Goal: Transaction & Acquisition: Purchase product/service

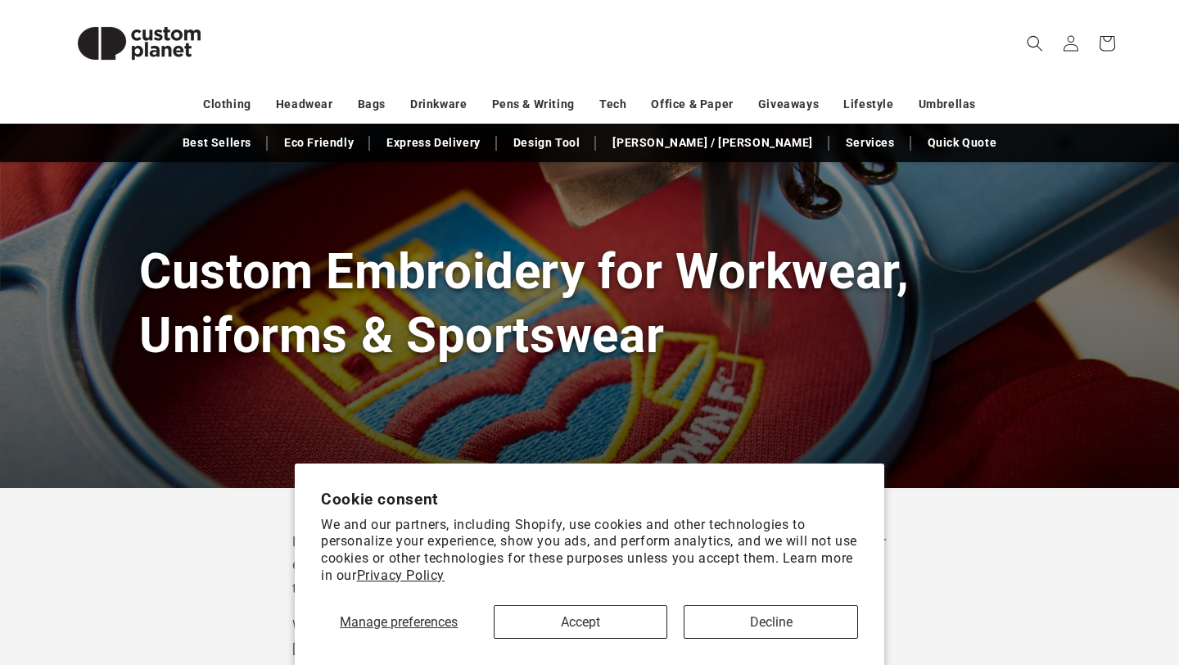
scroll to position [121, 0]
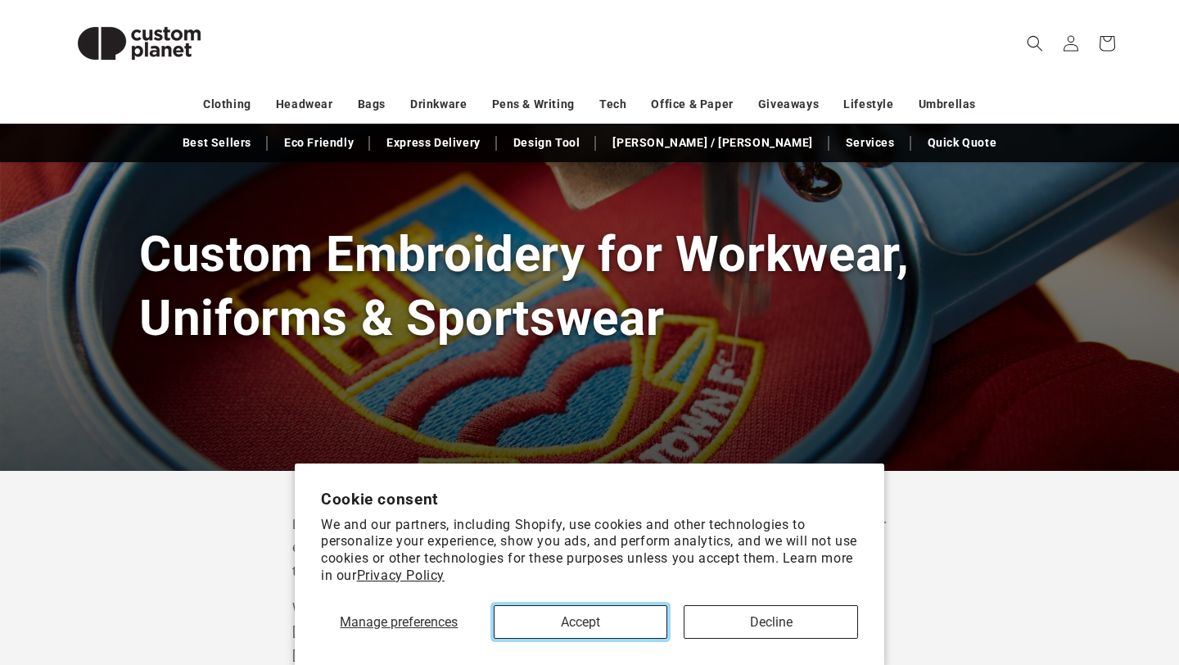
click at [619, 629] on button "Accept" at bounding box center [581, 622] width 174 height 34
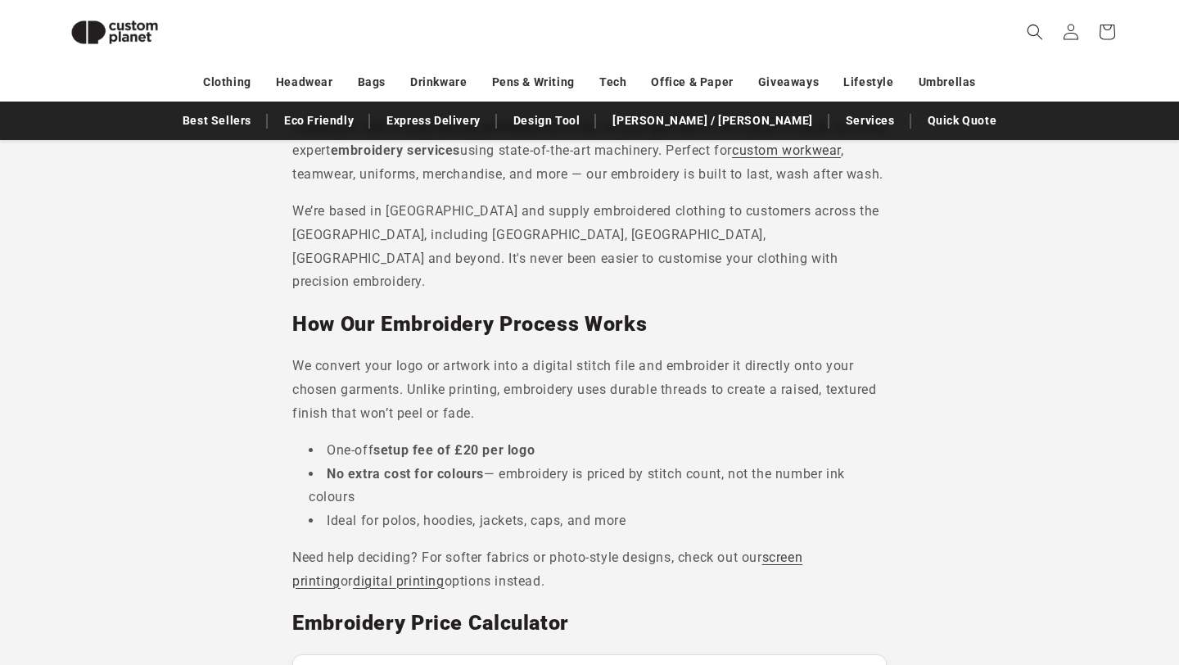
scroll to position [759, 0]
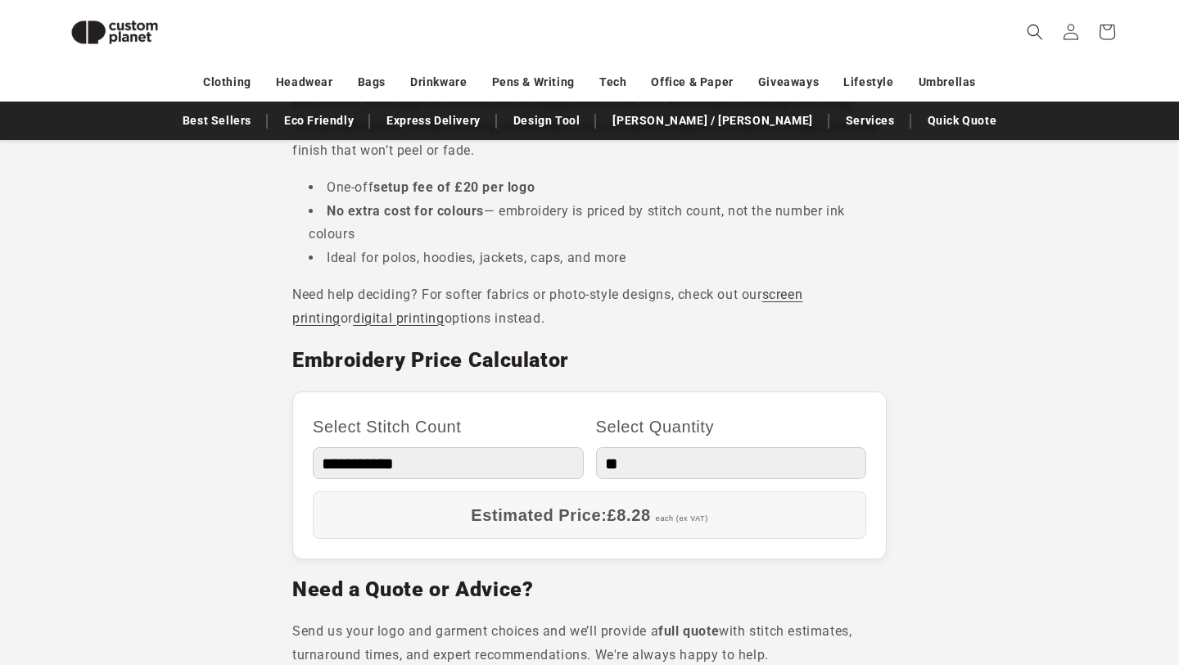
click at [500, 467] on select "**********" at bounding box center [448, 463] width 271 height 32
click at [607, 461] on select "** ** *** *** *** **** **** ****" at bounding box center [731, 463] width 271 height 32
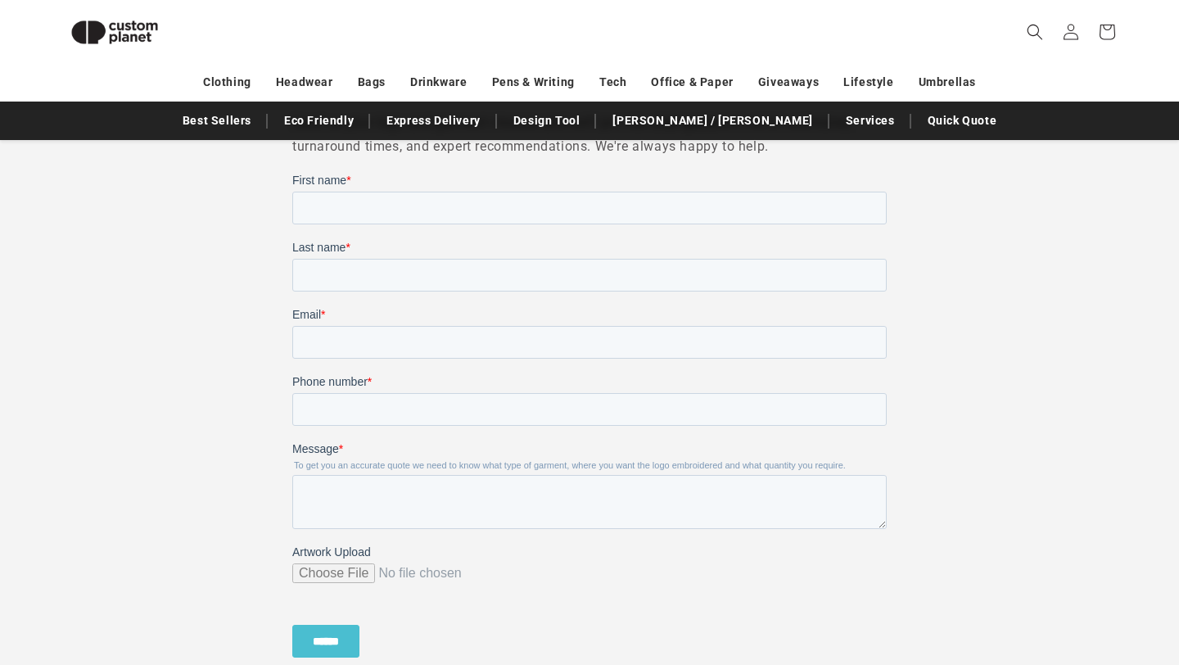
scroll to position [1241, 0]
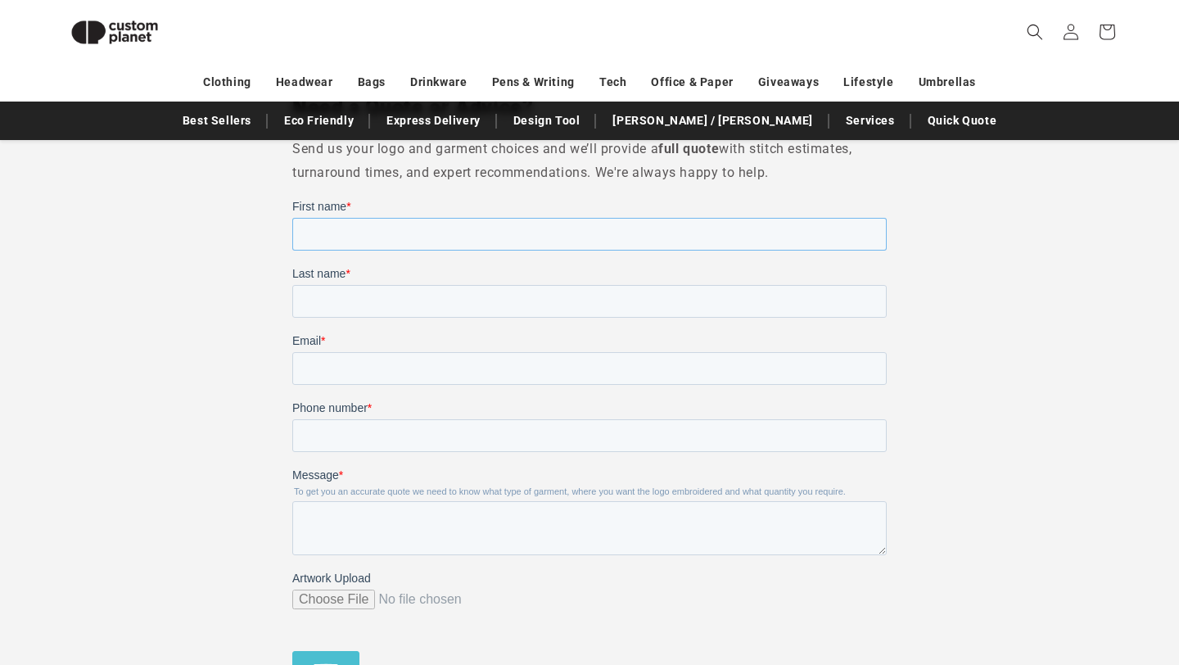
click at [463, 241] on input "First name *" at bounding box center [589, 234] width 594 height 33
type input "******"
type input "*********"
type input "**********"
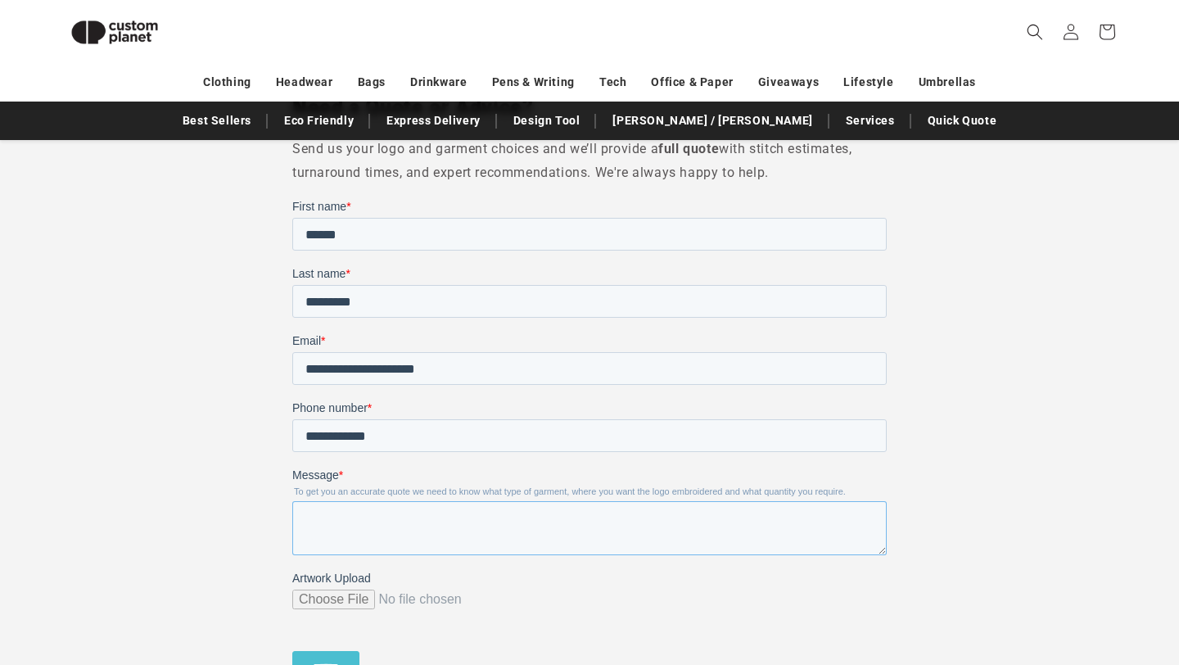
click at [449, 519] on textarea "Message *" at bounding box center [589, 528] width 594 height 54
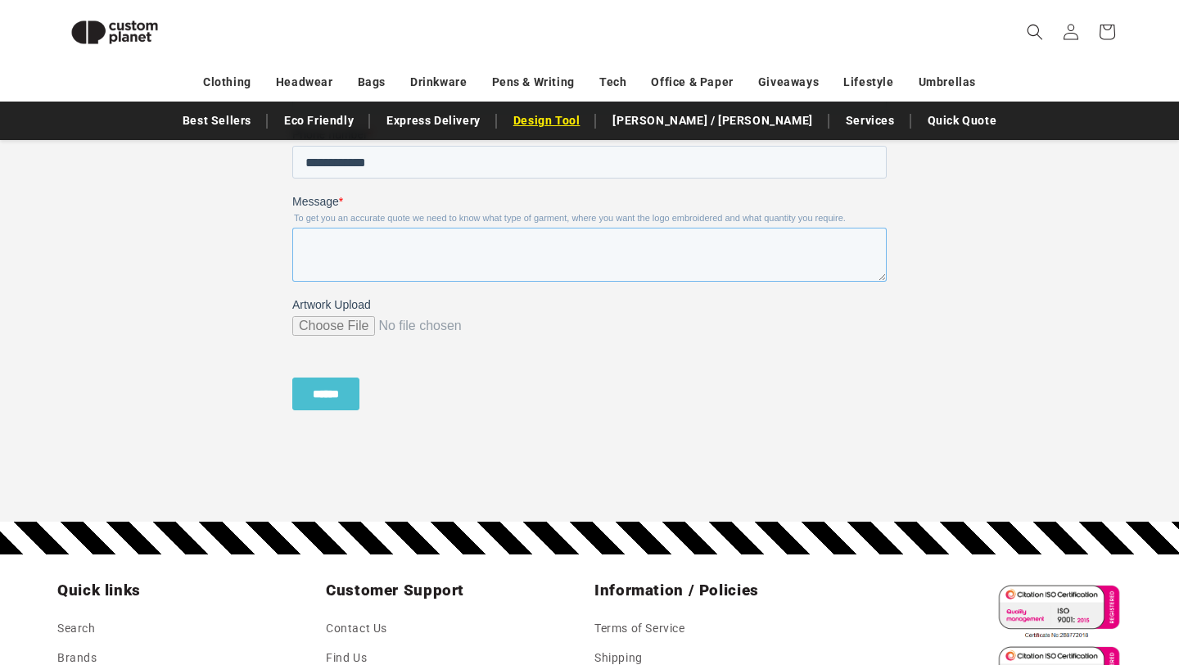
scroll to position [1890, 0]
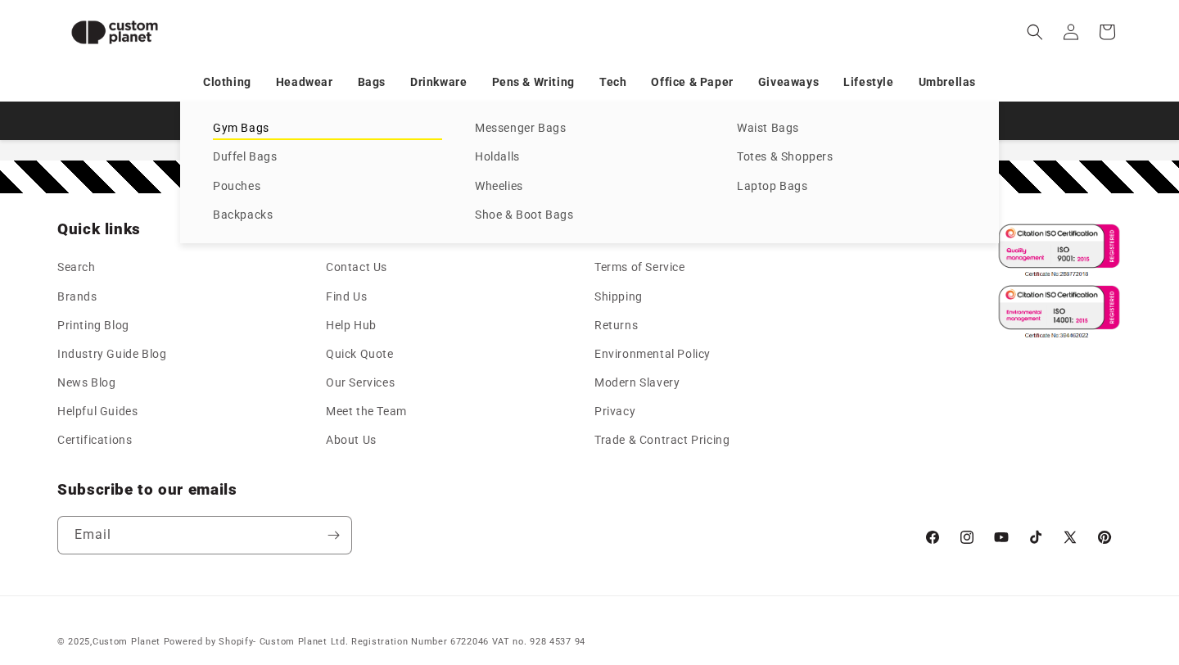
click at [246, 127] on link "Gym Bags" at bounding box center [327, 129] width 229 height 22
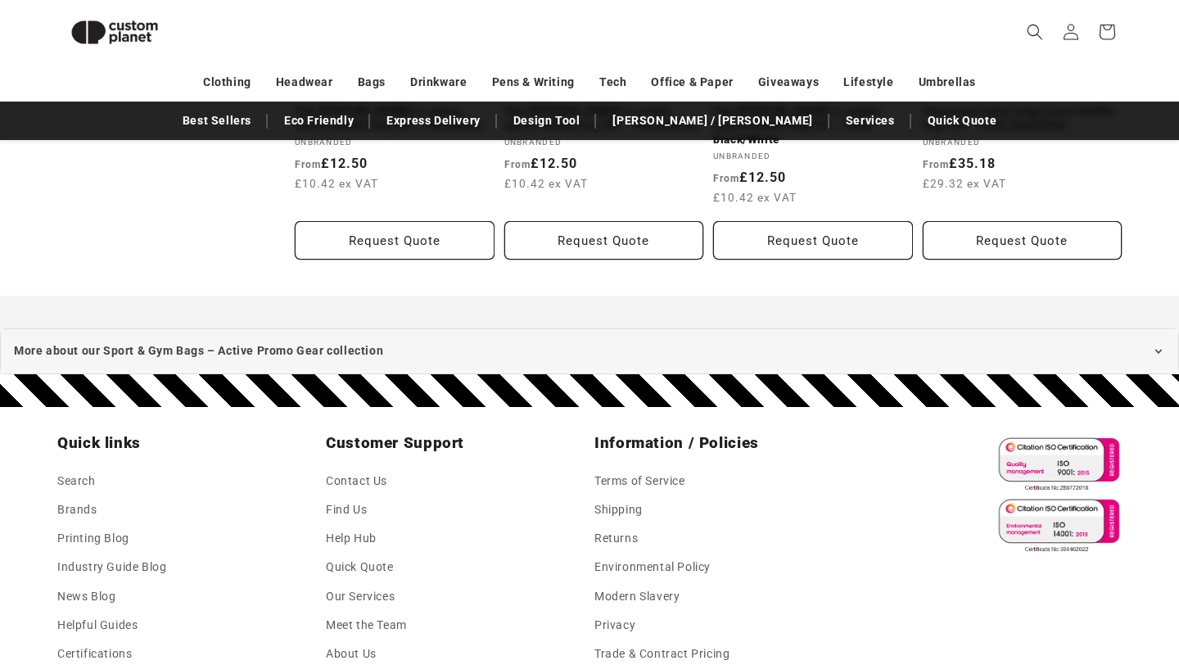
scroll to position [1234, 0]
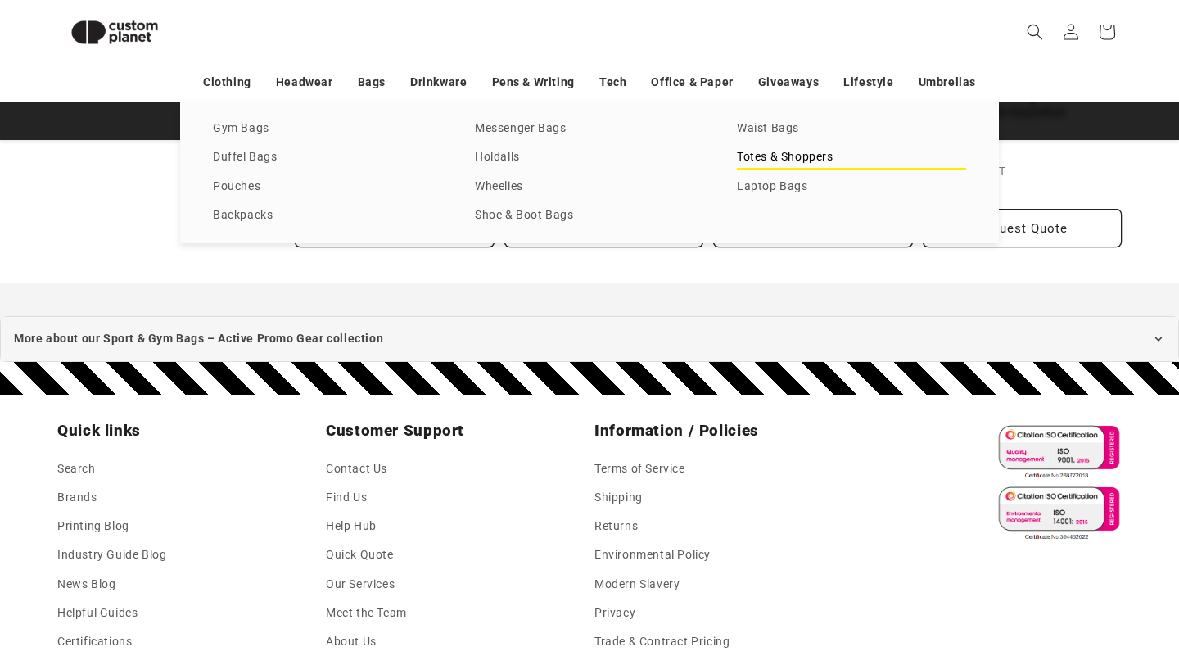
click at [761, 159] on link "Totes & Shoppers" at bounding box center [851, 158] width 229 height 22
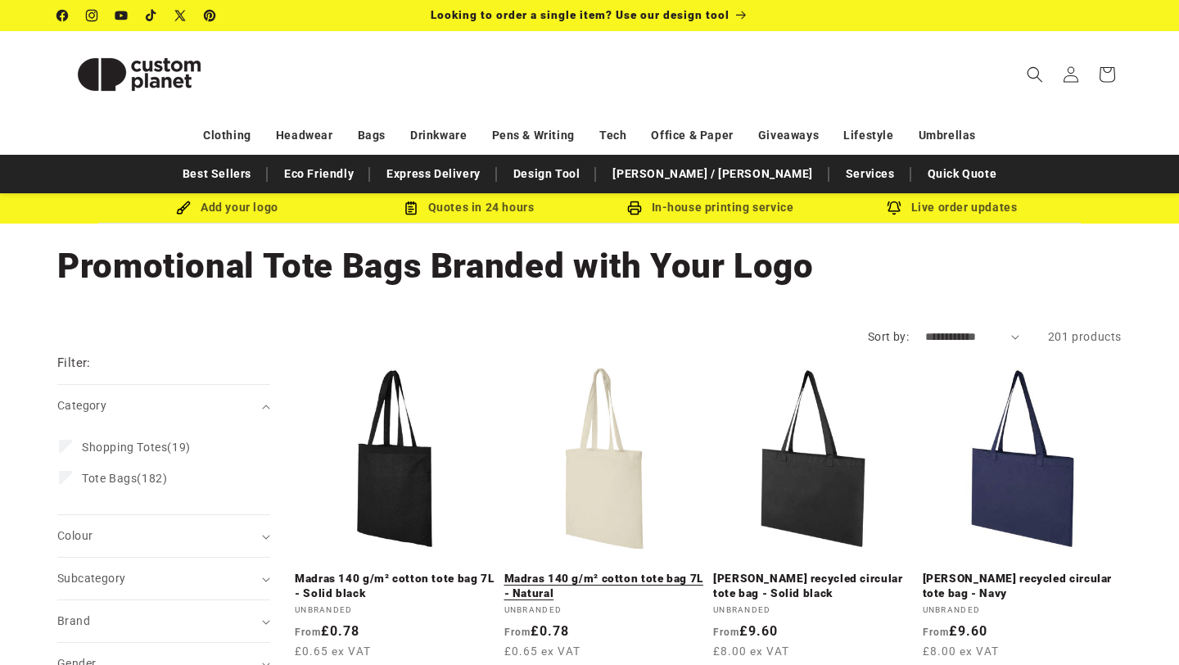
click at [604, 571] on link "Madras 140 g/m² cotton tote bag 7L - Natural" at bounding box center [604, 585] width 200 height 29
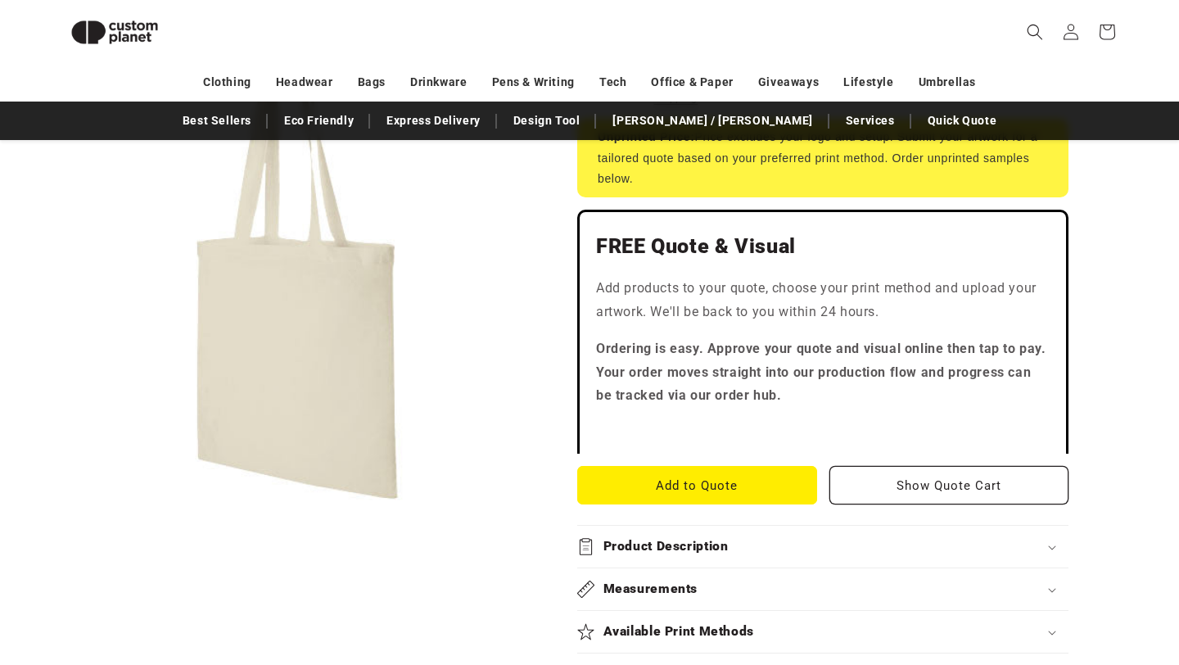
scroll to position [354, 0]
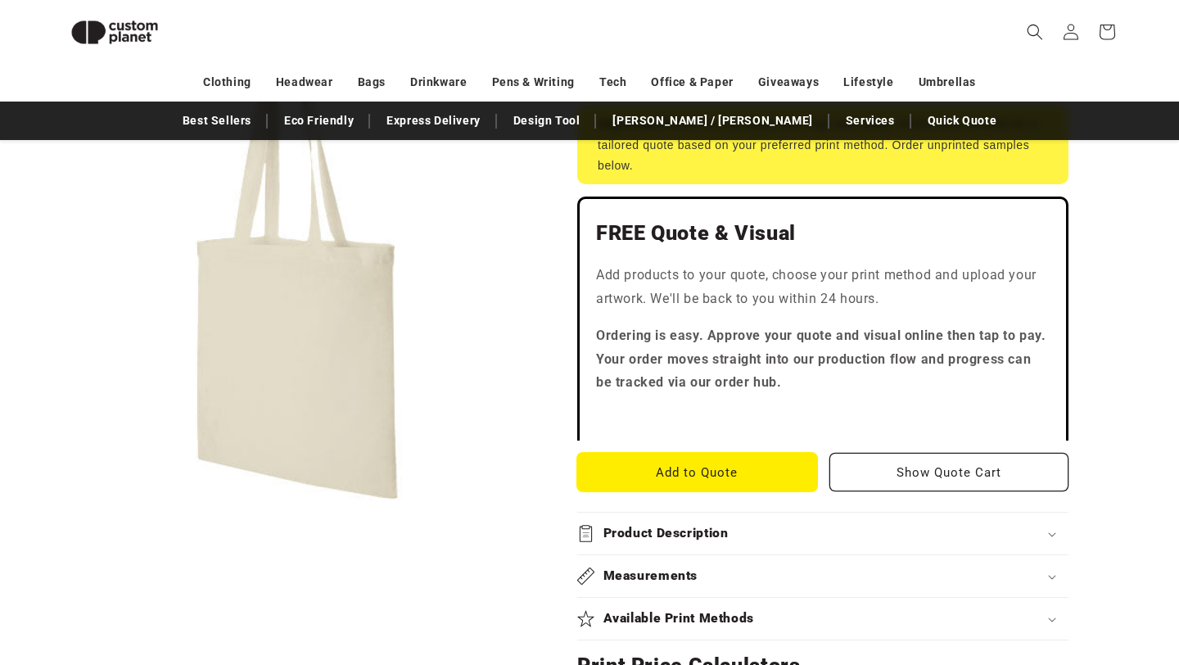
click at [643, 490] on quotify-button "Add to Quote Show Quote Cart" at bounding box center [822, 472] width 491 height 38
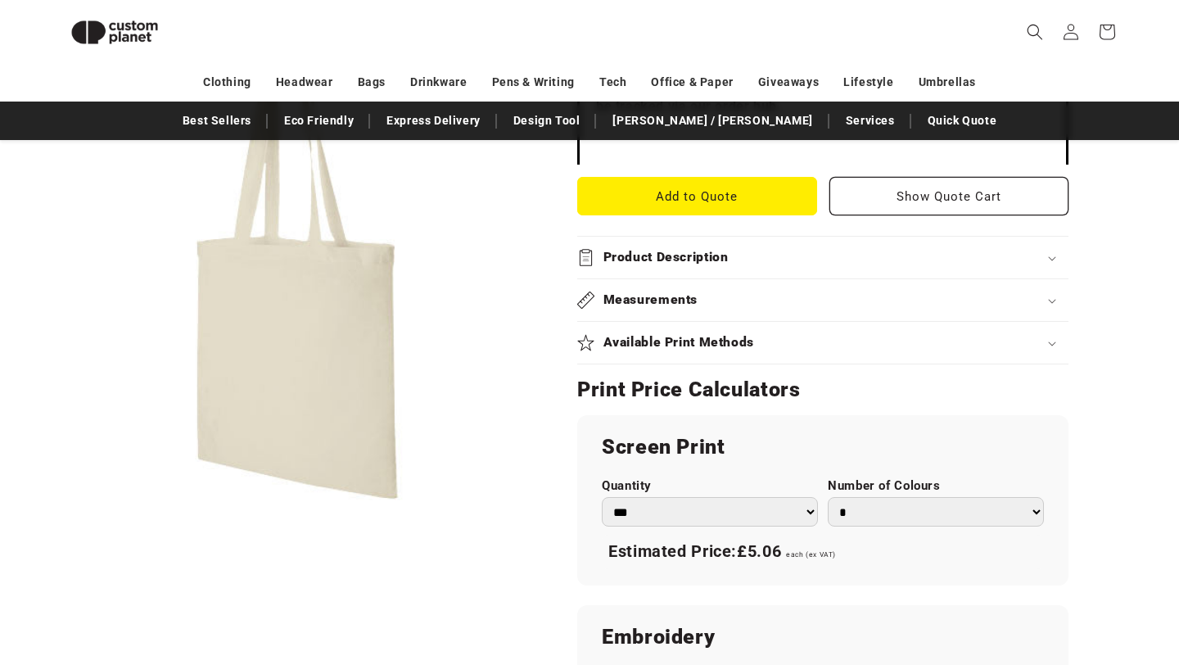
scroll to position [677, 0]
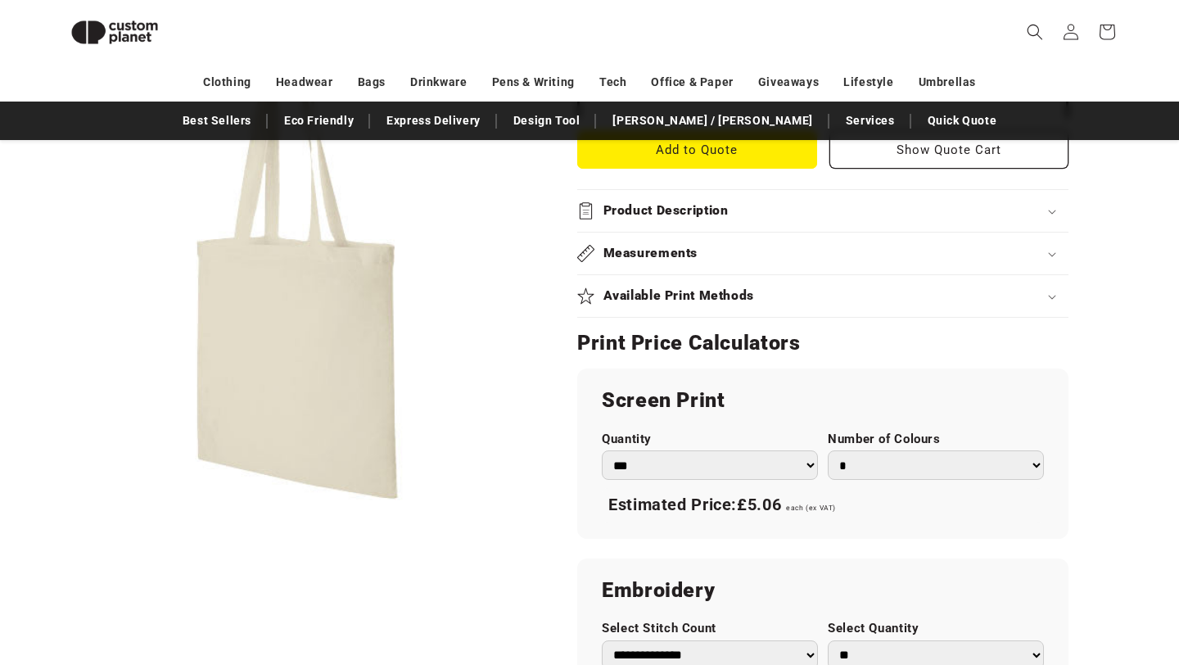
click at [641, 482] on div "Screen Print Quantity *** *** *** **** **** **** ***** ***** Number of Colours …" at bounding box center [822, 453] width 491 height 170
click at [641, 465] on select "*** *** *** **** **** **** ***** *****" at bounding box center [710, 465] width 216 height 30
click at [916, 465] on select "* * * * * * *" at bounding box center [936, 465] width 216 height 30
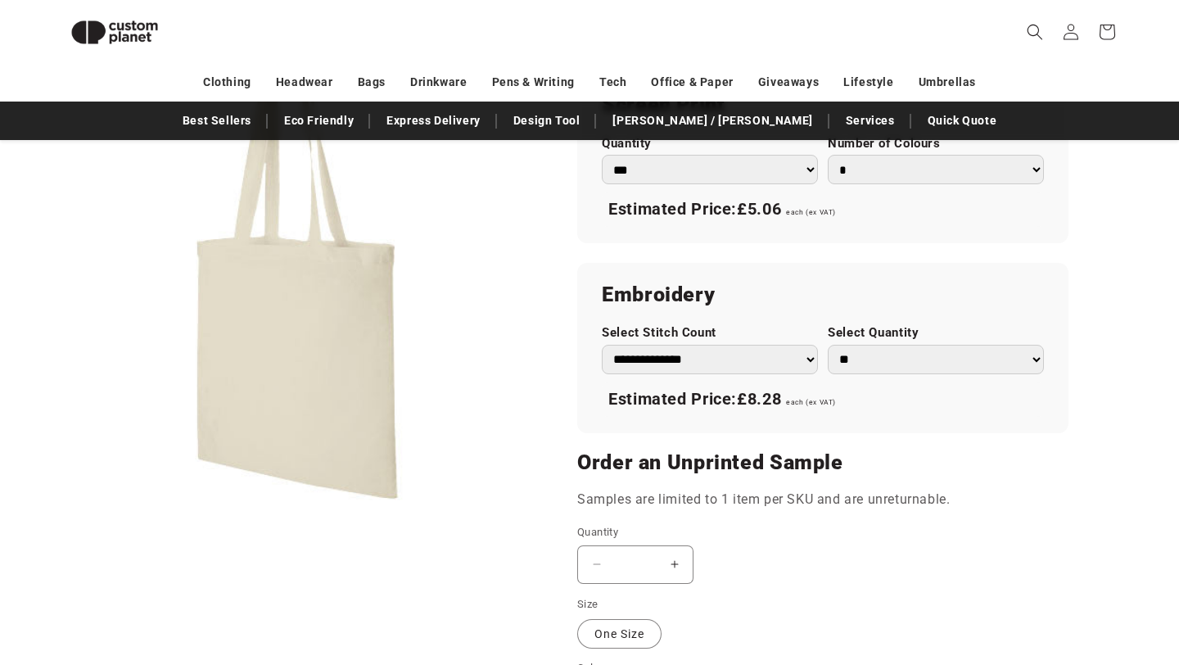
click at [733, 363] on select "**********" at bounding box center [710, 360] width 216 height 30
drag, startPoint x: 733, startPoint y: 363, endPoint x: 857, endPoint y: 359, distance: 123.7
click at [857, 359] on select "** ** *** *** *** **** **** ****" at bounding box center [936, 360] width 216 height 30
click at [858, 359] on select "** ** *** *** *** **** **** ****" at bounding box center [936, 360] width 216 height 30
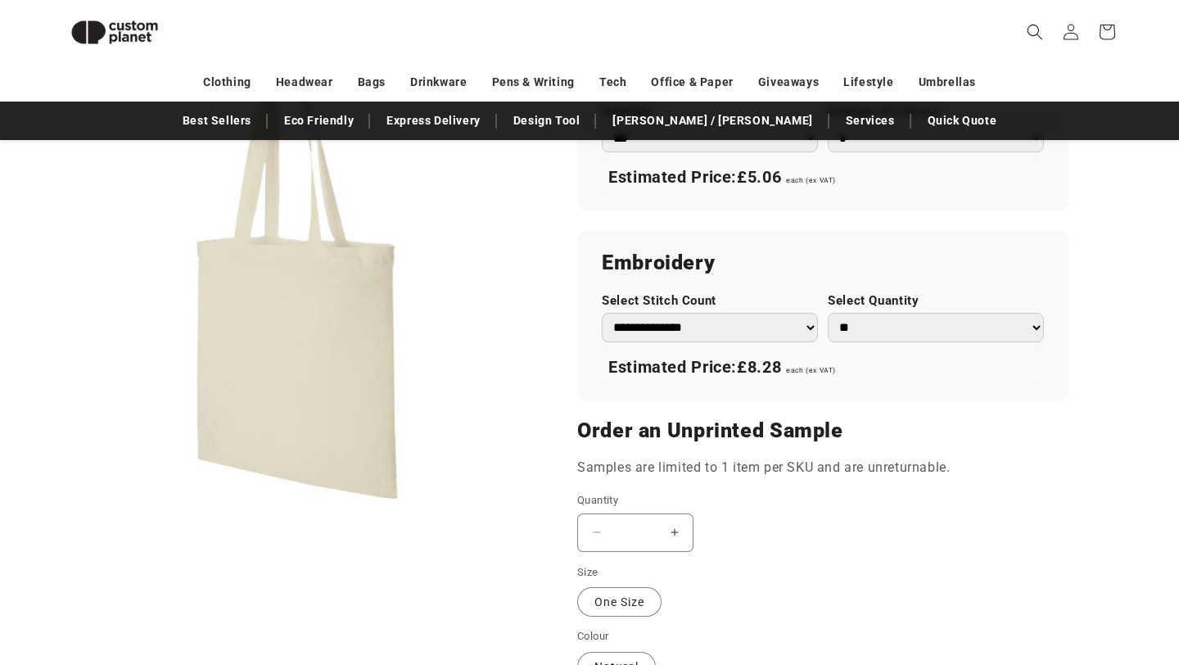
scroll to position [1009, 0]
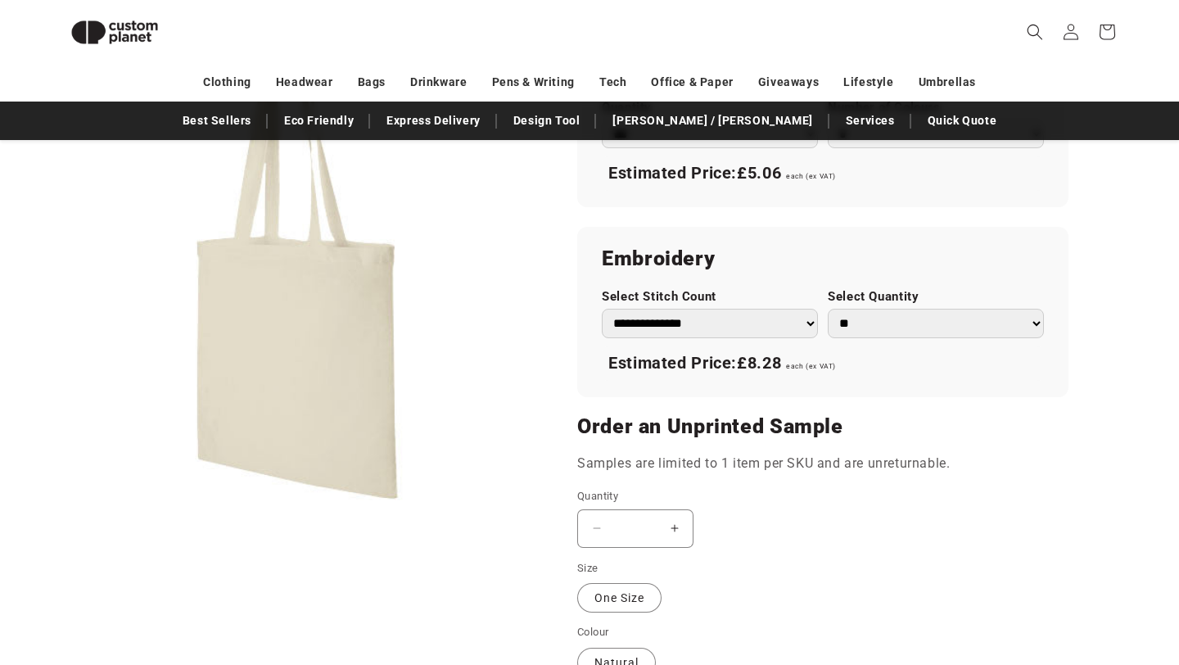
click at [855, 313] on select "** ** *** *** *** **** **** ****" at bounding box center [936, 324] width 216 height 30
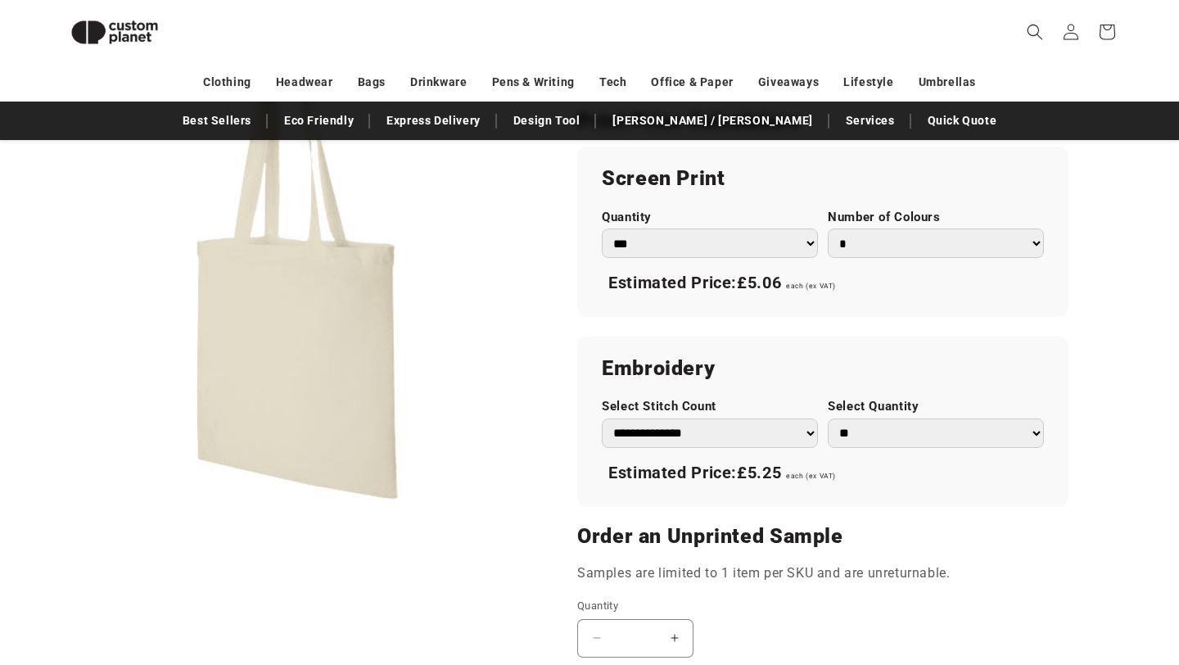
scroll to position [878, 0]
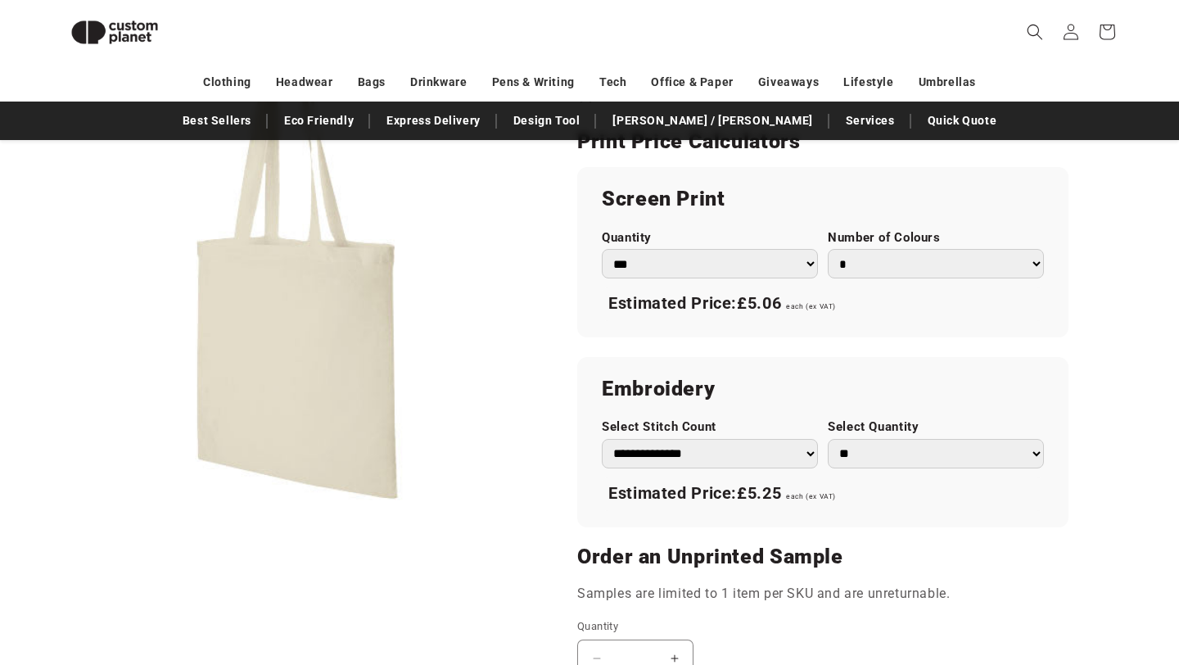
click at [877, 259] on select "* * * * * * *" at bounding box center [936, 264] width 216 height 30
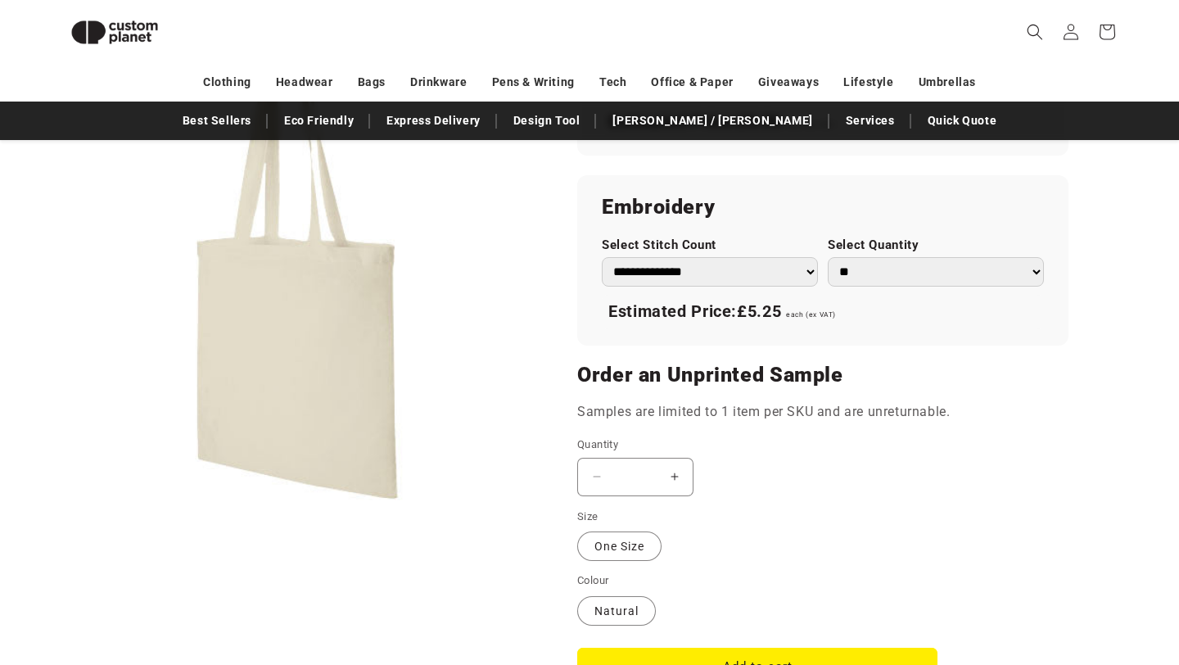
scroll to position [1067, 0]
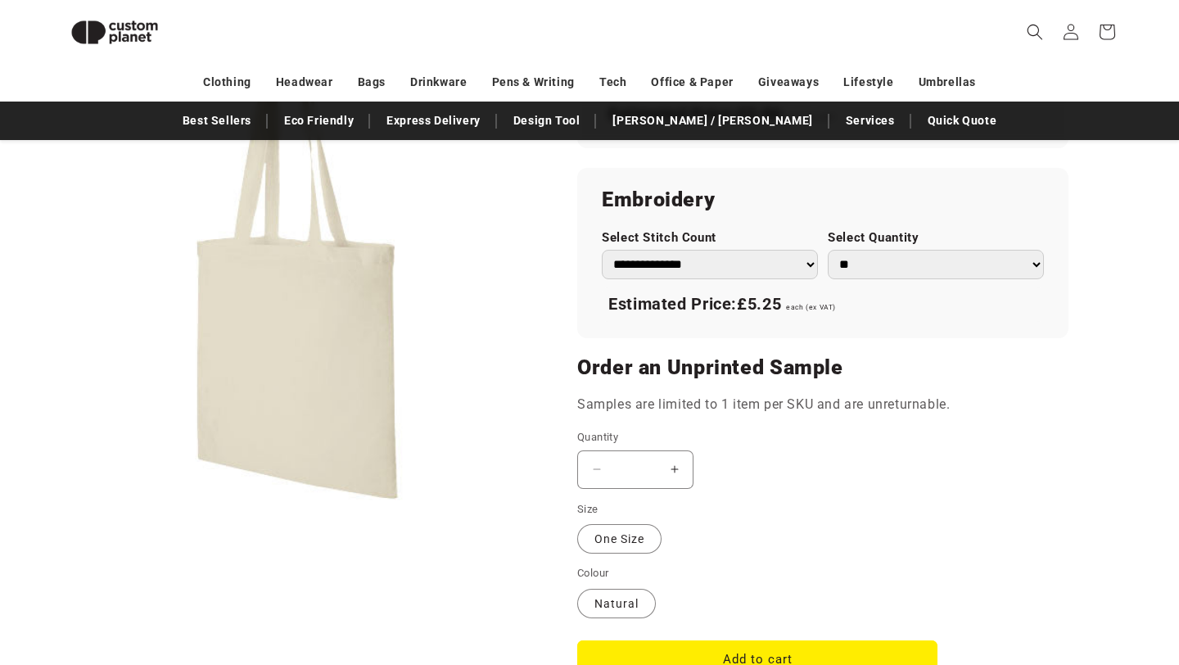
click at [682, 468] on button "Increase quantity for Madras 140 g/m² cotton tote bag 7L - Natural" at bounding box center [674, 469] width 37 height 38
click at [591, 475] on button "Decrease quantity for Madras 140 g/m² cotton tote bag 7L - Natural" at bounding box center [596, 469] width 37 height 38
click at [624, 547] on label "One Size Variant sold out or unavailable" at bounding box center [619, 538] width 84 height 29
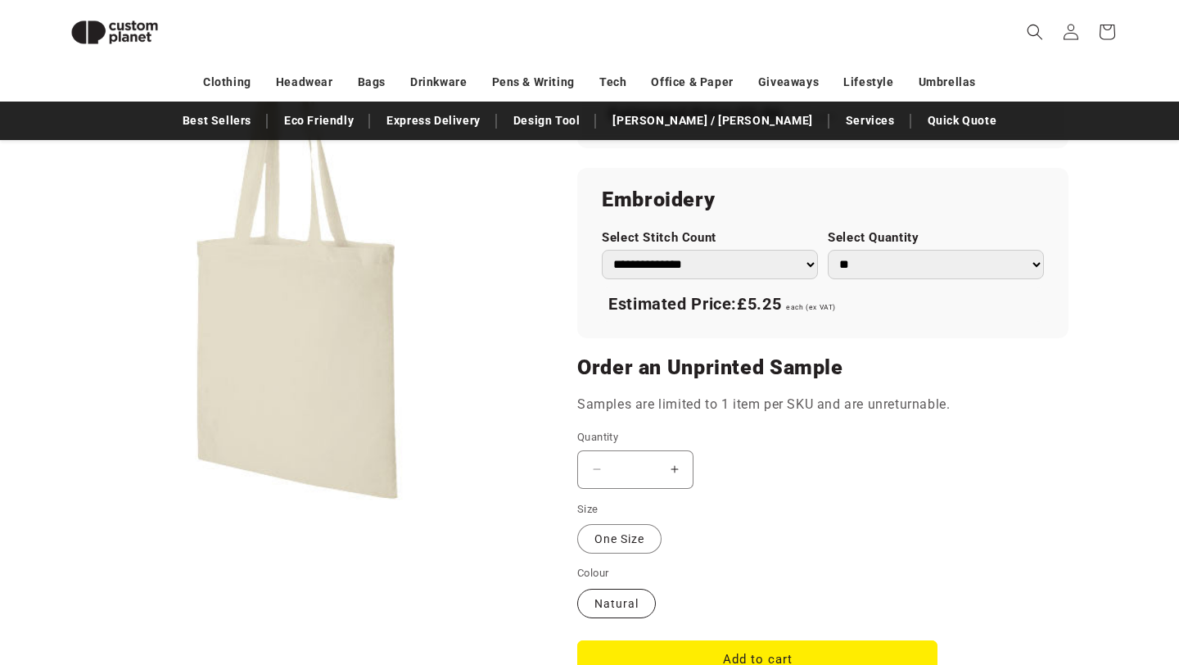
click at [631, 594] on label "Natural Variant sold out or unavailable" at bounding box center [616, 603] width 79 height 29
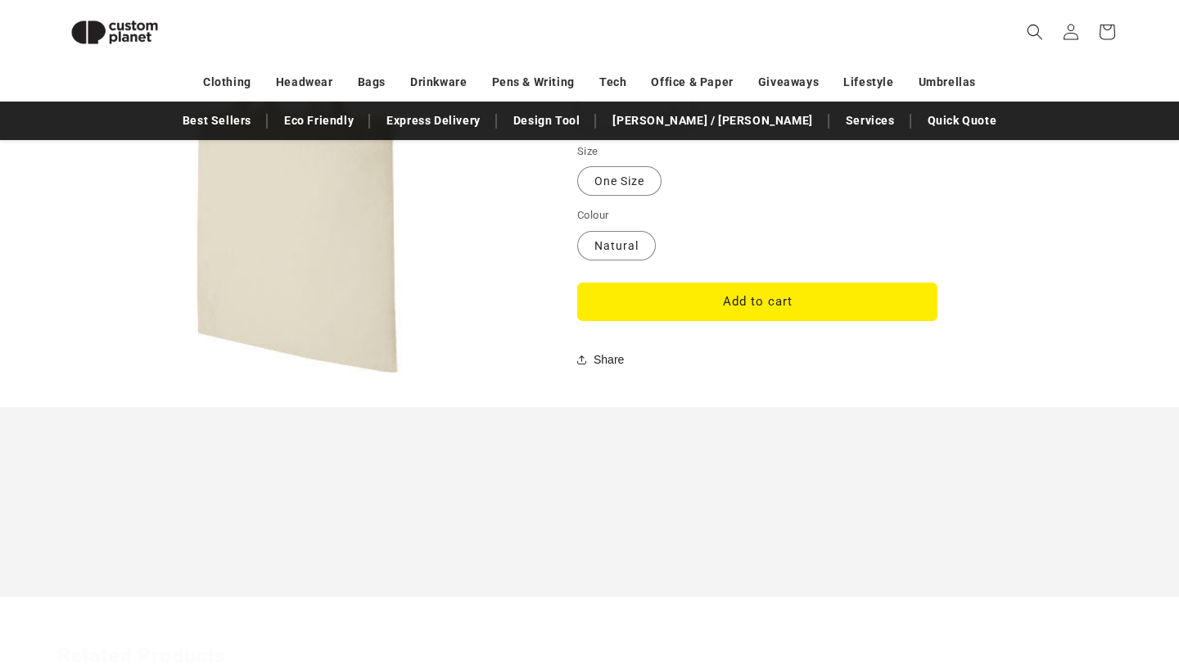
scroll to position [1471, 0]
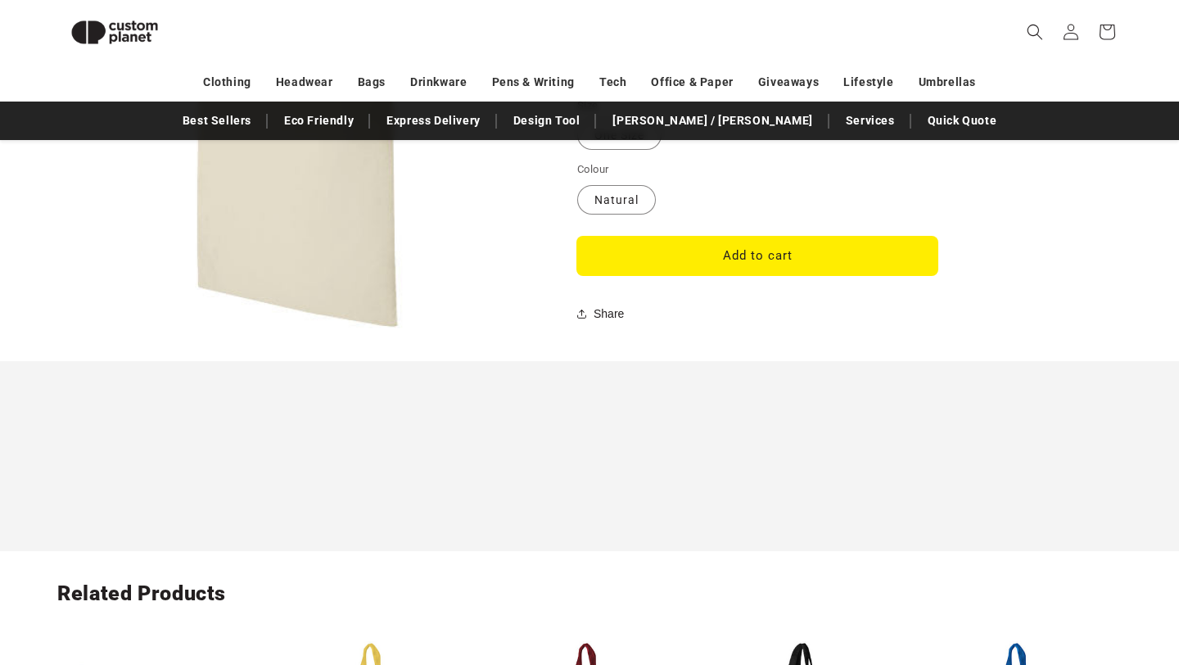
click at [752, 251] on button "Add to cart" at bounding box center [757, 256] width 360 height 38
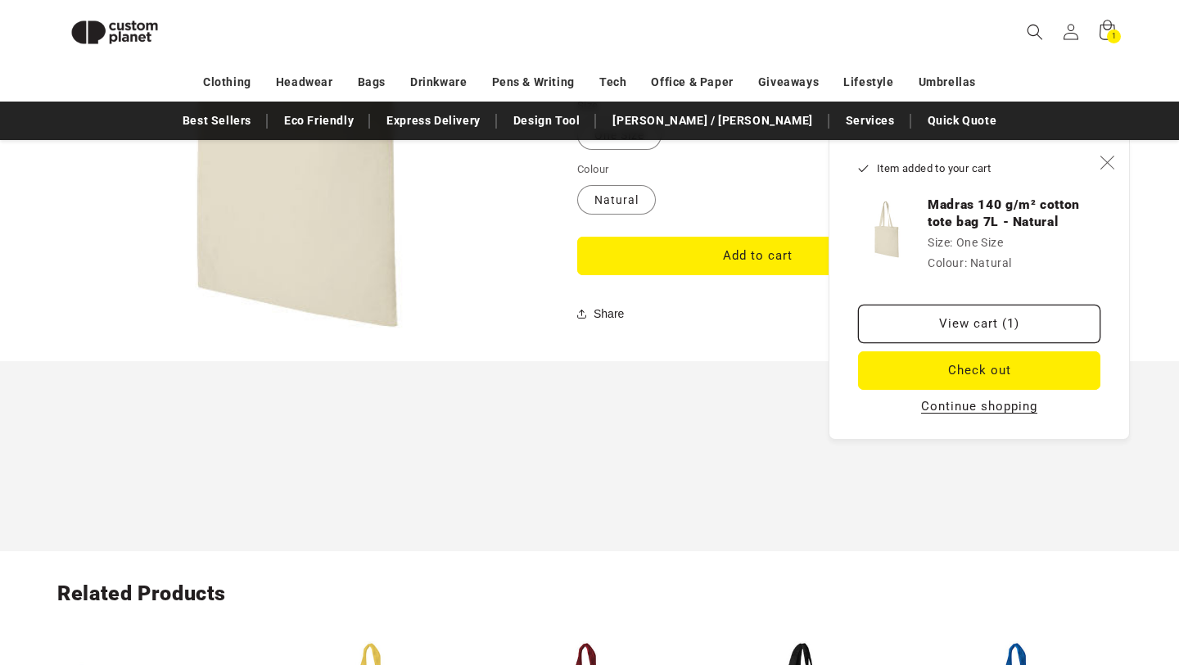
click at [1099, 169] on span "Close" at bounding box center [1107, 162] width 16 height 16
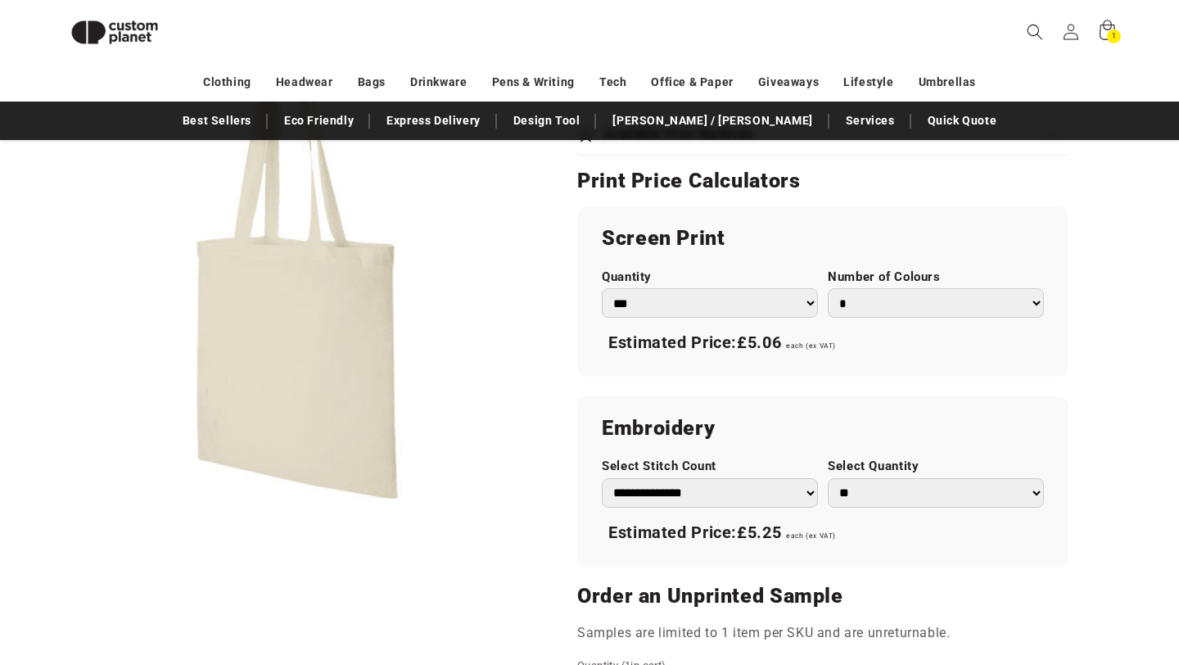
scroll to position [837, 0]
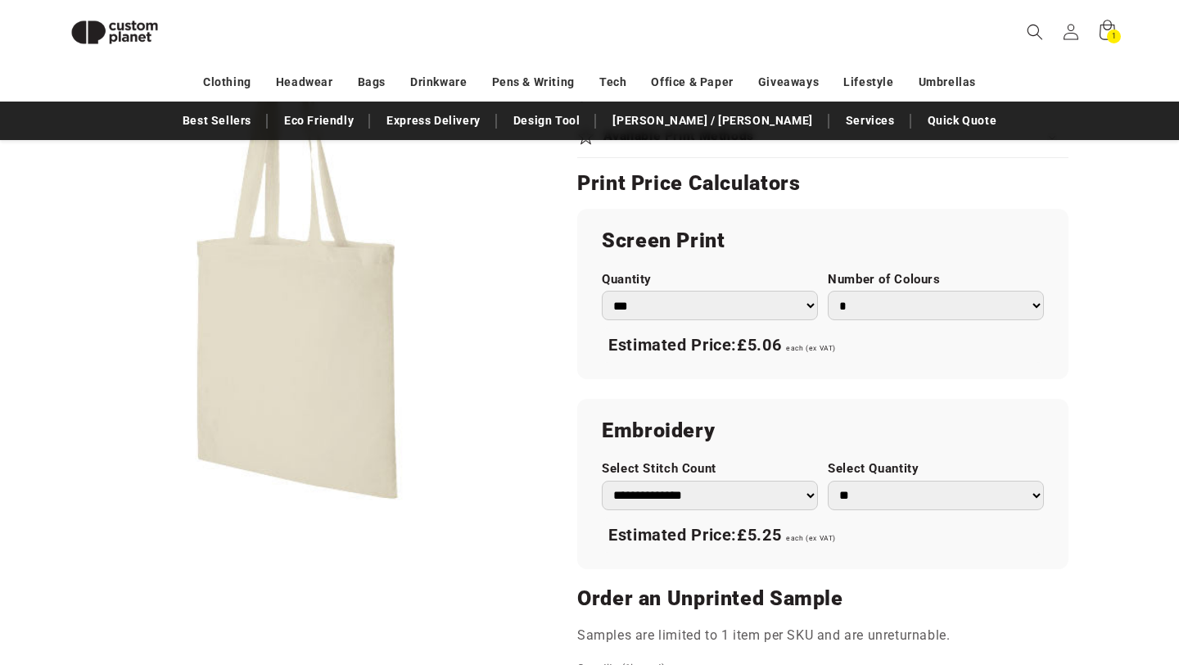
click at [860, 485] on select "** ** *** *** *** **** **** ****" at bounding box center [936, 496] width 216 height 30
click at [881, 494] on select "** ** *** *** *** **** **** ****" at bounding box center [936, 496] width 216 height 30
select select "**"
click at [874, 497] on select "** ** *** *** *** **** **** ****" at bounding box center [936, 496] width 216 height 30
click at [852, 400] on div "**********" at bounding box center [822, 484] width 491 height 170
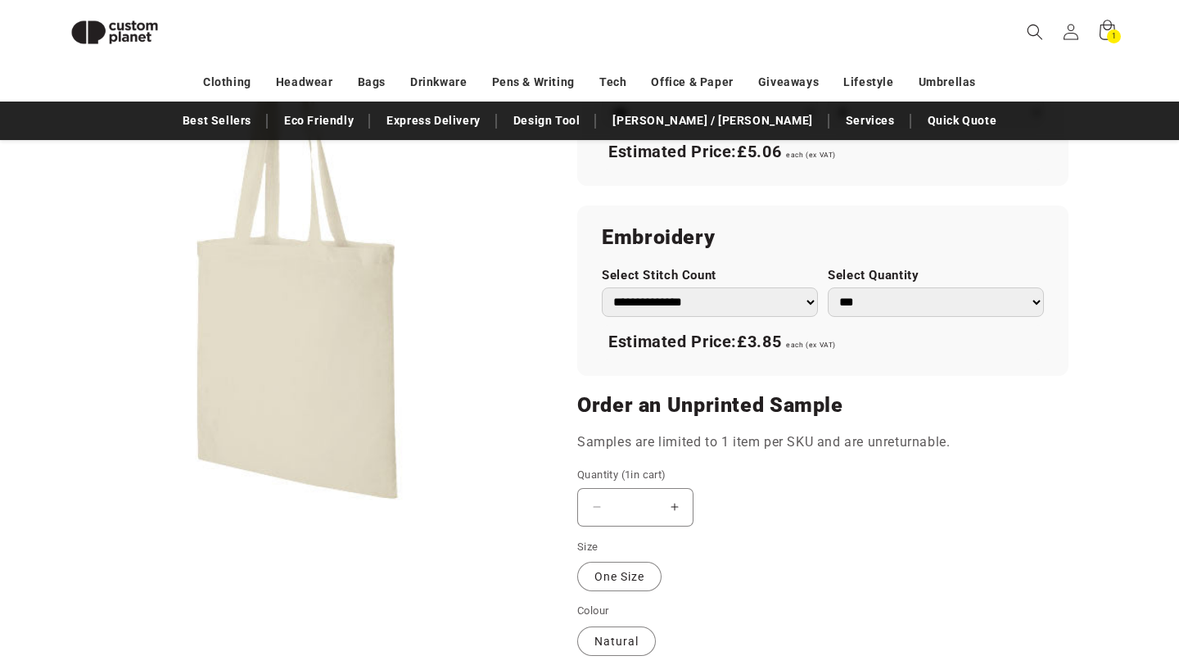
scroll to position [1036, 0]
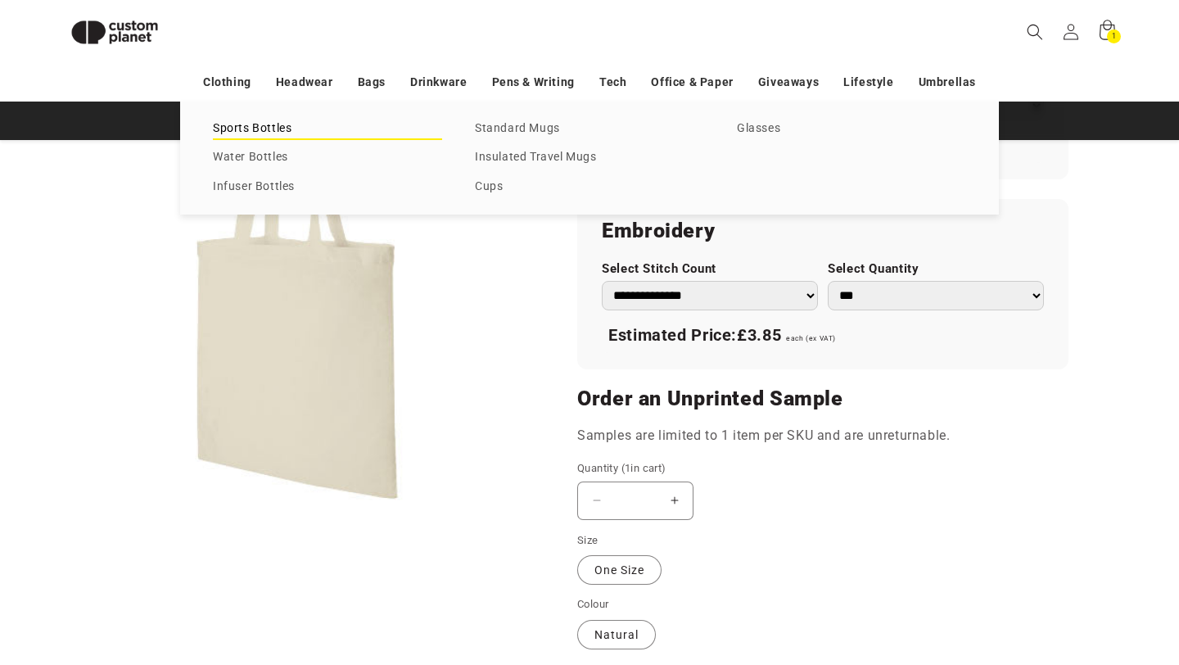
click at [240, 130] on link "Sports Bottles" at bounding box center [327, 129] width 229 height 22
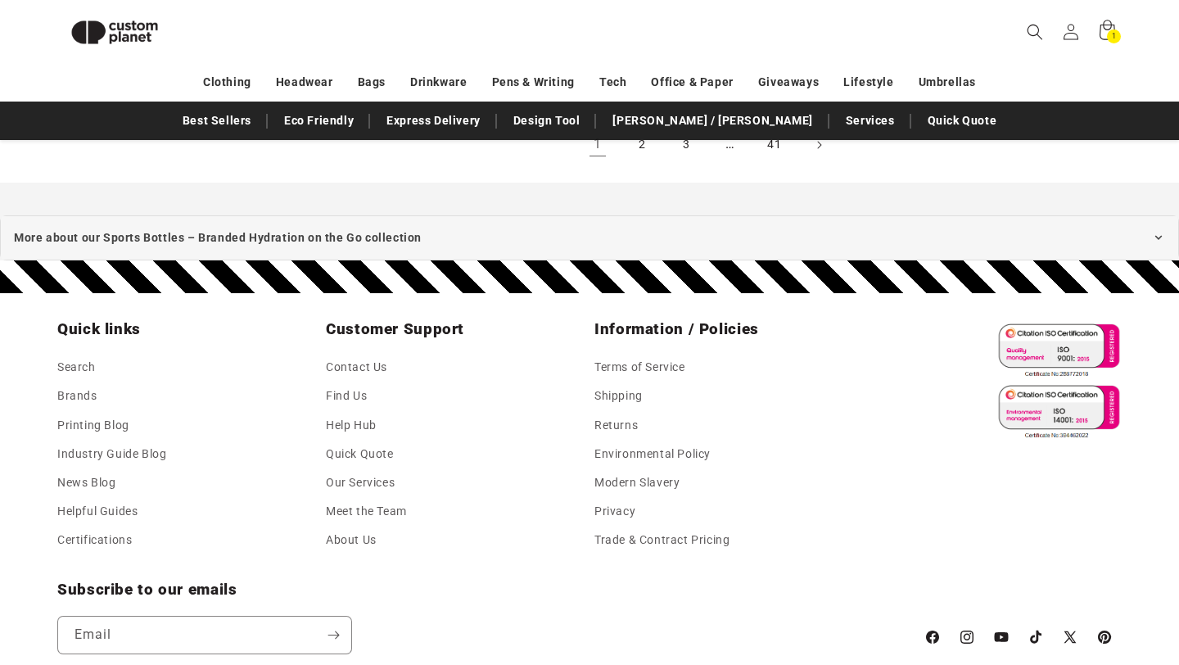
scroll to position [1974, 0]
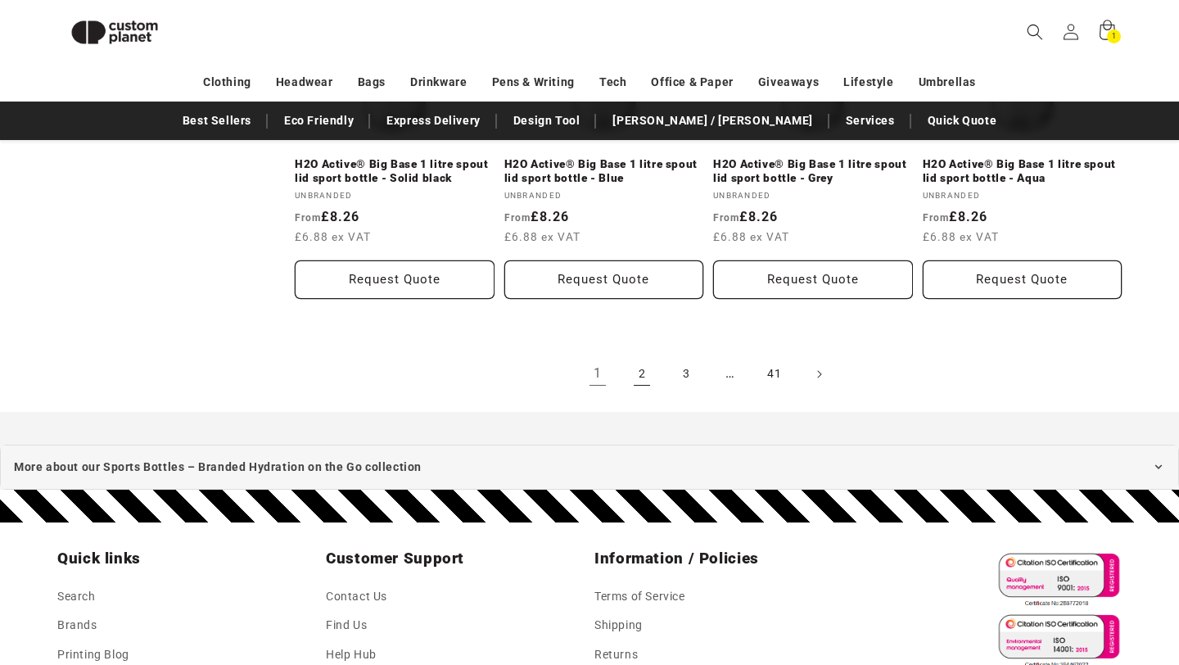
click at [641, 376] on link "2" at bounding box center [642, 374] width 36 height 36
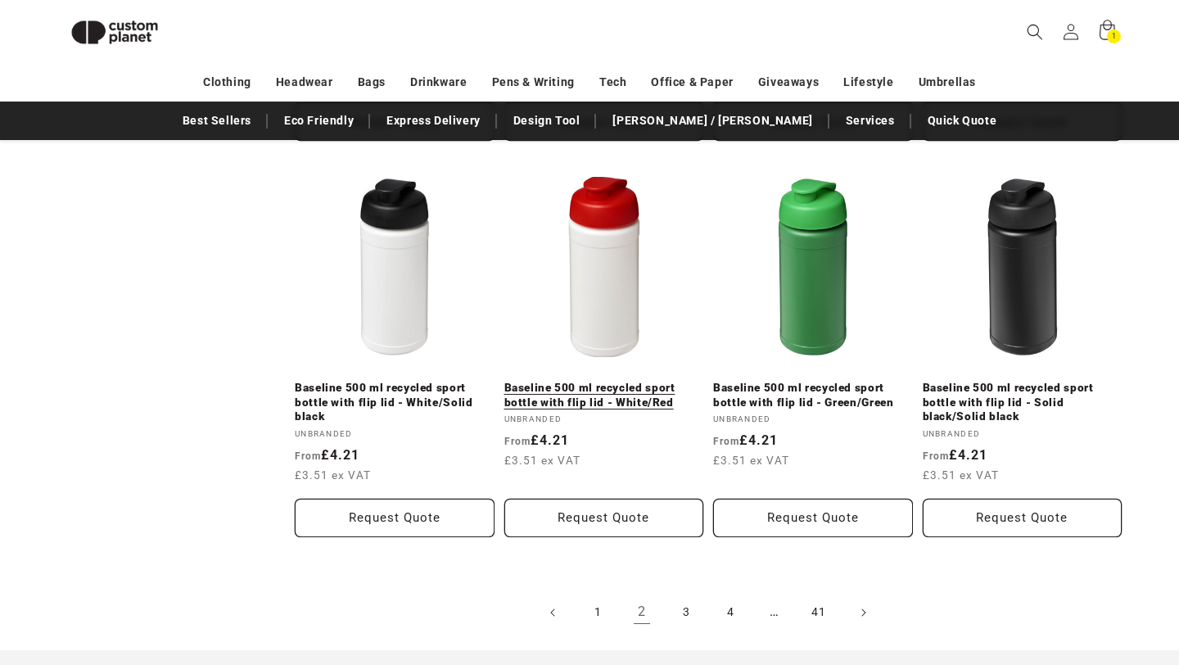
scroll to position [1684, 0]
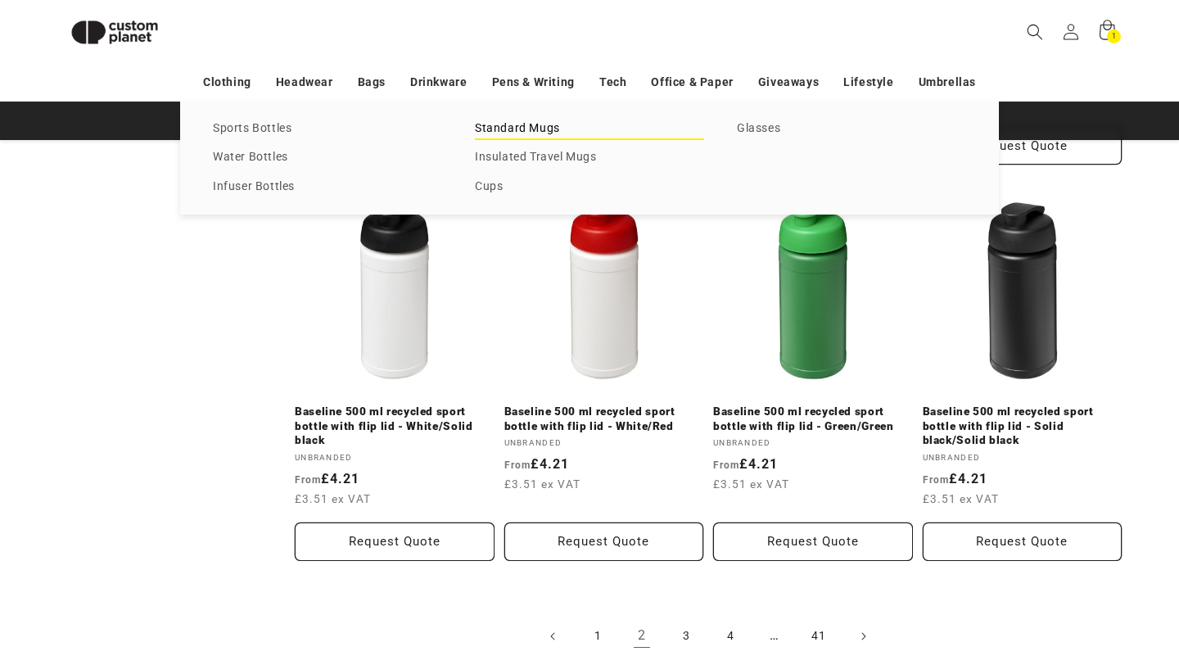
click at [487, 129] on link "Standard Mugs" at bounding box center [589, 129] width 229 height 22
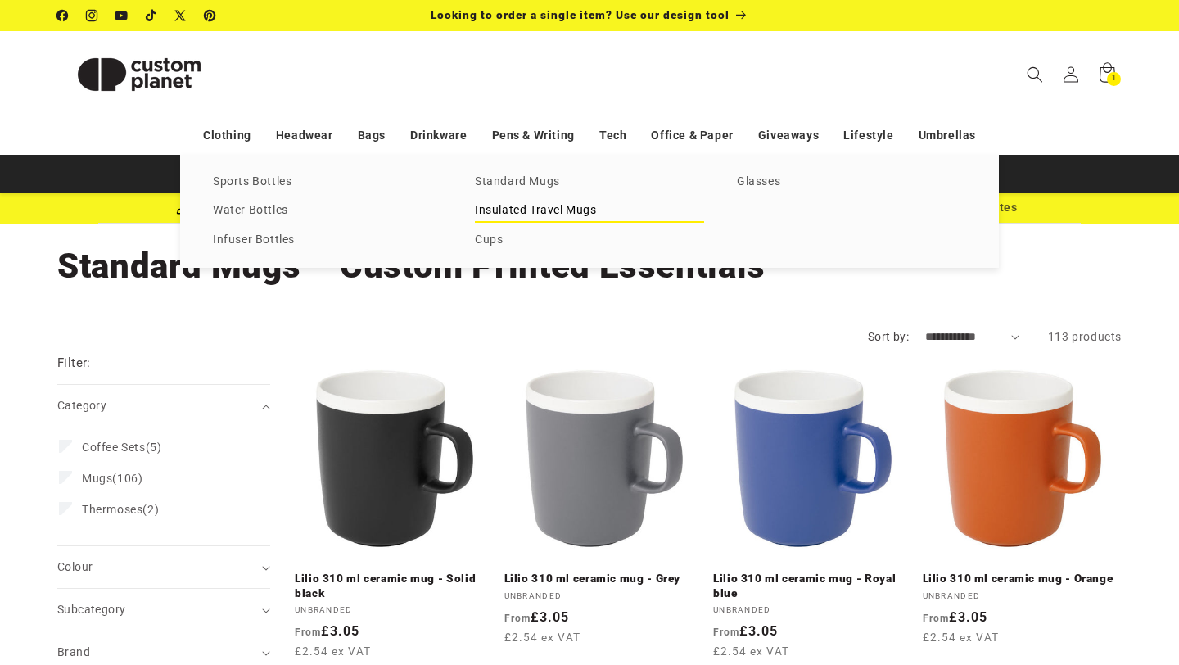
click at [519, 218] on link "Insulated Travel Mugs" at bounding box center [589, 211] width 229 height 22
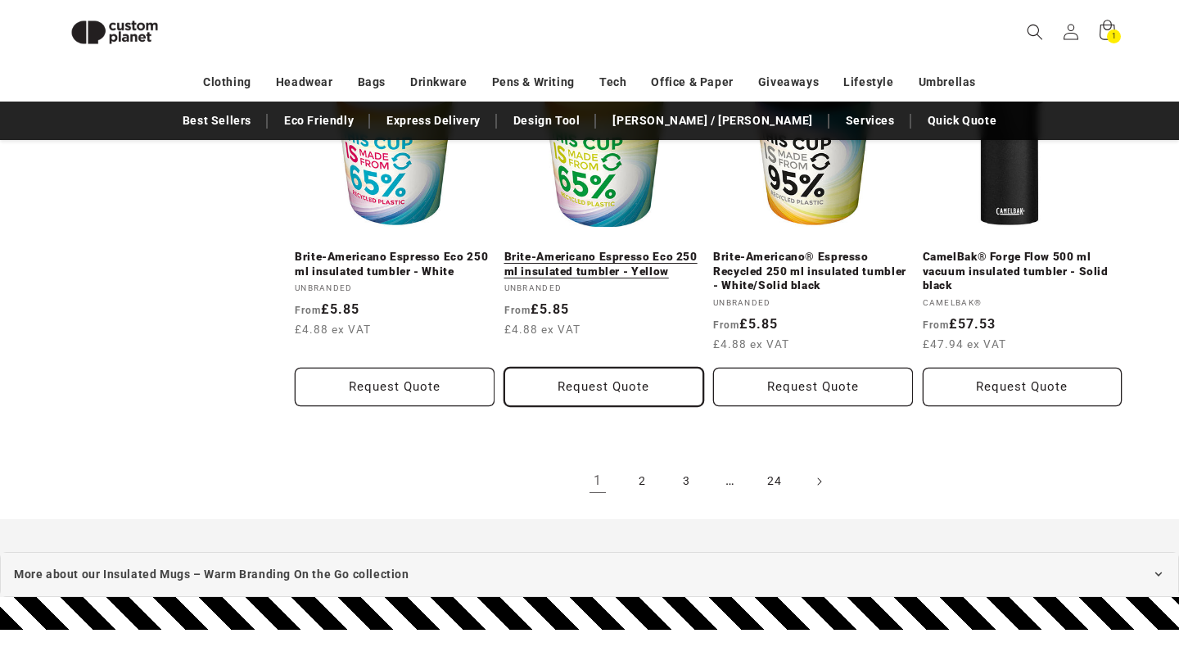
scroll to position [1868, 0]
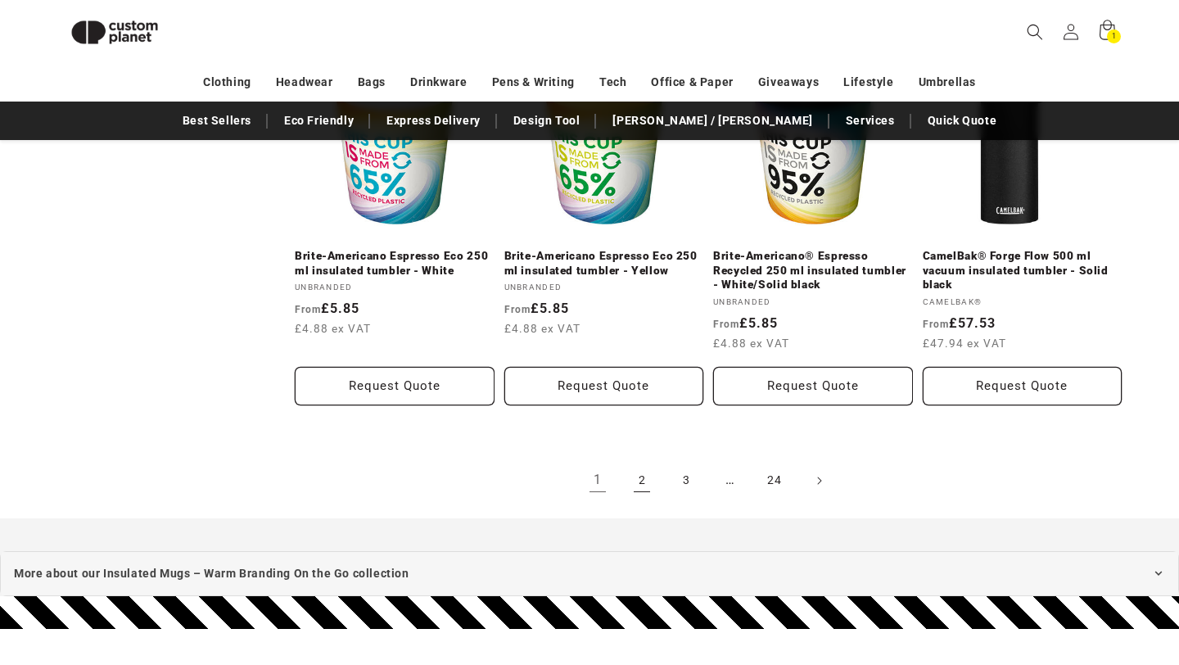
click at [635, 475] on link "2" at bounding box center [642, 481] width 36 height 36
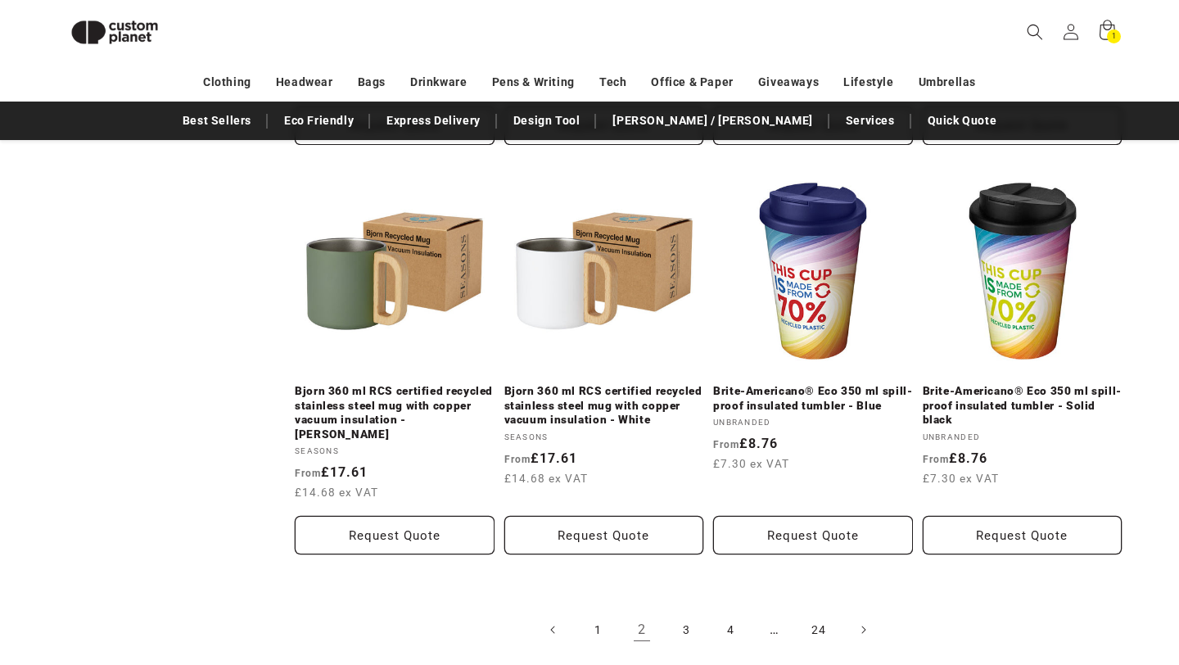
scroll to position [1924, 0]
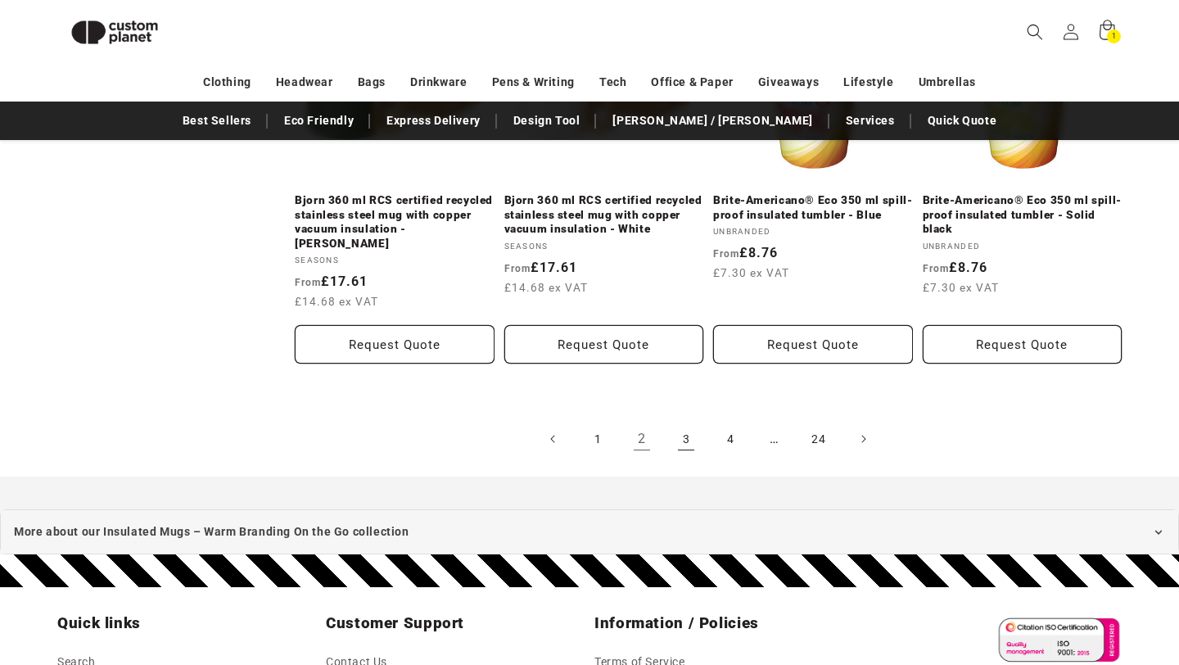
click at [677, 421] on link "3" at bounding box center [686, 439] width 36 height 36
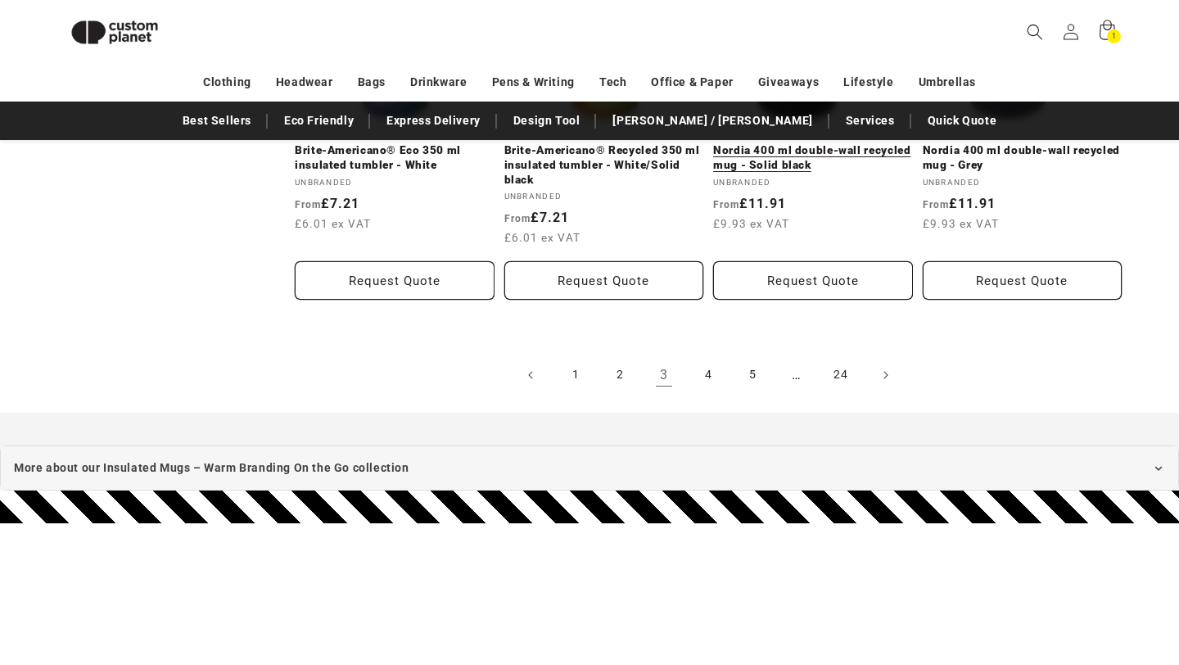
scroll to position [1974, 0]
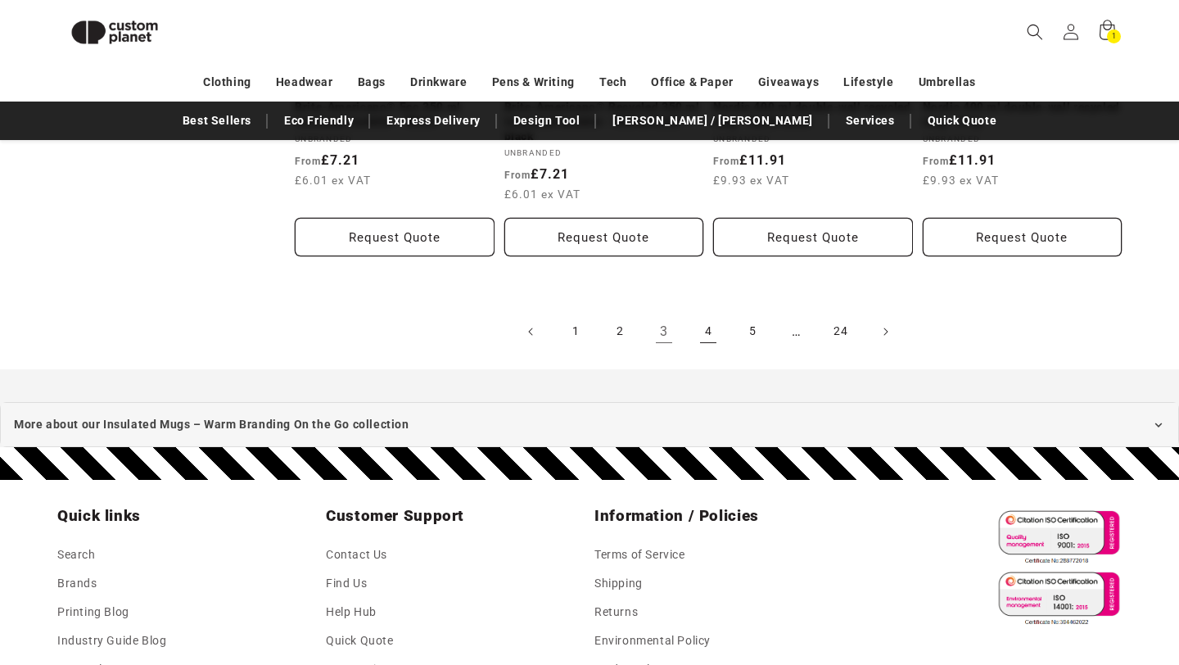
click at [713, 332] on link "4" at bounding box center [708, 332] width 36 height 36
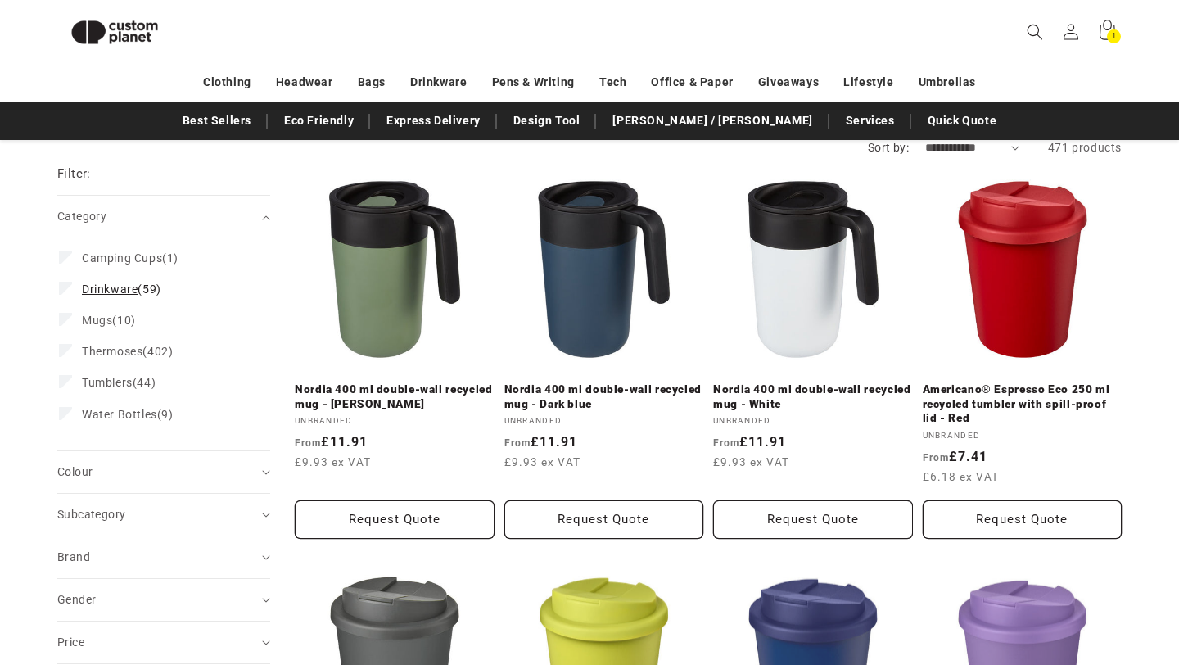
scroll to position [168, 0]
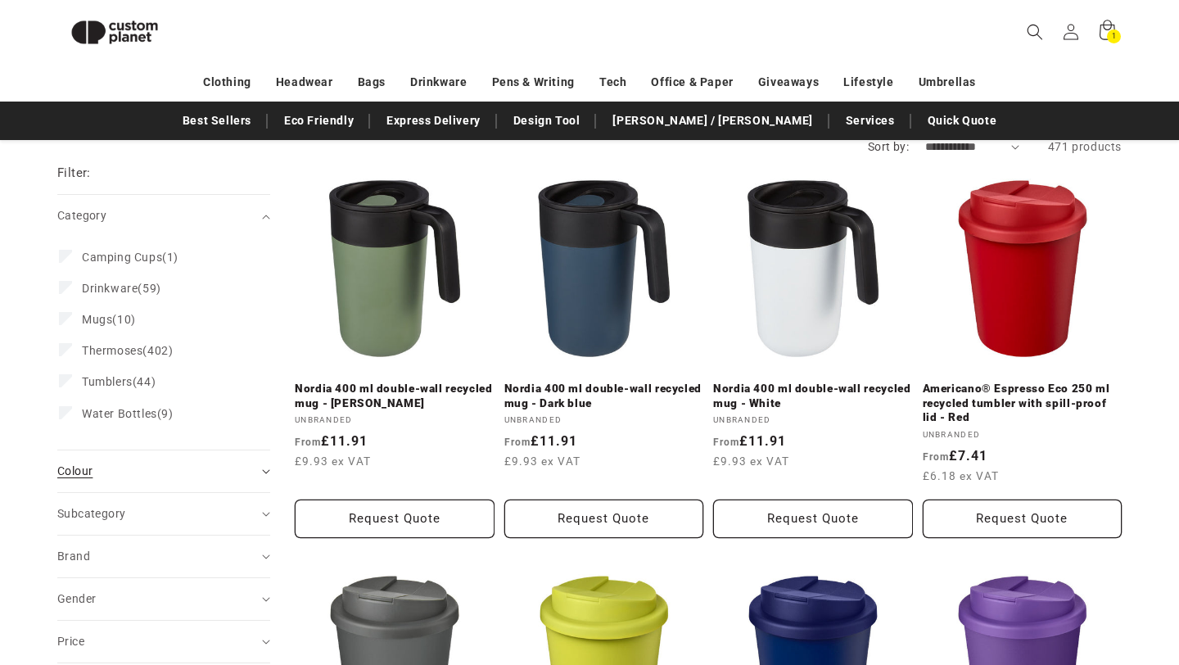
click at [165, 467] on div "Colour (0)" at bounding box center [156, 471] width 199 height 17
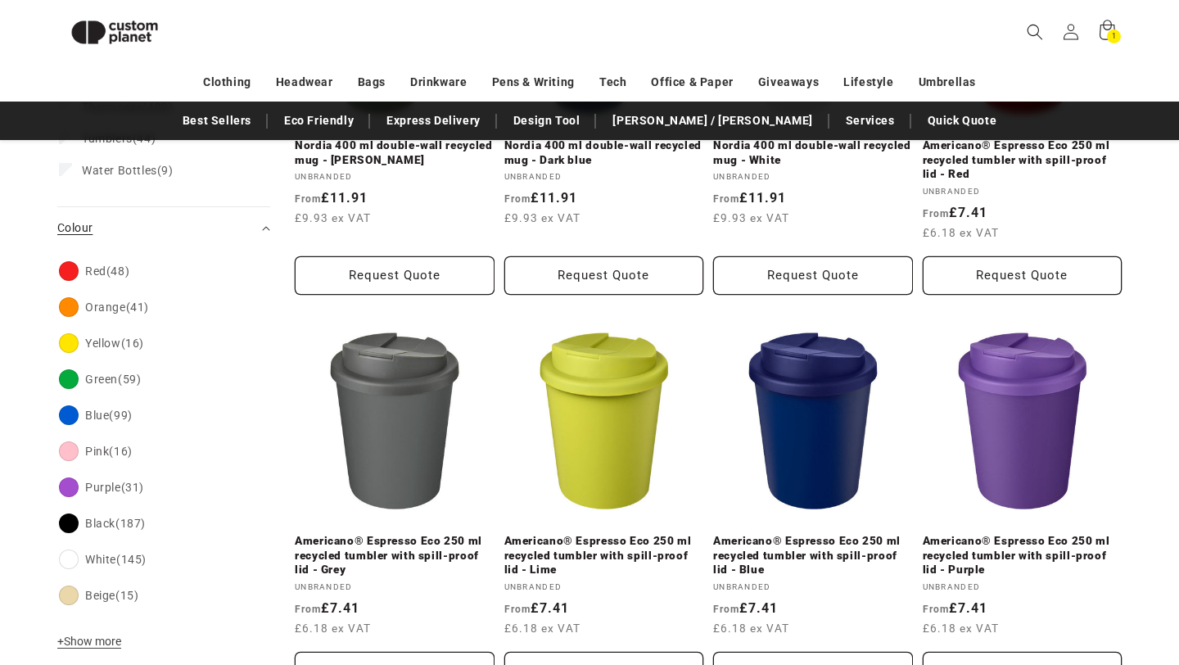
scroll to position [454, 0]
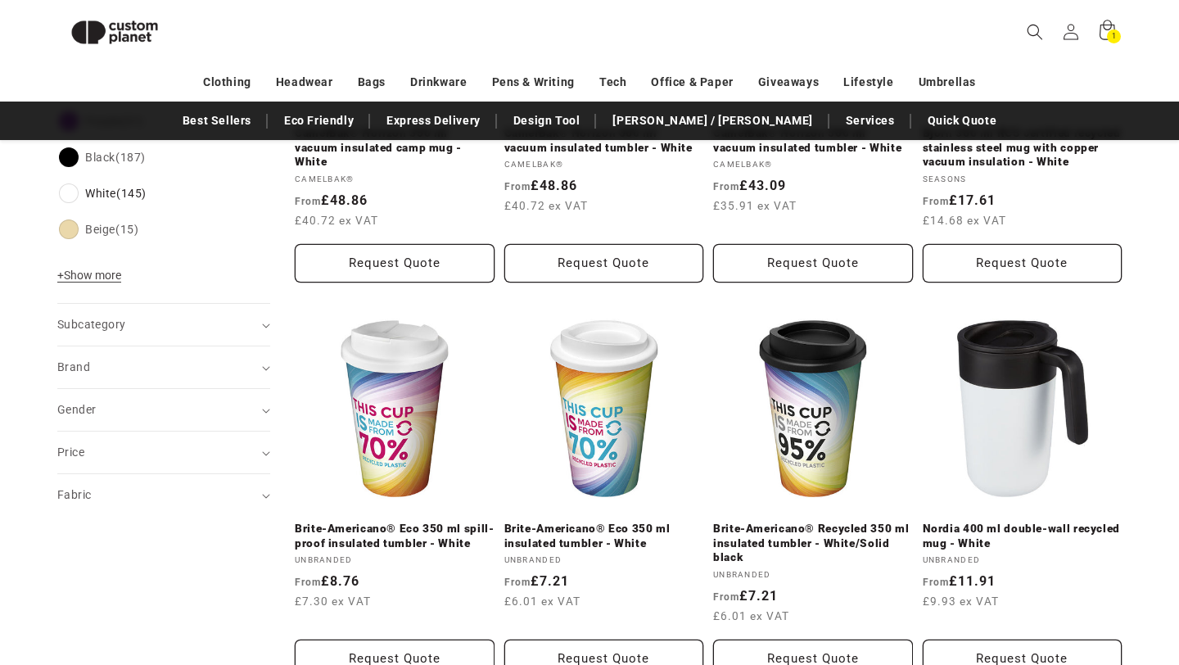
scroll to position [789, 0]
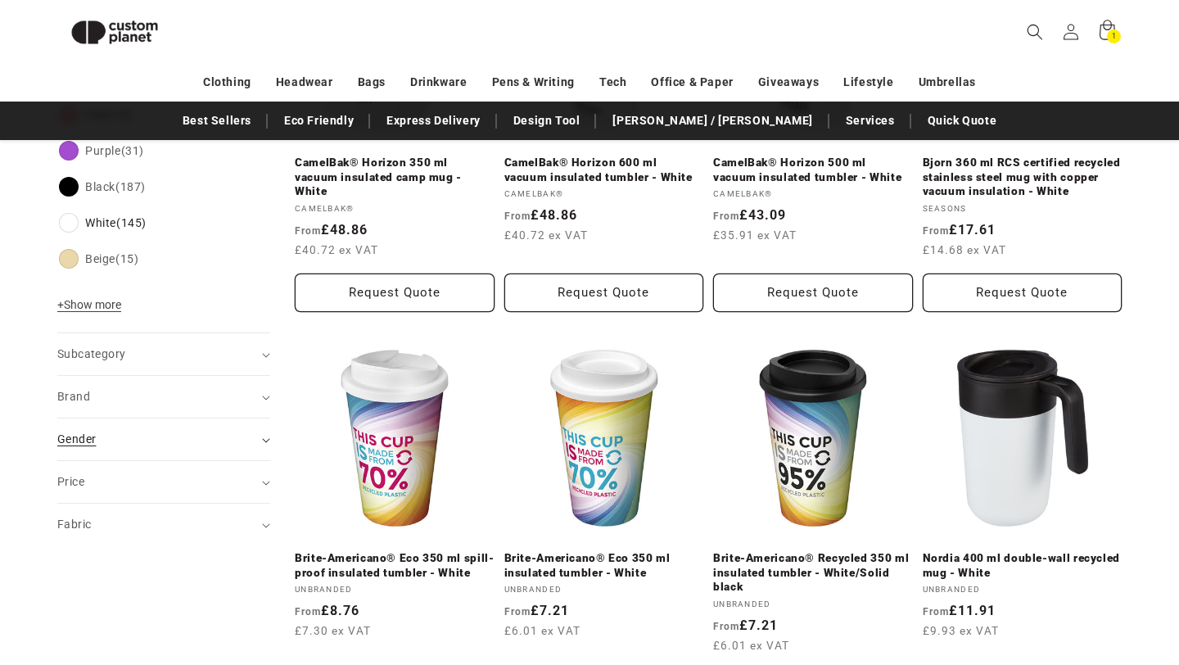
click at [256, 443] on summary "Gender (0)" at bounding box center [163, 439] width 213 height 42
click at [256, 442] on summary "Gender (0)" at bounding box center [163, 439] width 213 height 42
click at [253, 354] on div "Subcategory (0)" at bounding box center [156, 353] width 199 height 17
click at [254, 442] on summary "Brand (0)" at bounding box center [163, 453] width 213 height 42
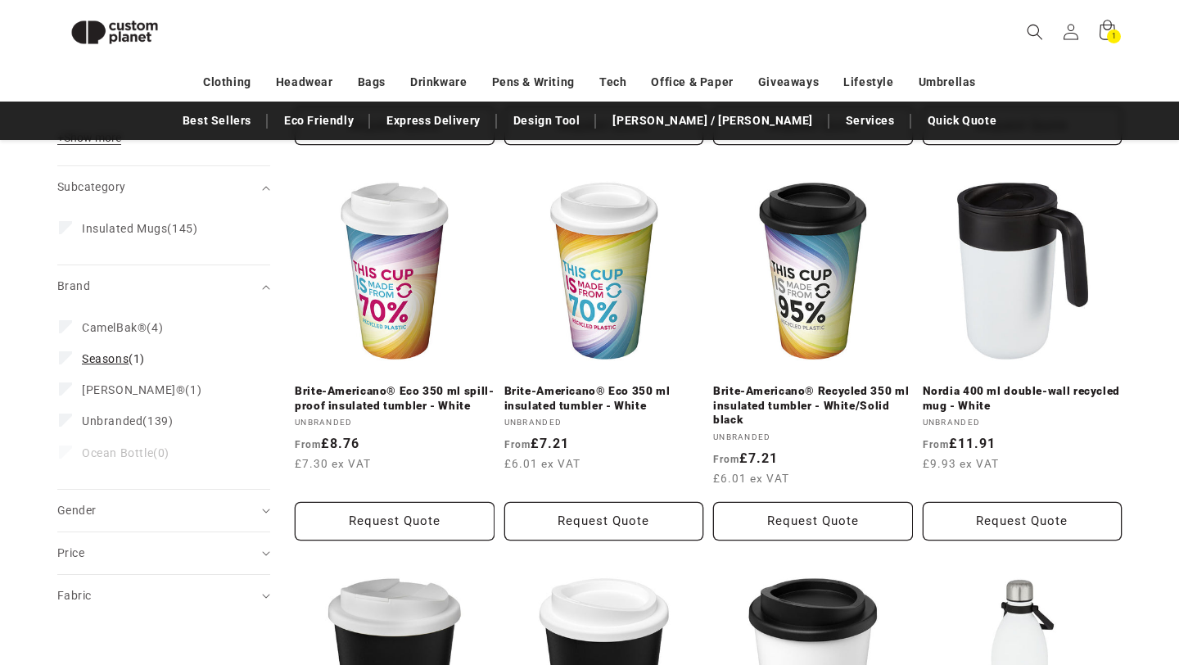
scroll to position [963, 0]
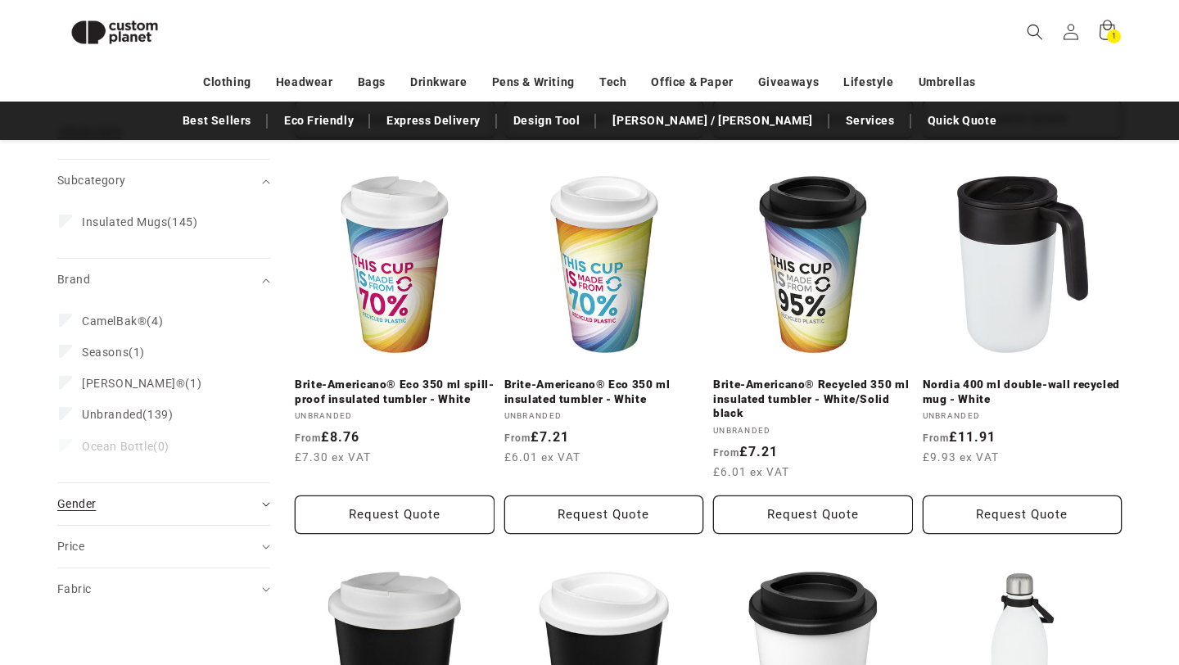
click at [246, 506] on div "Gender (0)" at bounding box center [156, 503] width 199 height 17
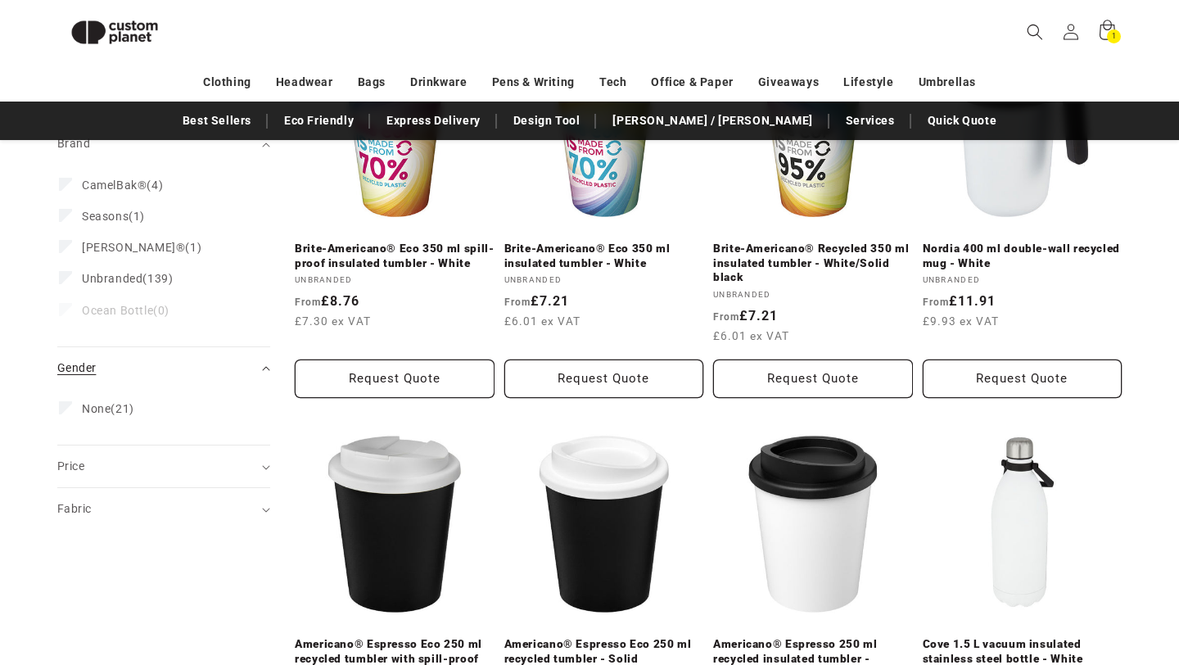
scroll to position [1117, 0]
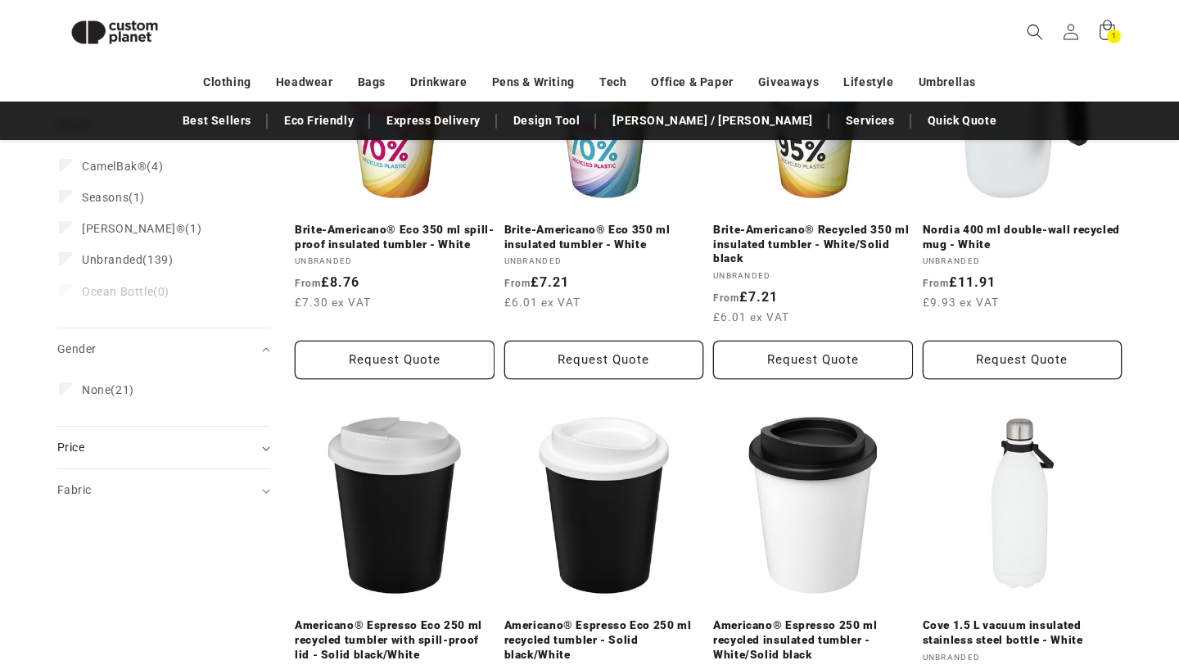
click at [245, 443] on div "Price" at bounding box center [156, 447] width 199 height 17
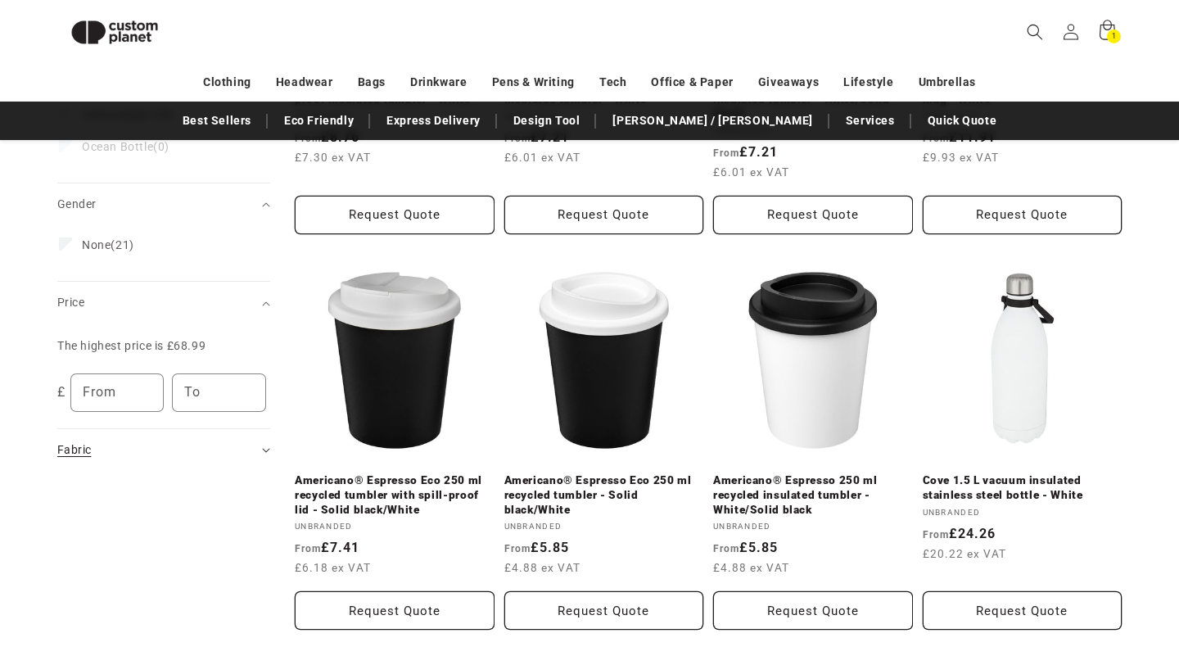
scroll to position [1286, 0]
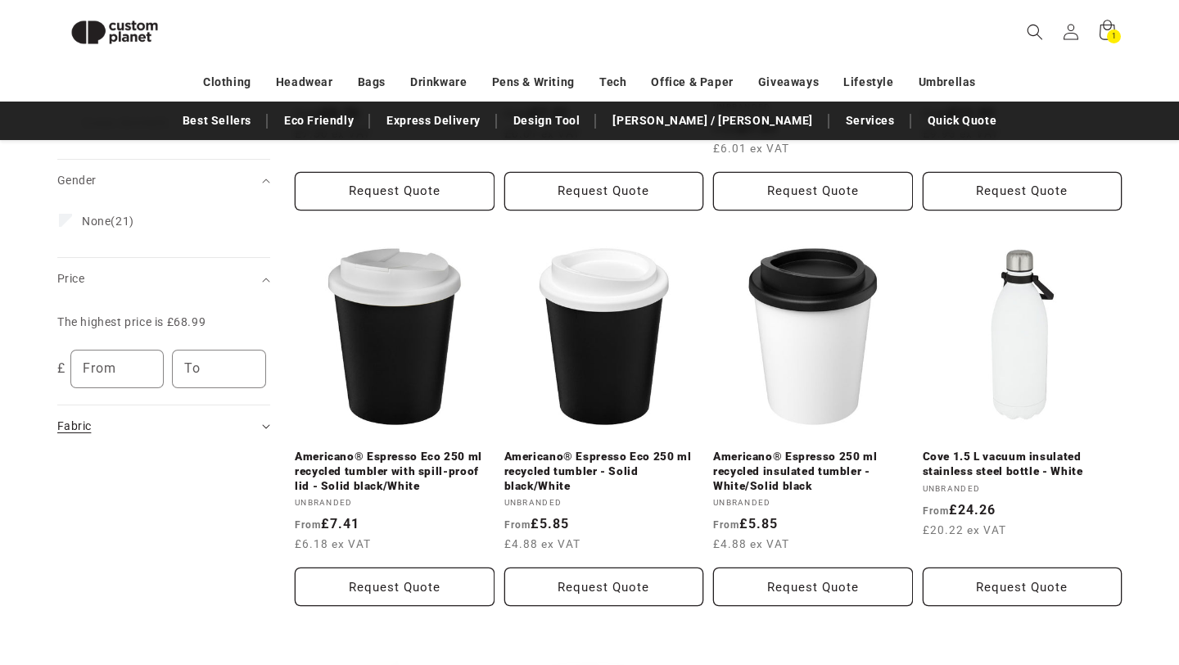
click at [255, 420] on div "Fabric (0)" at bounding box center [156, 425] width 199 height 17
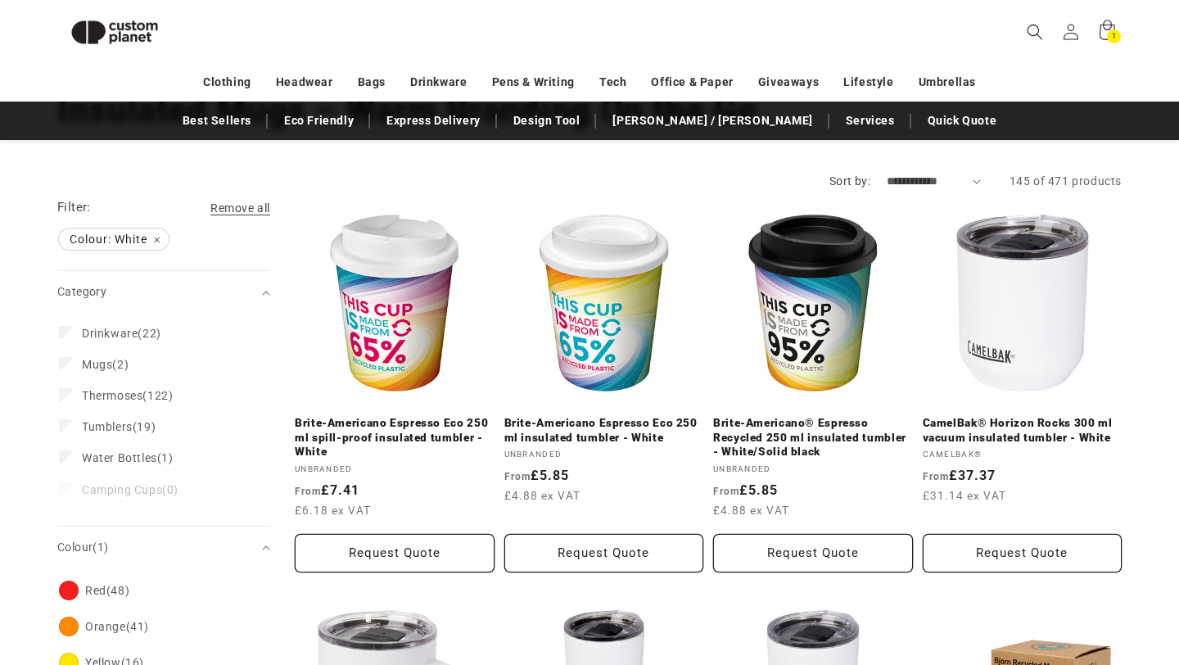
scroll to position [0, 0]
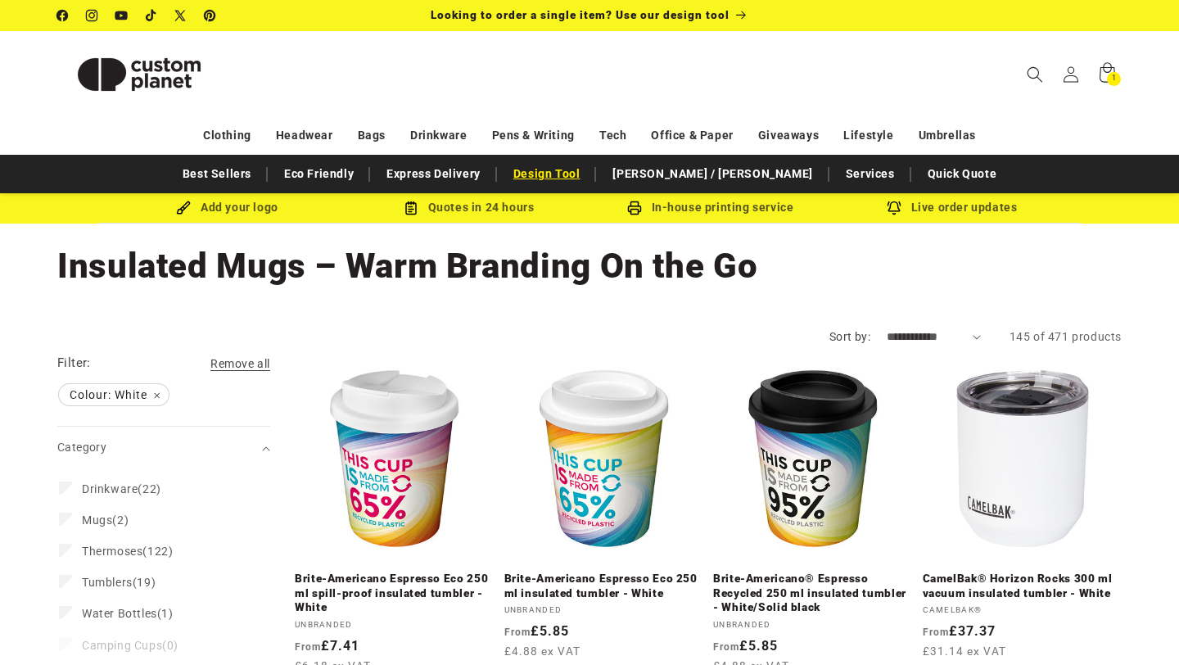
click at [589, 173] on link "Design Tool" at bounding box center [546, 174] width 83 height 29
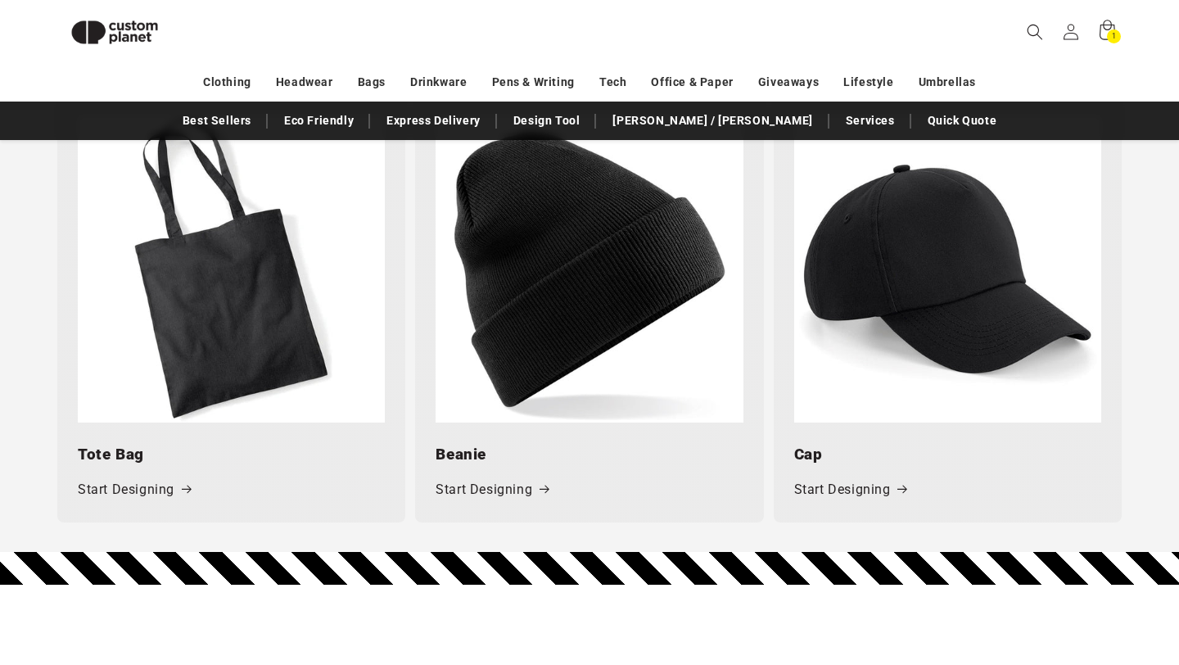
scroll to position [2231, 0]
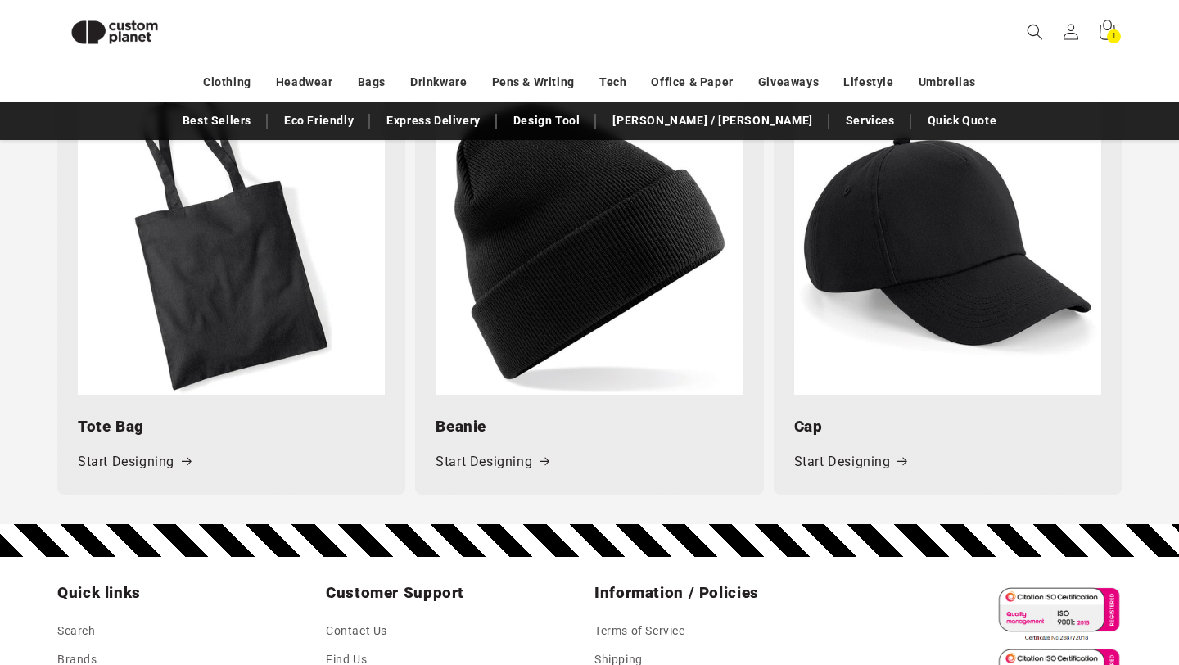
click at [287, 278] on img at bounding box center [231, 241] width 307 height 307
click at [125, 465] on link "Start Designing" at bounding box center [134, 462] width 113 height 24
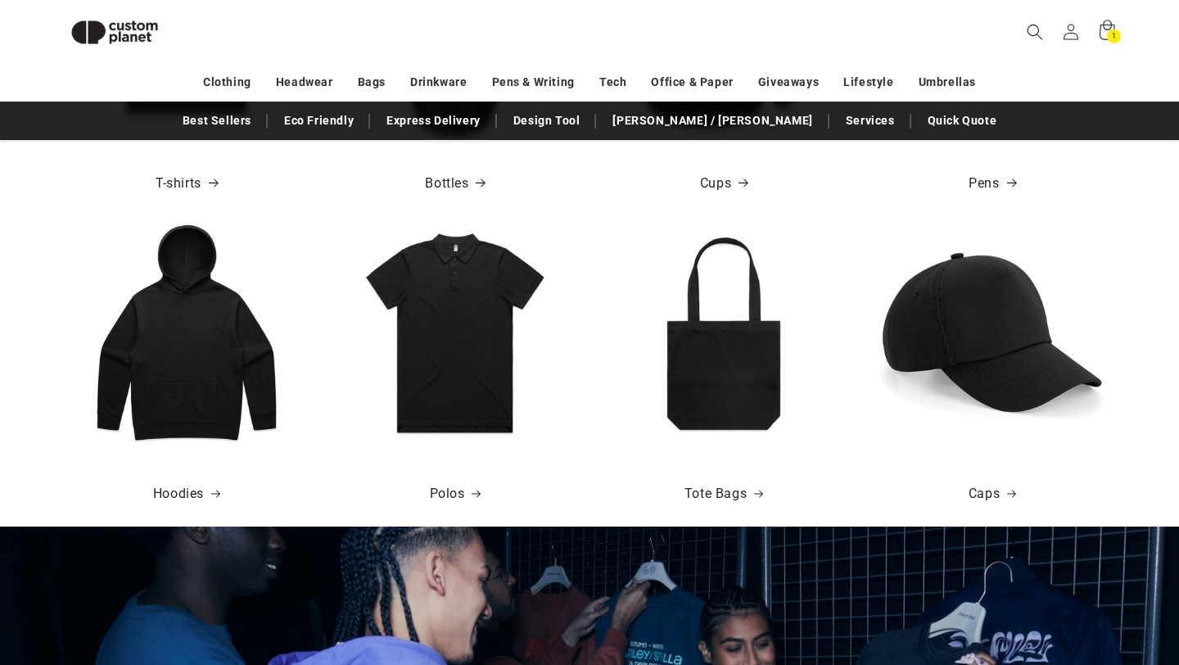
scroll to position [801, 0]
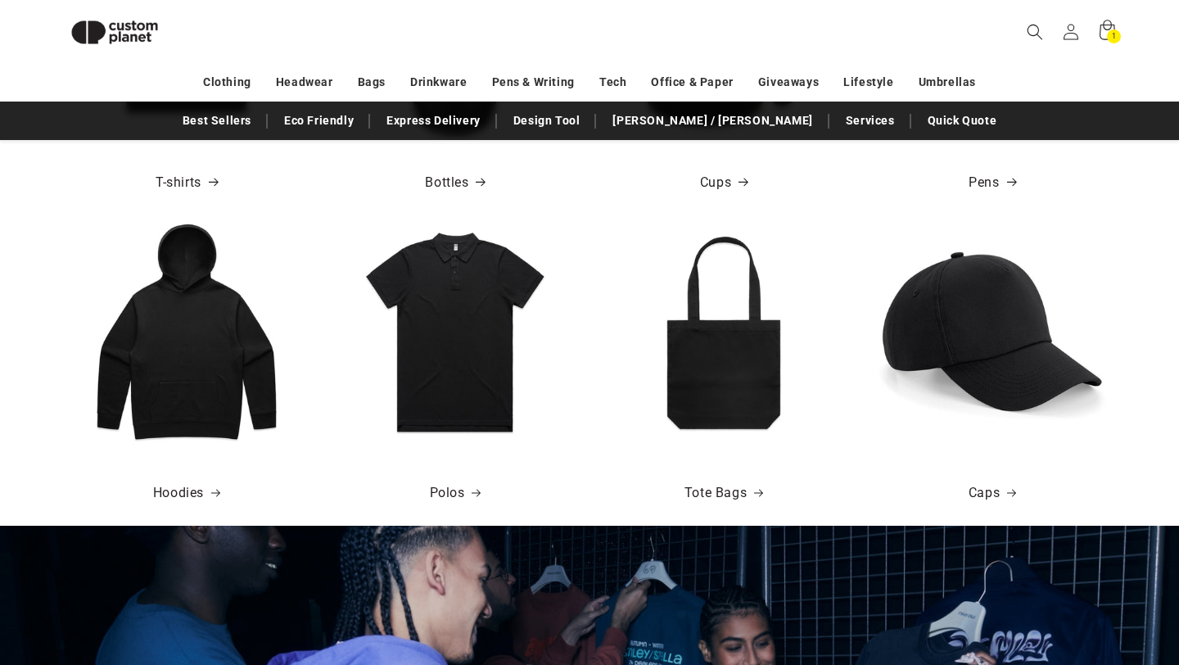
click at [483, 407] on img at bounding box center [455, 331] width 234 height 234
click at [451, 503] on link "Polos" at bounding box center [456, 493] width 52 height 24
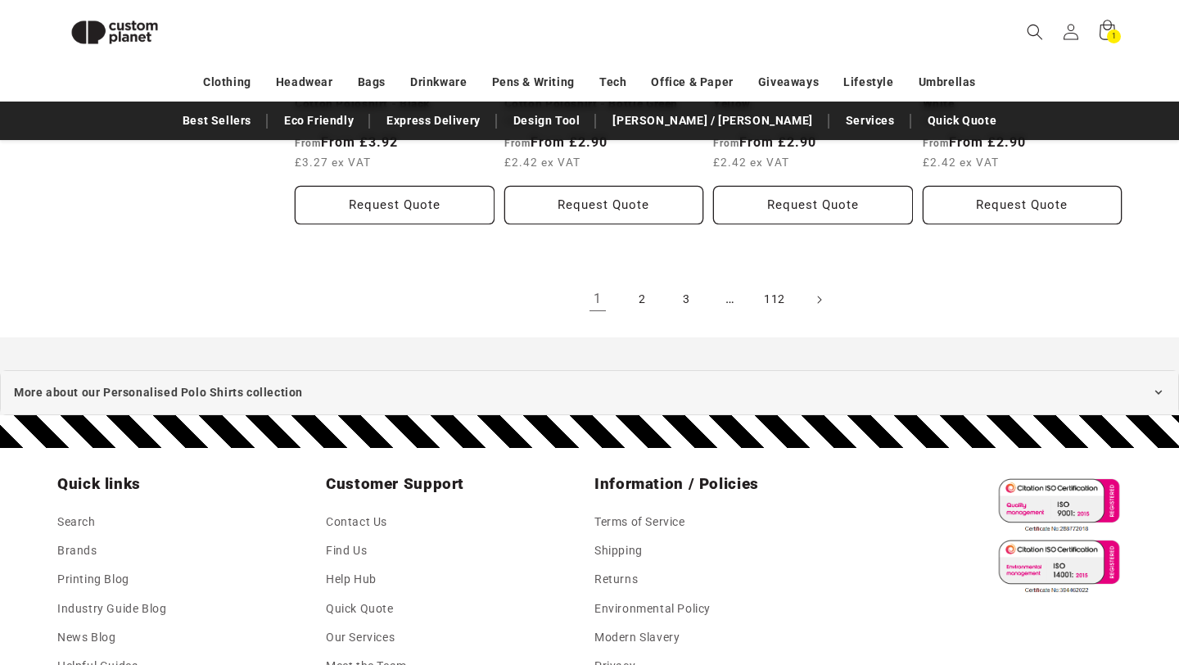
scroll to position [1925, 0]
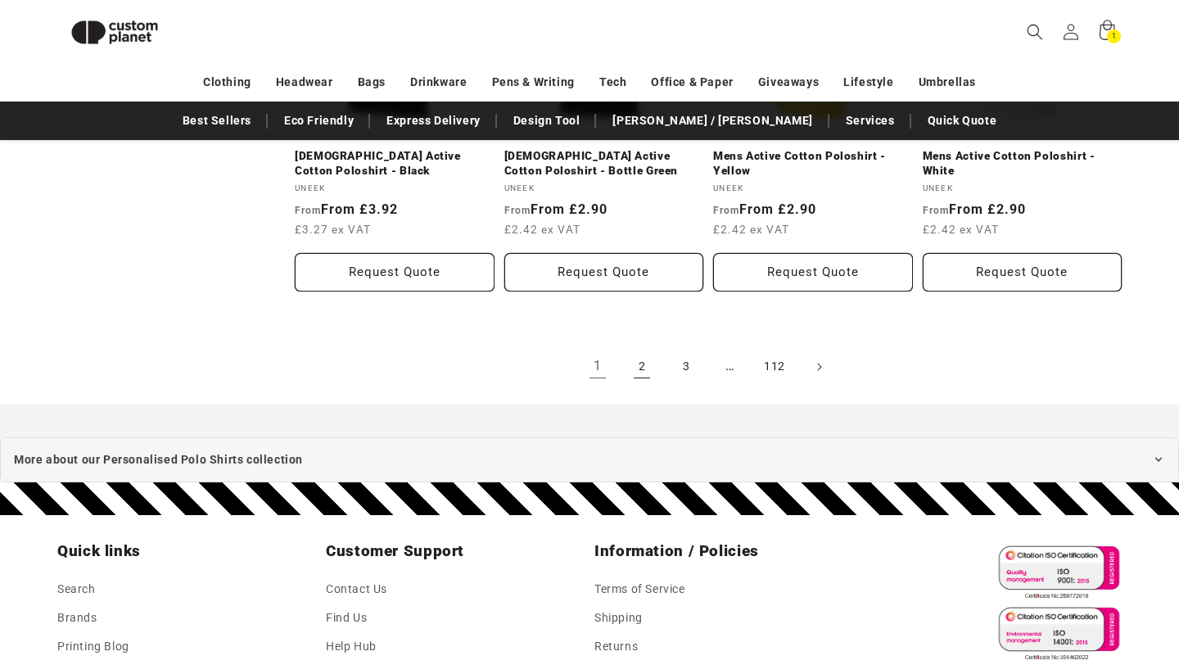
click at [640, 349] on link "2" at bounding box center [642, 367] width 36 height 36
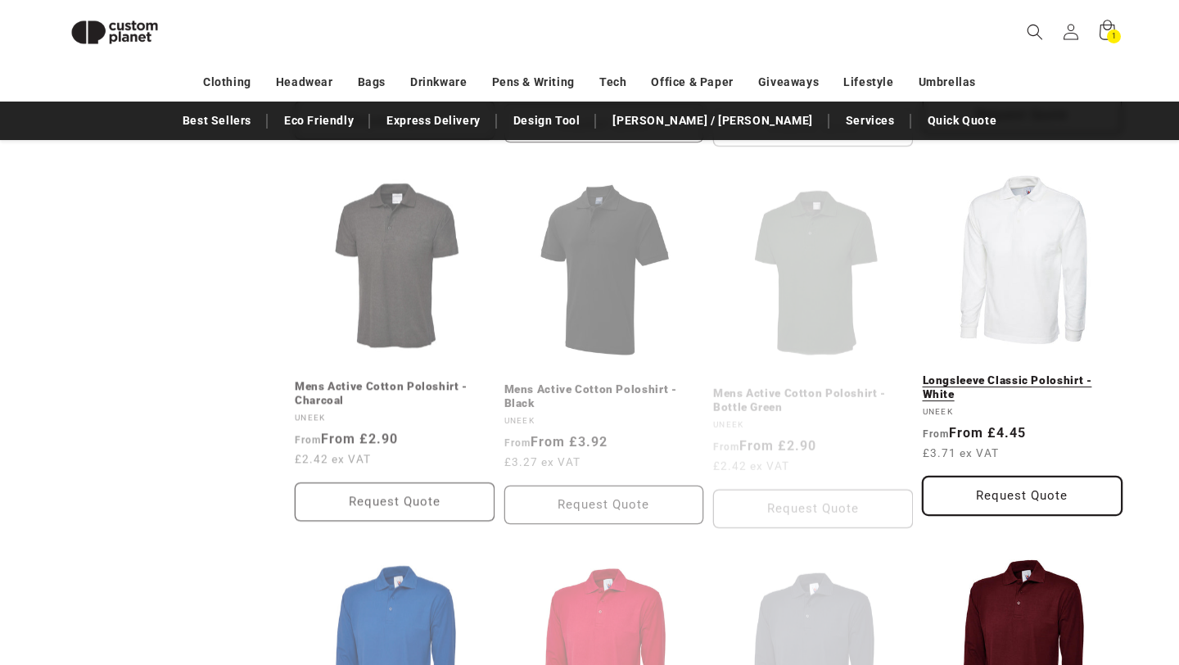
scroll to position [1317, 0]
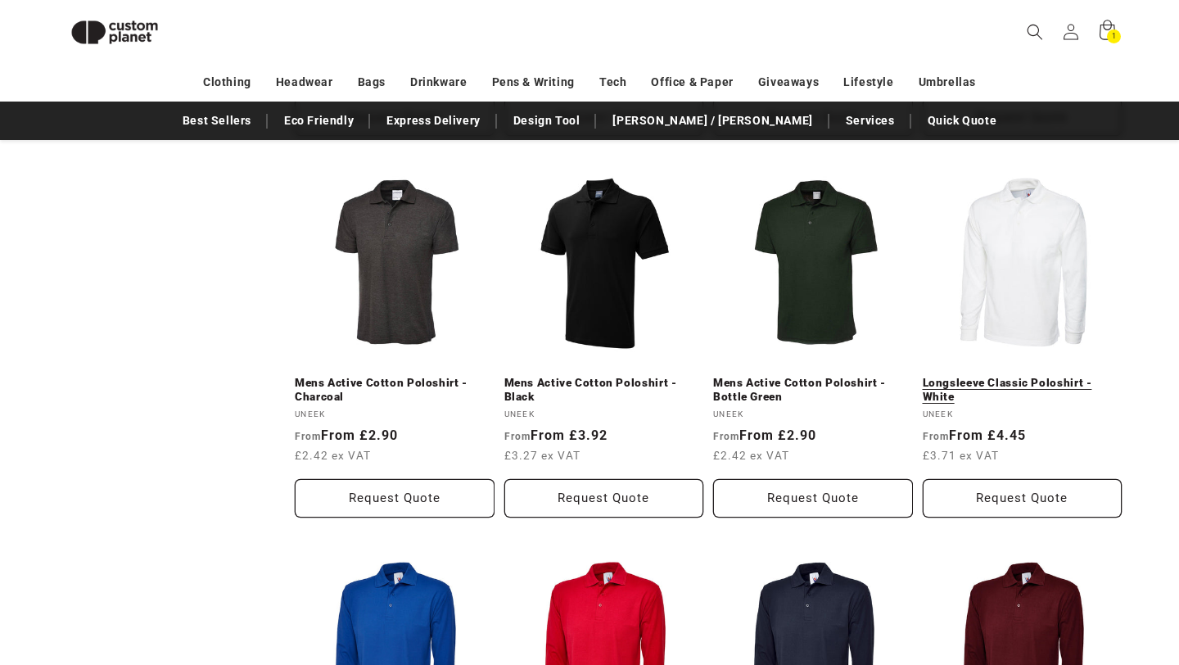
click at [1021, 376] on link "Longsleeve Classic Poloshirt - White" at bounding box center [1023, 390] width 200 height 29
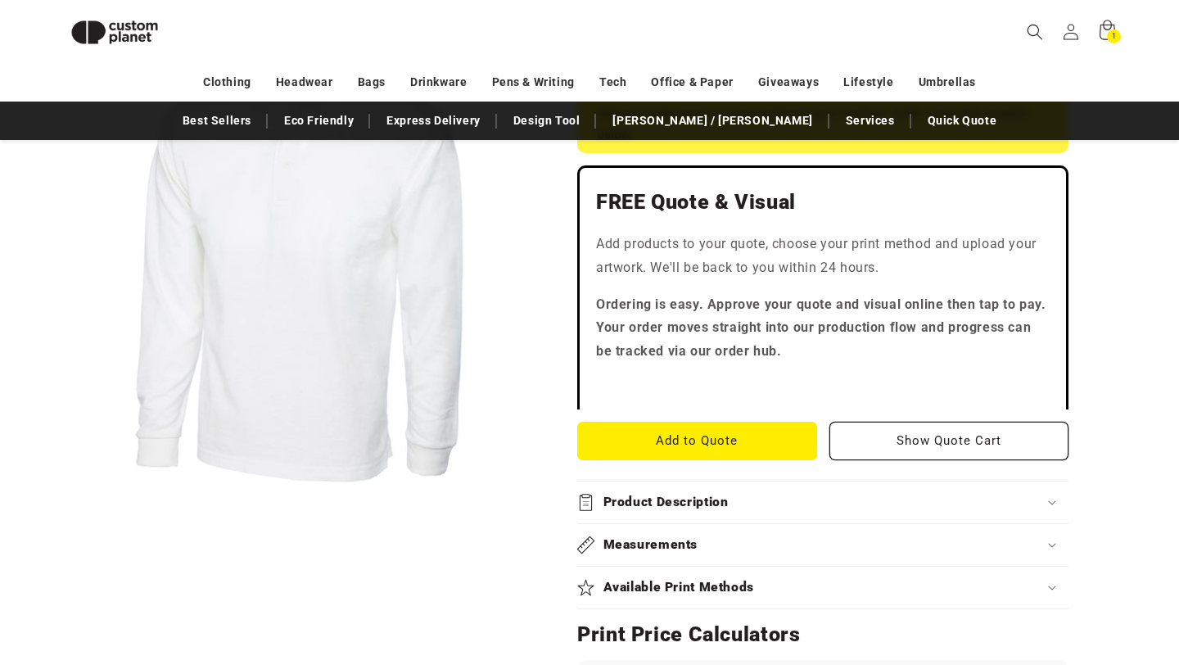
scroll to position [426, 0]
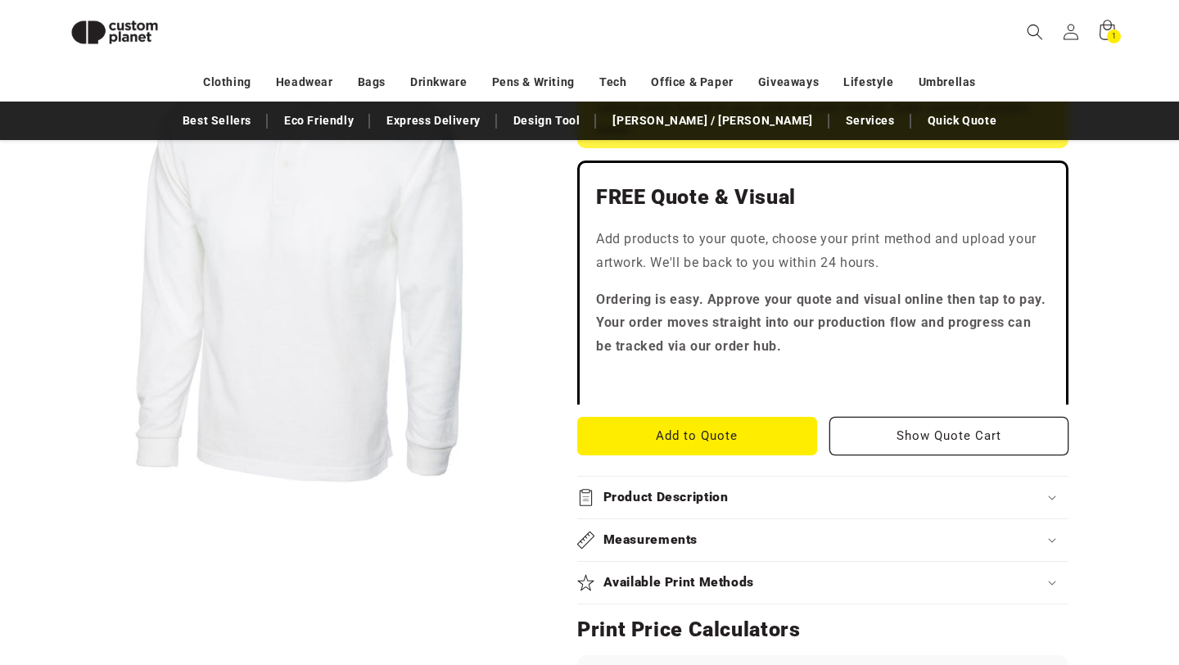
click at [675, 590] on h2 "Available Print Methods" at bounding box center [678, 582] width 151 height 17
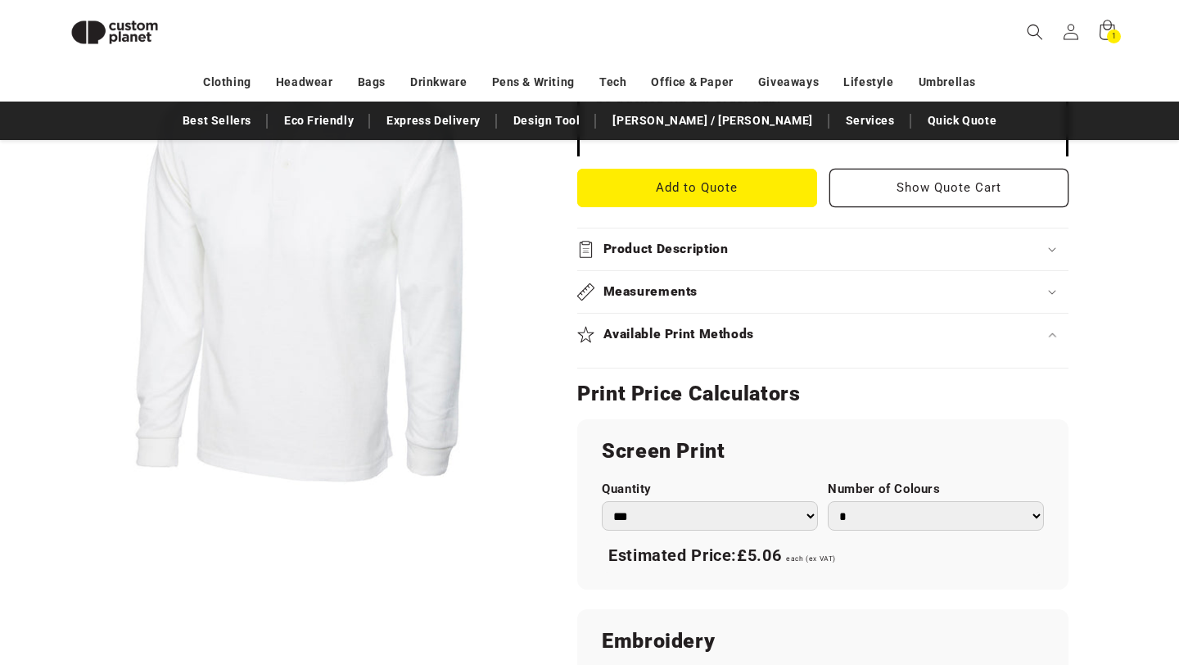
scroll to position [690, 0]
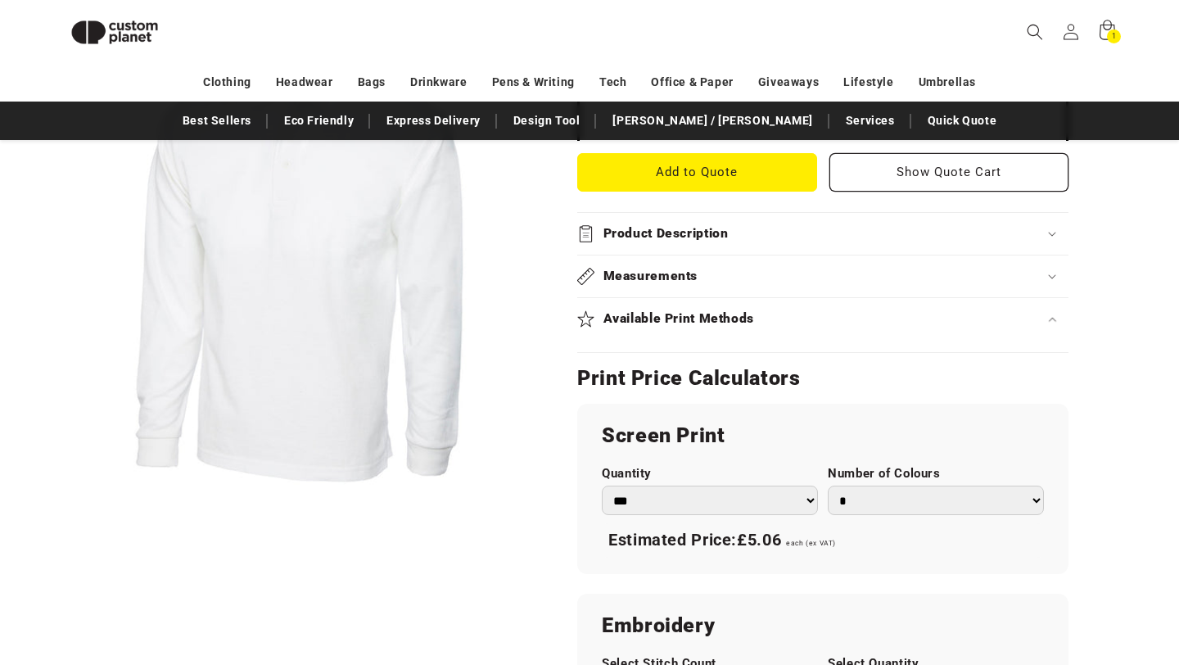
click at [694, 499] on select "*** *** *** **** **** **** ***** *****" at bounding box center [710, 500] width 216 height 30
click at [859, 507] on select "* * * * * * *" at bounding box center [936, 500] width 216 height 30
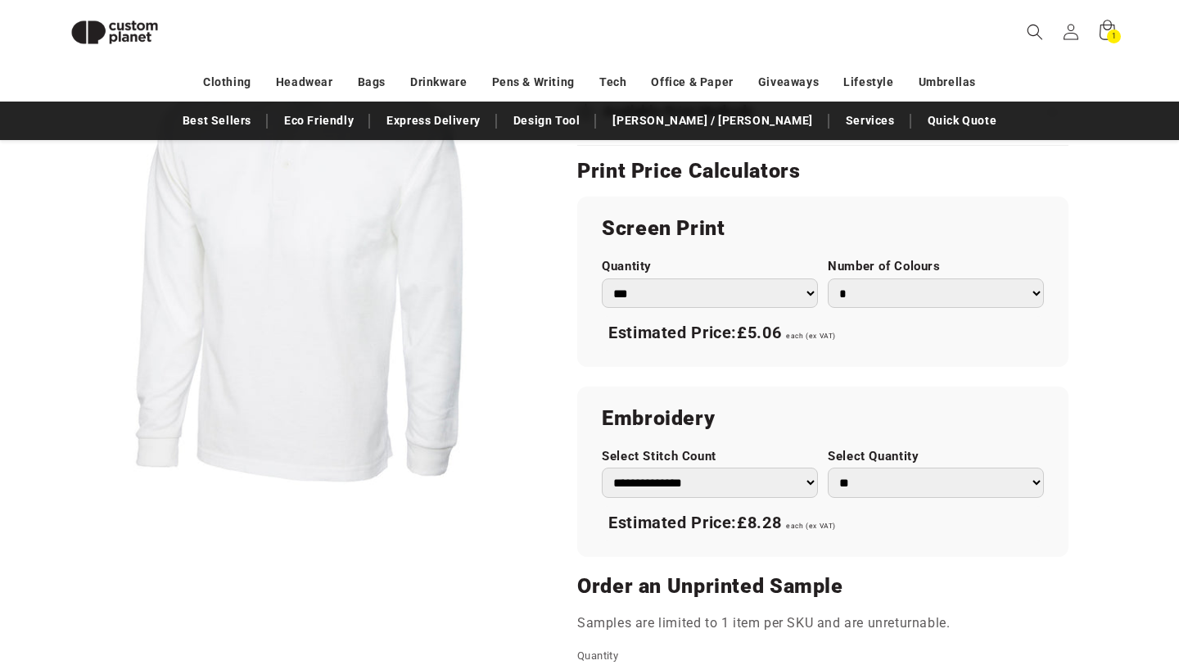
scroll to position [901, 0]
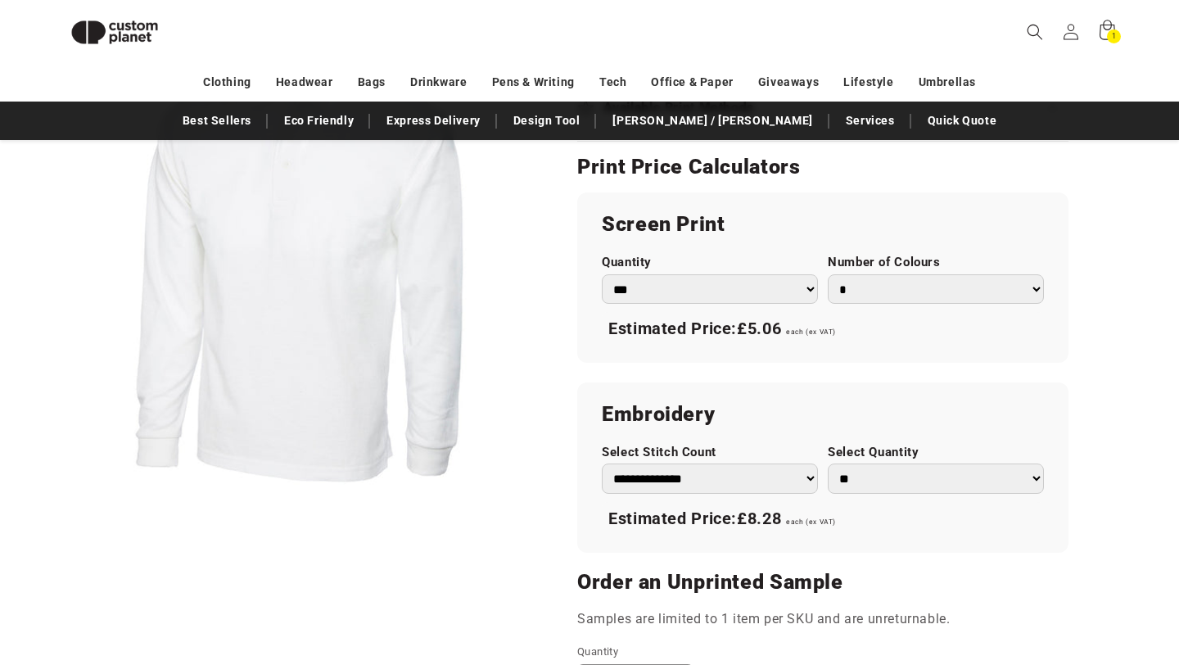
click at [839, 477] on select "** ** *** *** *** **** **** ****" at bounding box center [936, 478] width 216 height 30
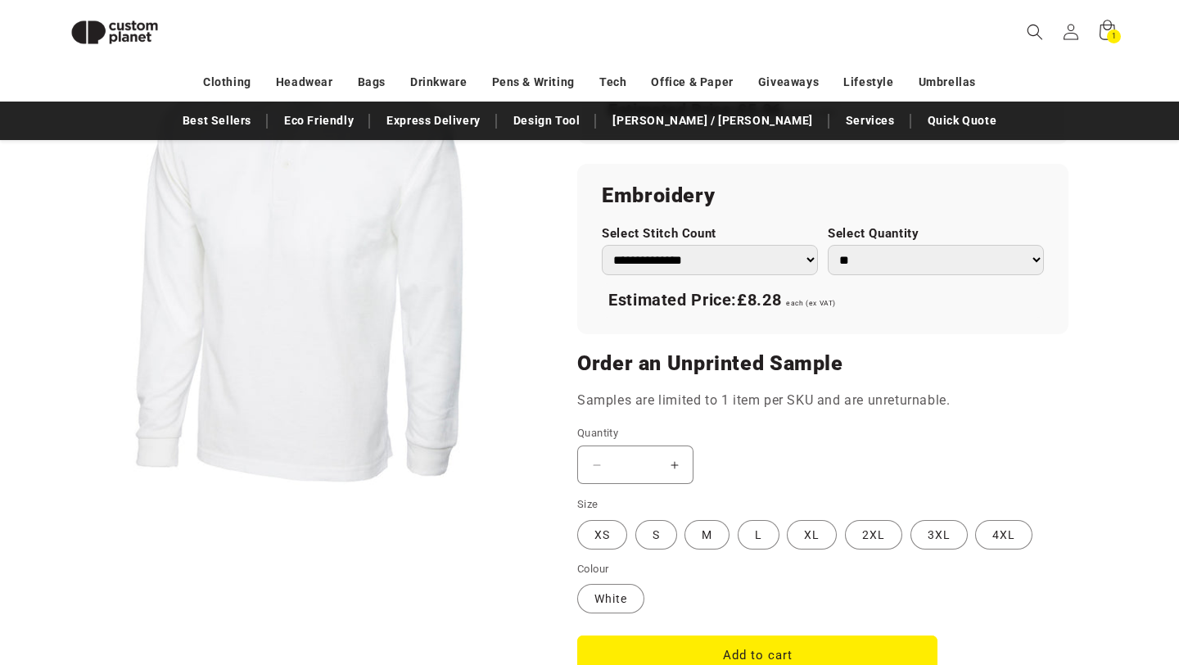
scroll to position [1121, 0]
click at [737, 526] on fieldset "Size XS Variant sold out or unavailable S Variant sold out or unavailable M Var…" at bounding box center [806, 522] width 459 height 55
click at [717, 526] on label "M Variant sold out or unavailable" at bounding box center [706, 533] width 45 height 29
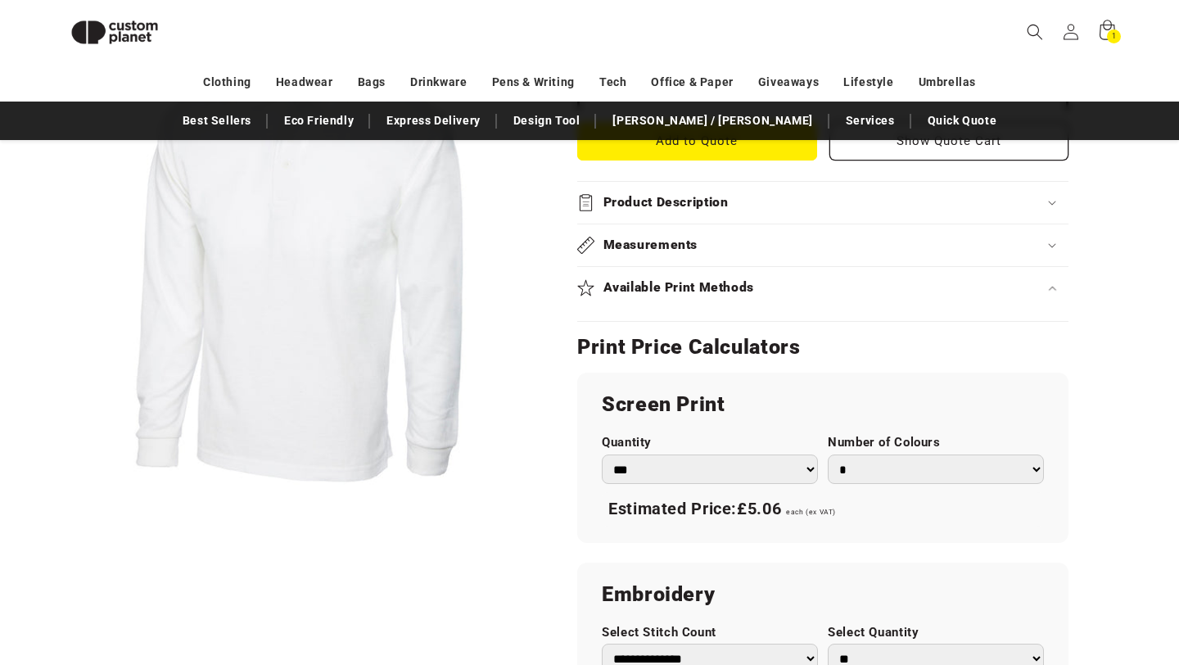
scroll to position [709, 0]
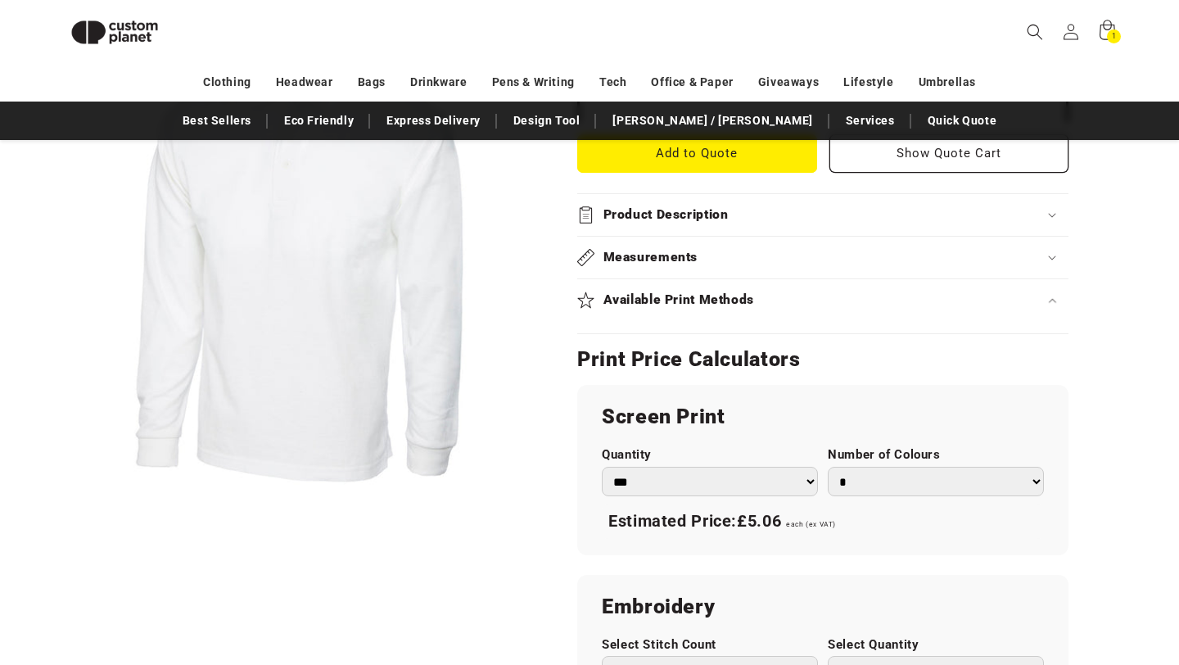
click at [683, 299] on h2 "Available Print Methods" at bounding box center [678, 299] width 151 height 17
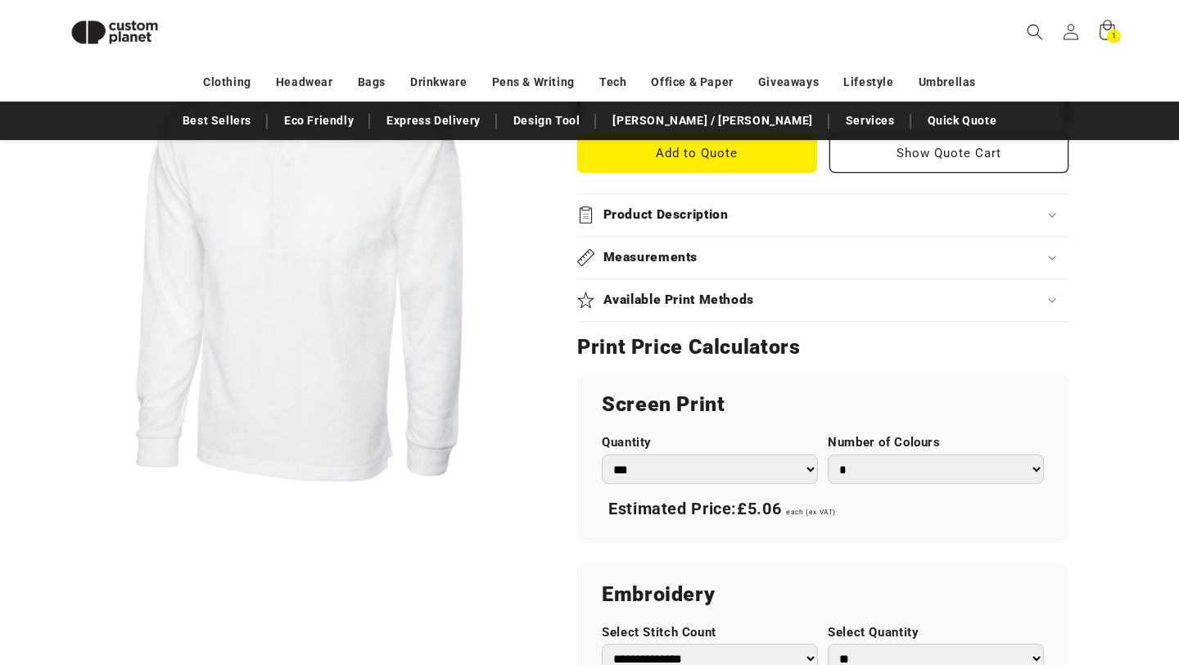
click at [686, 258] on h2 "Measurements" at bounding box center [650, 257] width 95 height 17
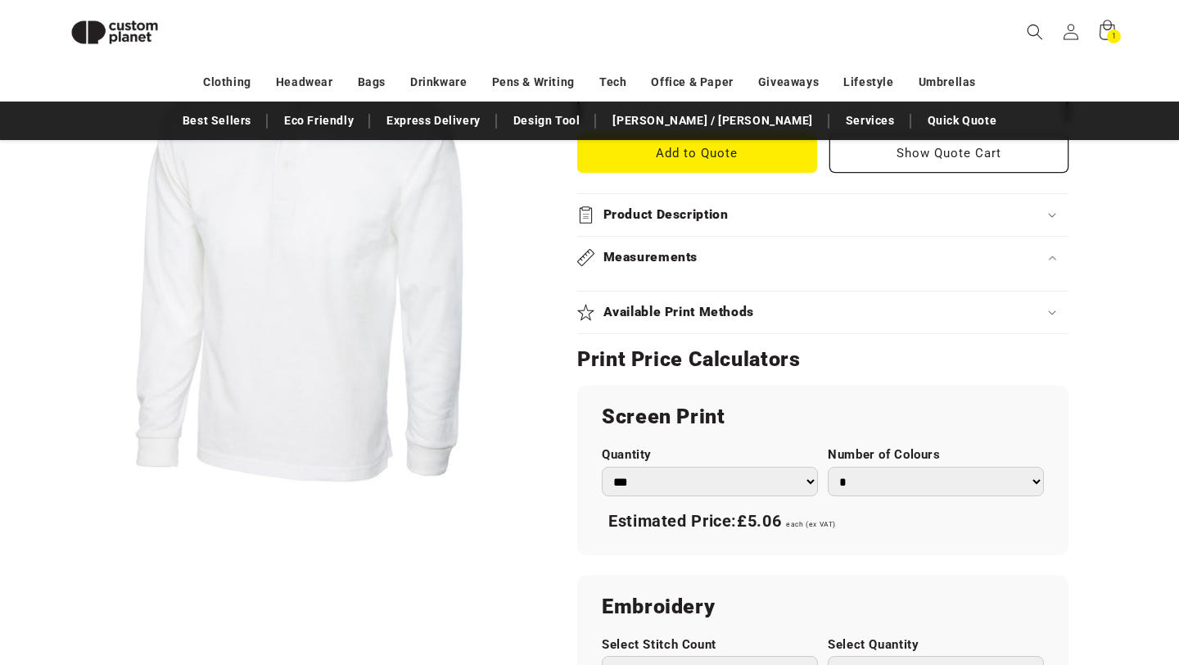
click at [688, 202] on summary "Product Description" at bounding box center [822, 215] width 491 height 42
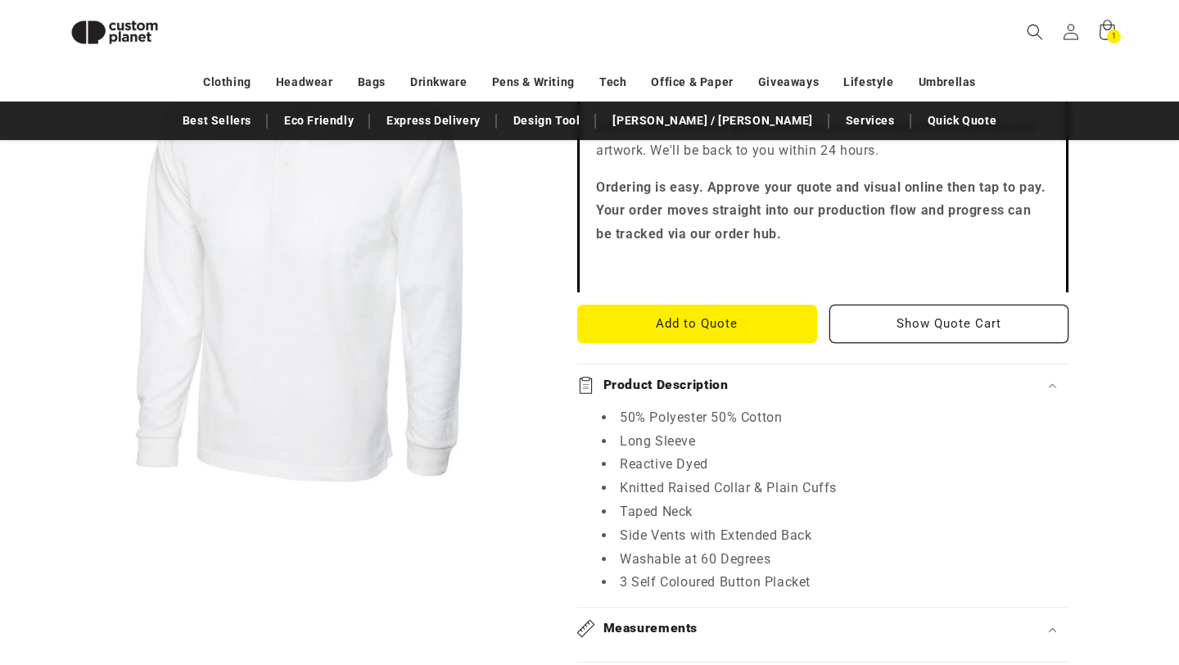
scroll to position [535, 0]
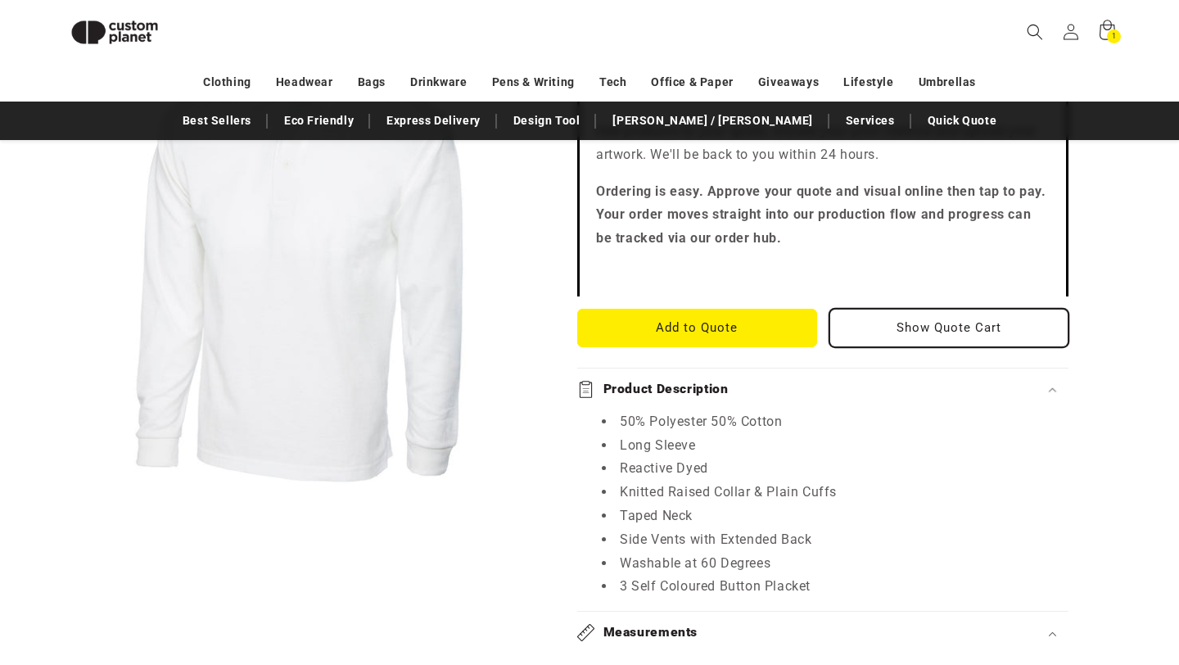
click at [900, 335] on button "Show Quote Cart" at bounding box center [949, 328] width 240 height 38
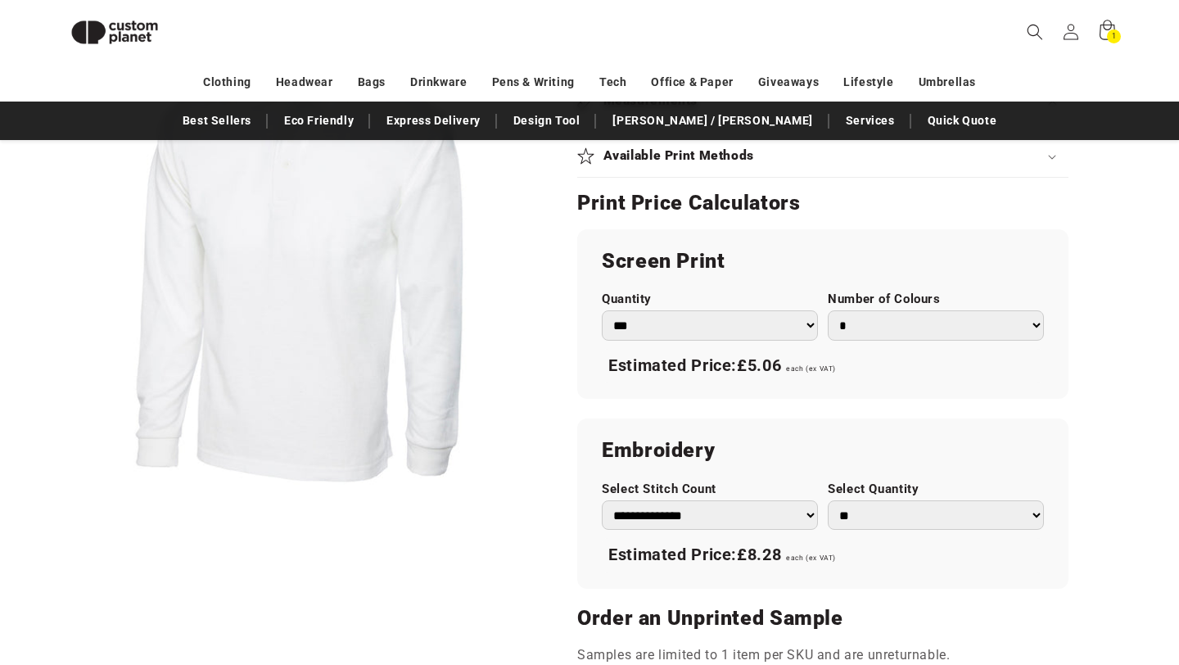
click at [882, 326] on select "* * * * * * *" at bounding box center [936, 325] width 216 height 30
click at [891, 506] on select "** ** *** *** *** **** **** ****" at bounding box center [936, 515] width 216 height 30
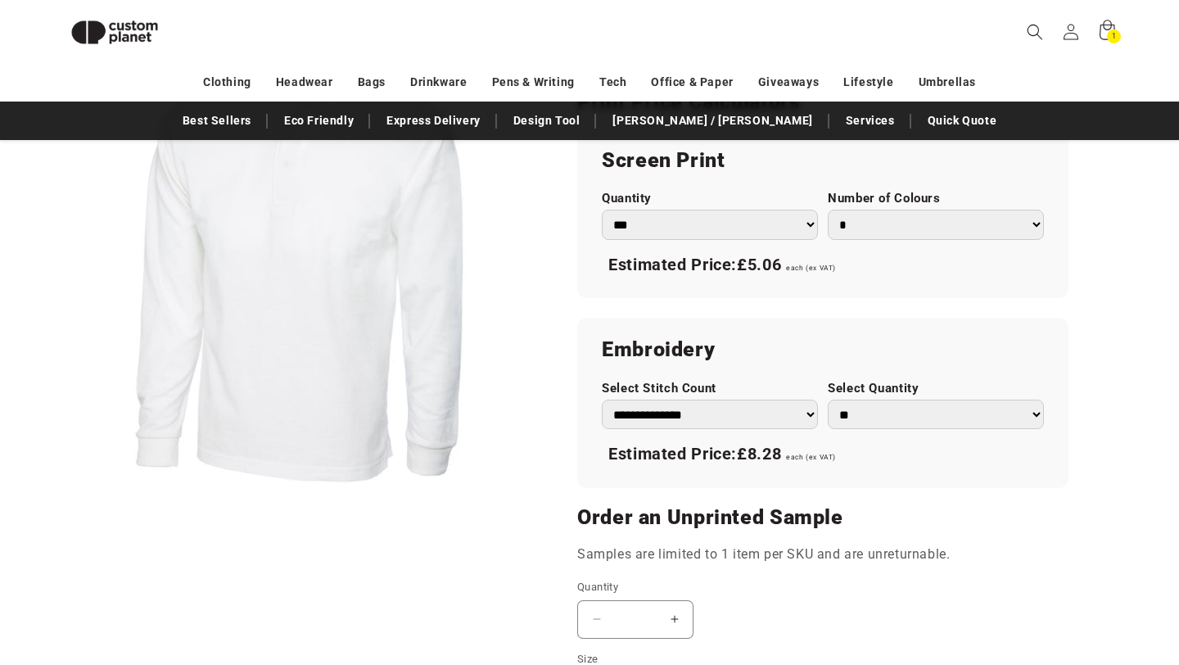
scroll to position [1262, 0]
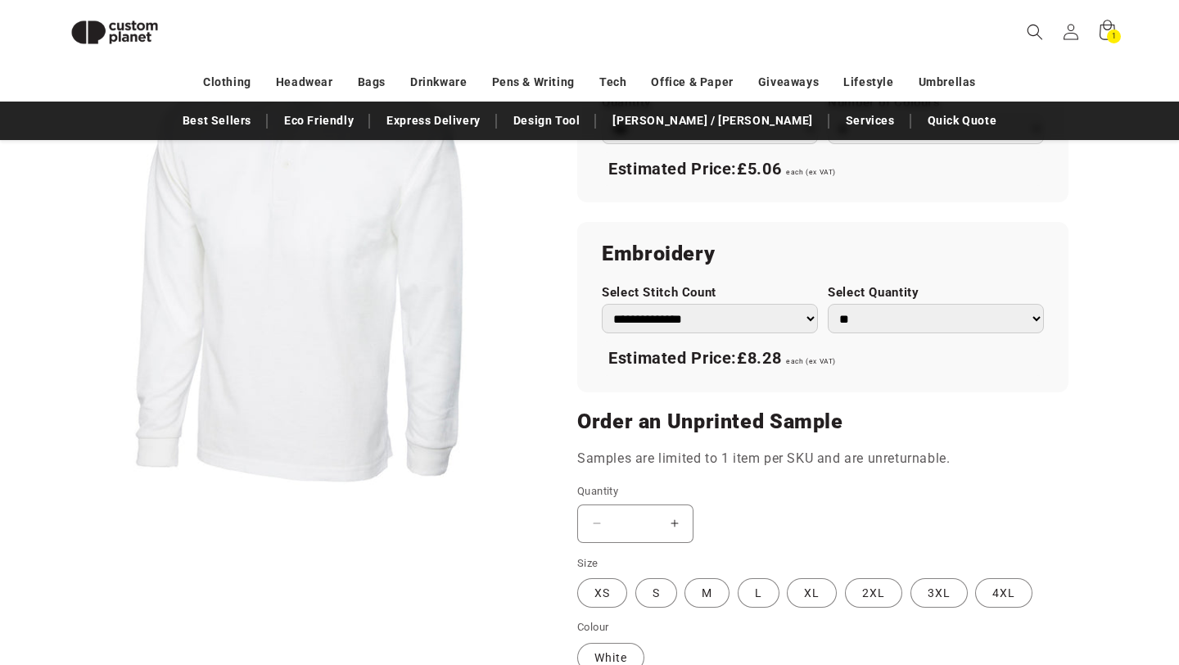
click at [675, 527] on button "Increase quantity for Longsleeve Classic Poloshirt - White" at bounding box center [674, 523] width 37 height 38
click at [676, 527] on button "Increase quantity for Longsleeve Classic Poloshirt - White" at bounding box center [674, 523] width 37 height 38
click at [673, 517] on button "Increase quantity for Longsleeve Classic Poloshirt - White" at bounding box center [674, 523] width 37 height 38
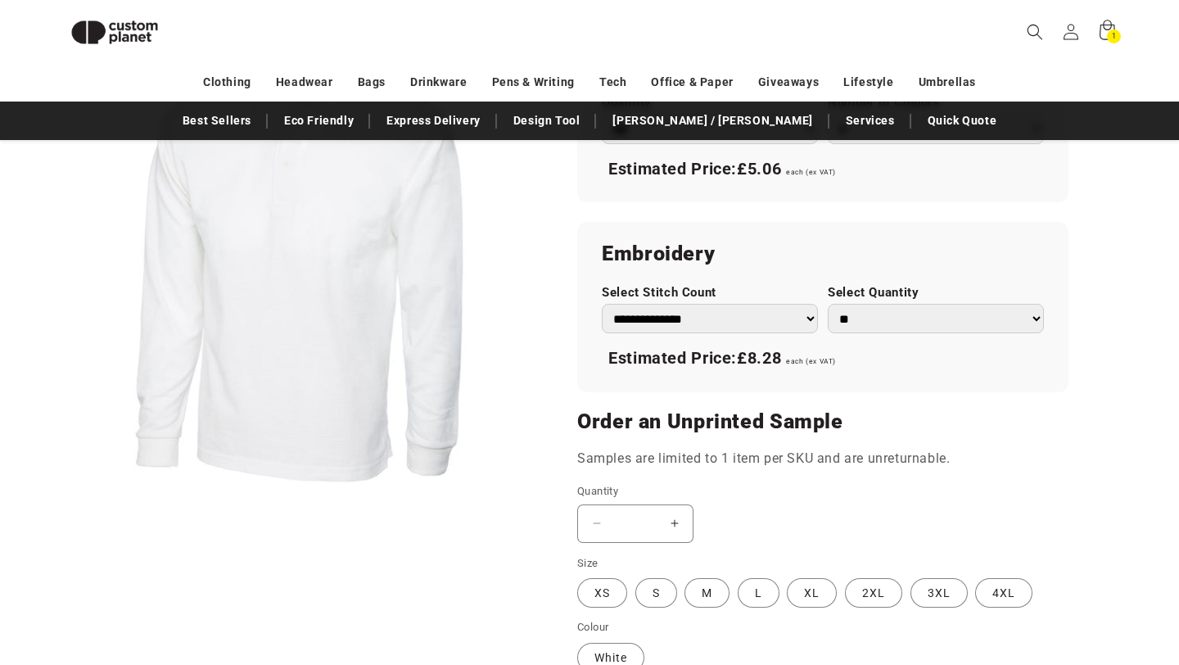
click at [633, 521] on input "*" at bounding box center [635, 523] width 41 height 38
click at [652, 593] on label "S Variant sold out or unavailable" at bounding box center [656, 592] width 42 height 29
click at [662, 490] on label "Quantity ( 0 in cart)" at bounding box center [757, 491] width 360 height 16
click at [656, 504] on input "*" at bounding box center [635, 523] width 41 height 38
click at [665, 499] on label "Quantity ( 0 in cart)" at bounding box center [757, 491] width 360 height 16
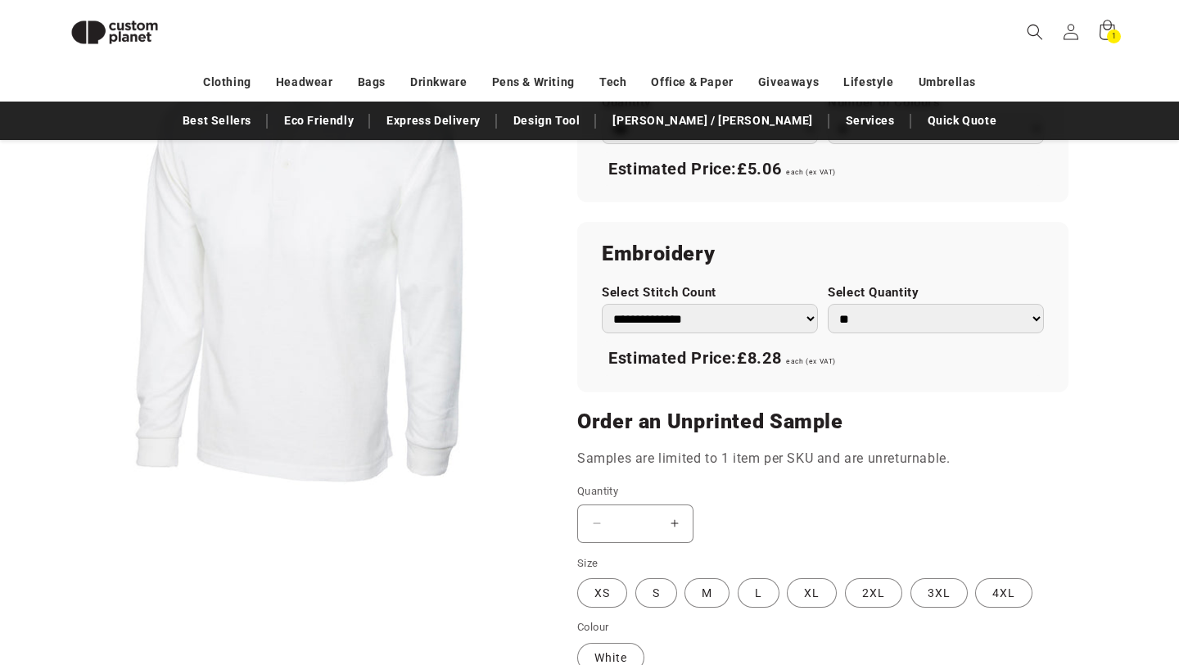
click at [656, 504] on input "*" at bounding box center [635, 523] width 41 height 38
click at [679, 519] on button "Increase quantity for Longsleeve Classic Poloshirt - White" at bounding box center [674, 523] width 37 height 38
click at [679, 520] on button "Increase quantity for Longsleeve Classic Poloshirt - White" at bounding box center [674, 523] width 37 height 38
click at [635, 520] on input "*" at bounding box center [635, 523] width 41 height 38
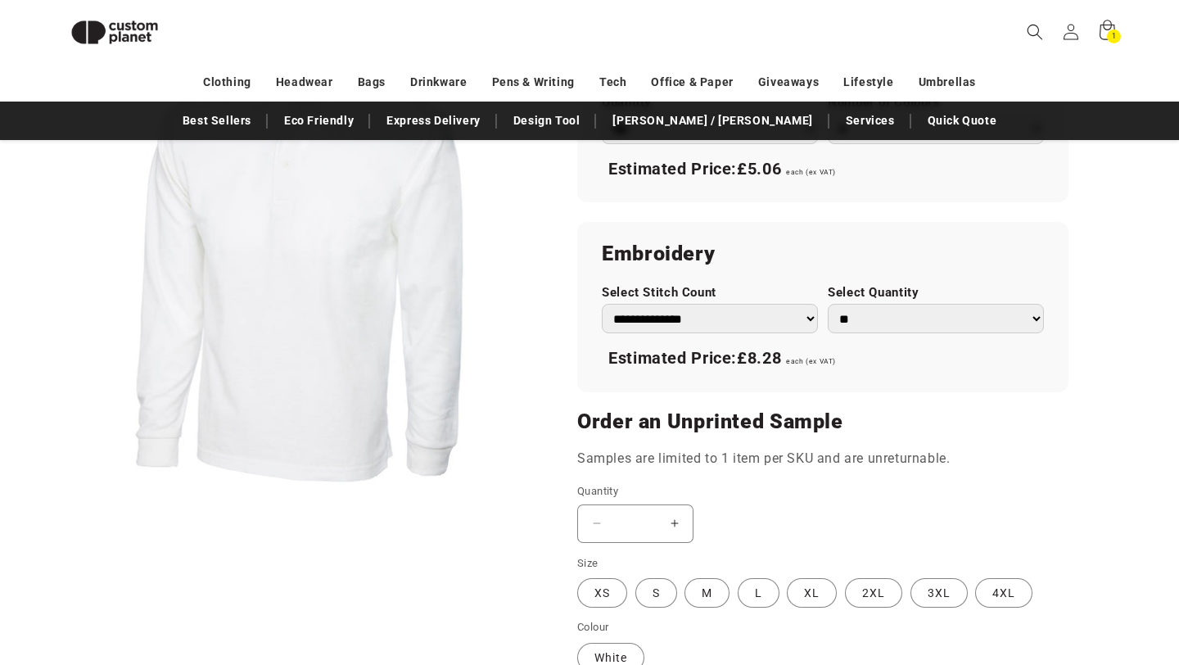
click at [635, 520] on input "*" at bounding box center [635, 523] width 41 height 38
click at [712, 511] on div "Decrease quantity for Longsleeve Classic Poloshirt - White * Increase quantity …" at bounding box center [757, 523] width 360 height 38
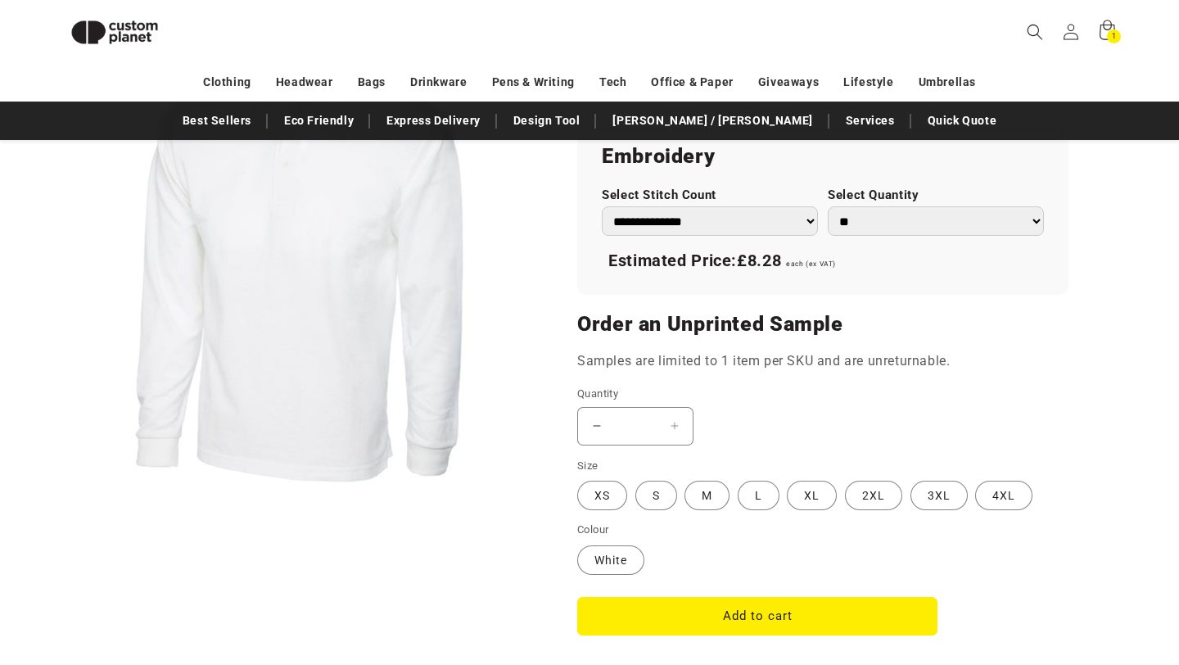
scroll to position [1386, 0]
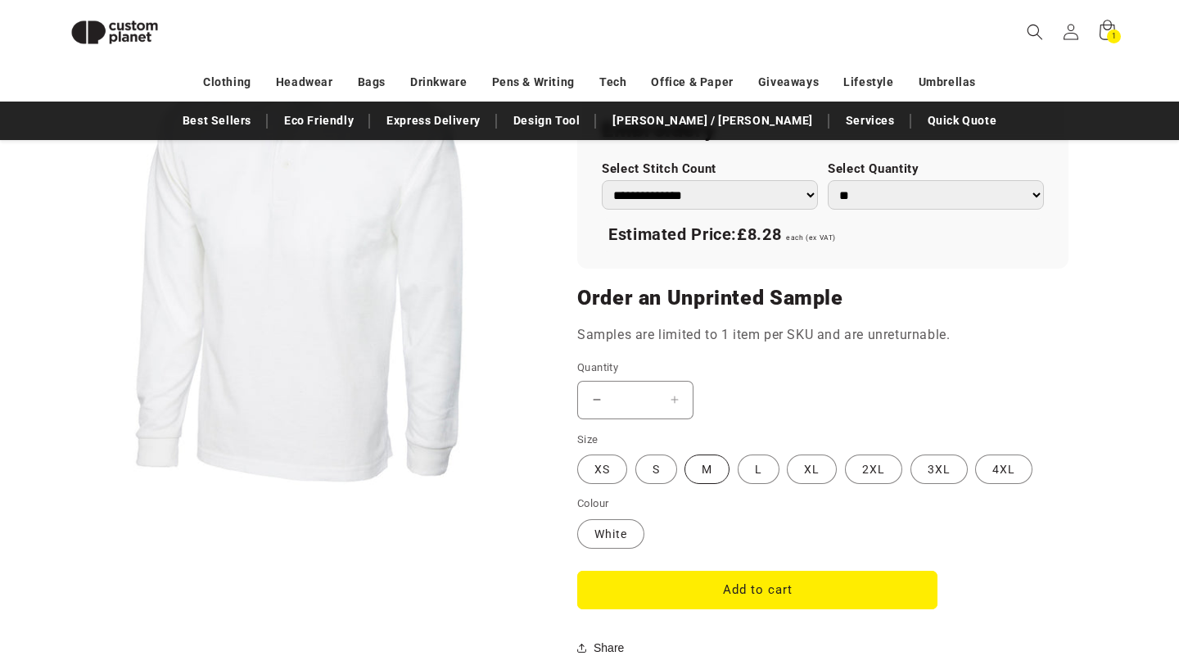
click at [707, 479] on label "M Variant sold out or unavailable" at bounding box center [706, 468] width 45 height 29
type input "*"
click at [724, 595] on button "Add to cart" at bounding box center [757, 590] width 360 height 38
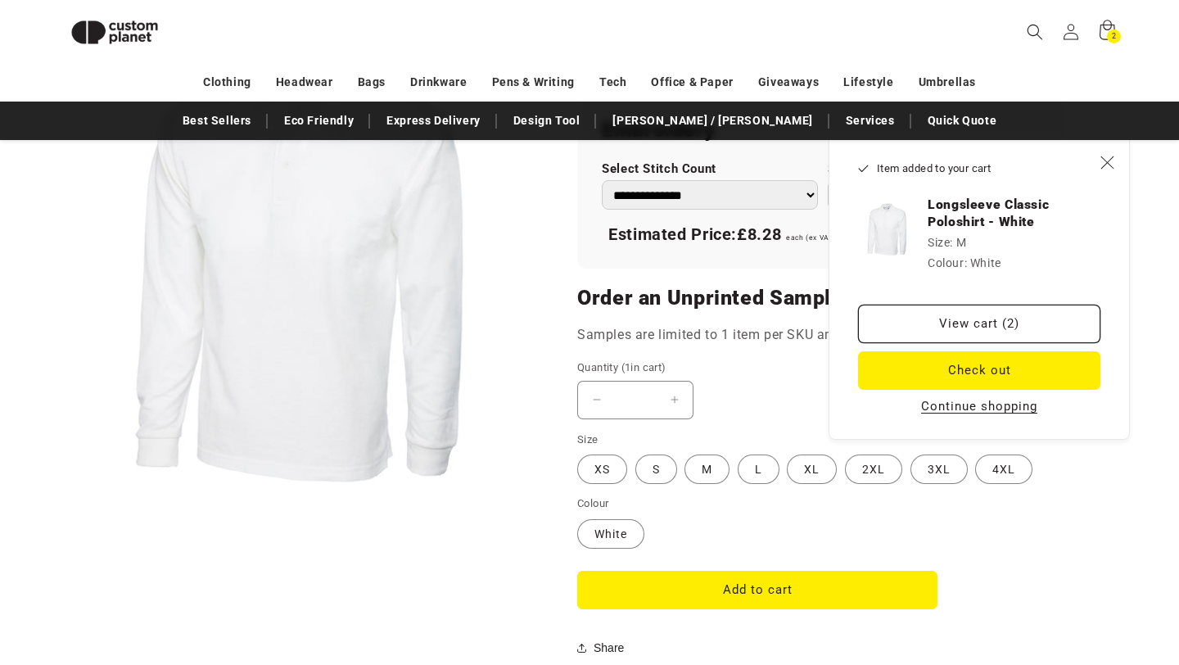
click at [773, 385] on div "Decrease quantity for Longsleeve Classic Poloshirt - White * Increase quantity …" at bounding box center [757, 400] width 360 height 38
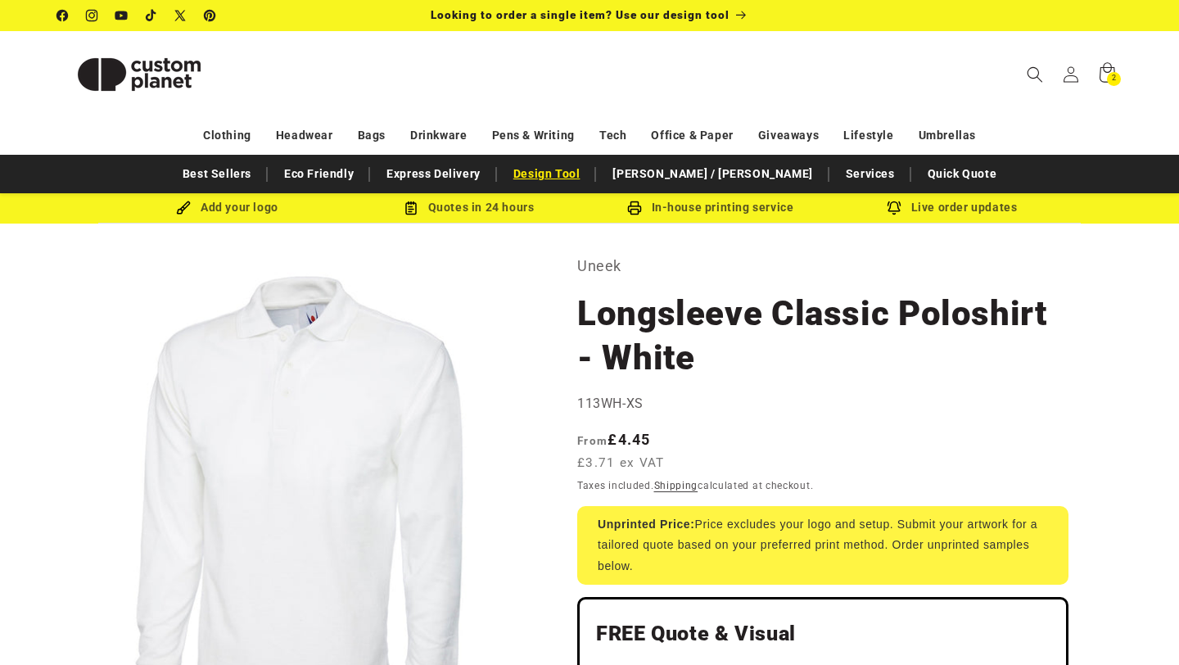
click at [589, 178] on link "Design Tool" at bounding box center [546, 174] width 83 height 29
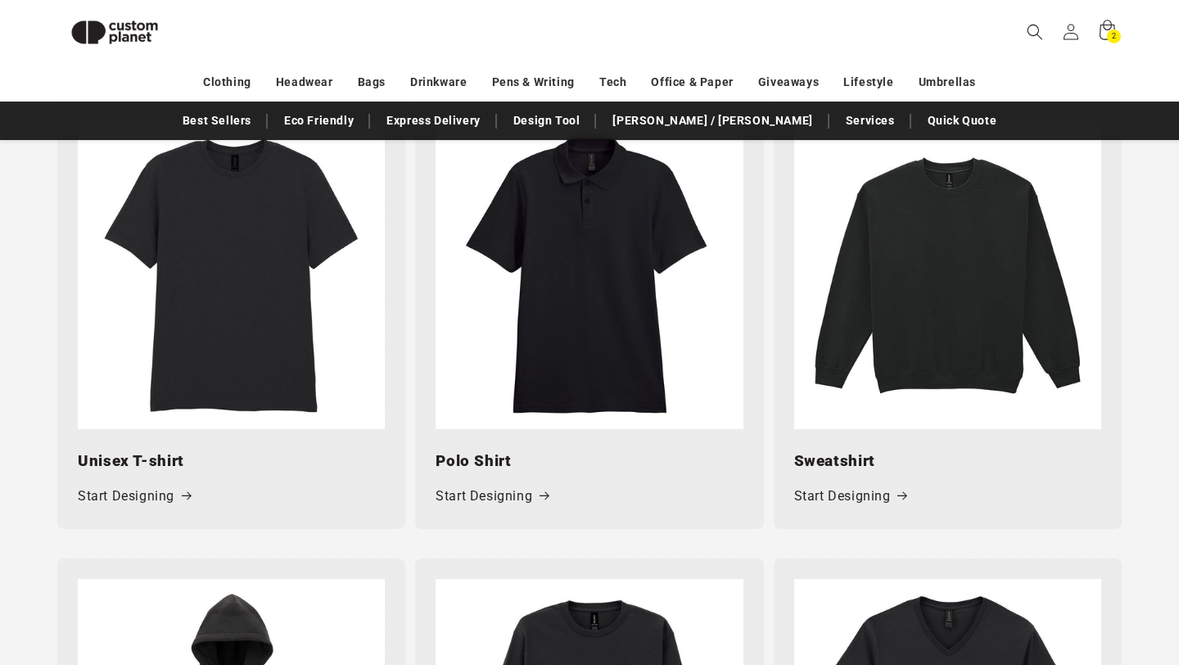
scroll to position [798, 0]
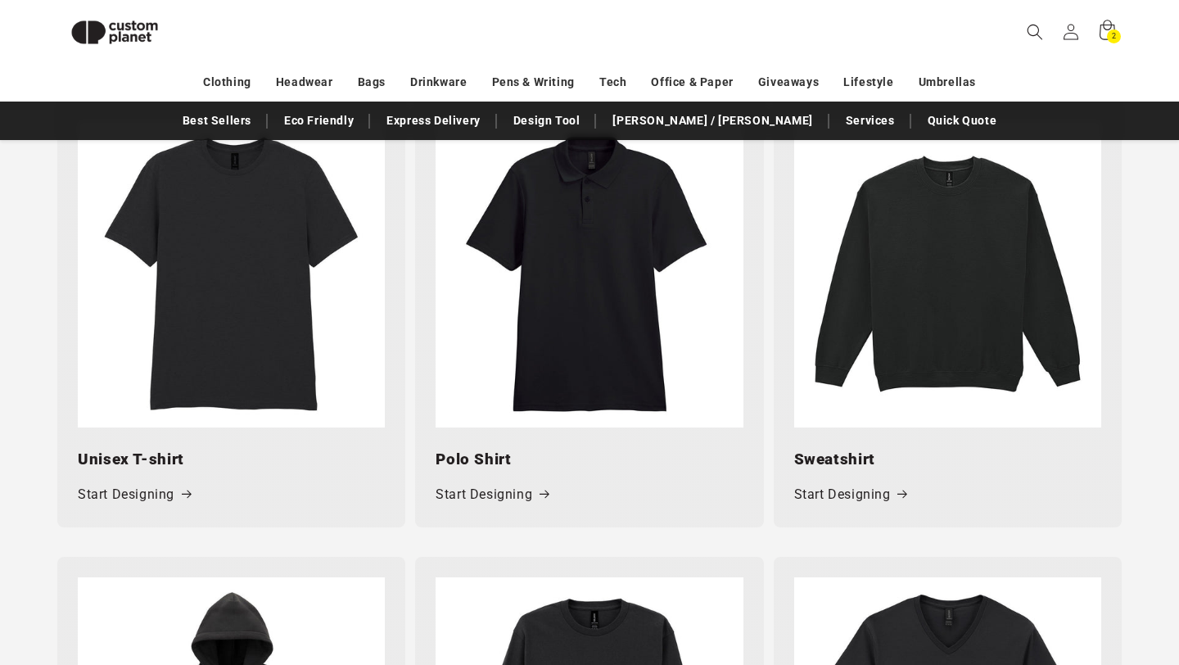
click at [568, 375] on img at bounding box center [588, 273] width 307 height 307
click at [508, 500] on link "Start Designing" at bounding box center [491, 495] width 113 height 24
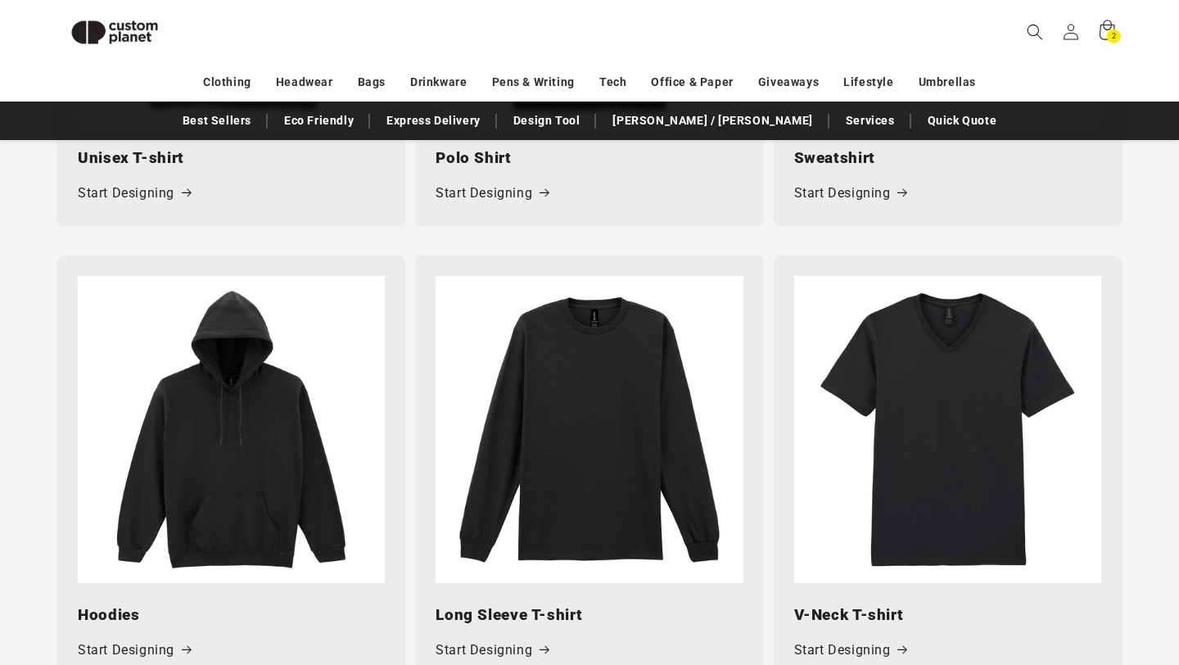
scroll to position [1136, 0]
